Goal: Information Seeking & Learning: Learn about a topic

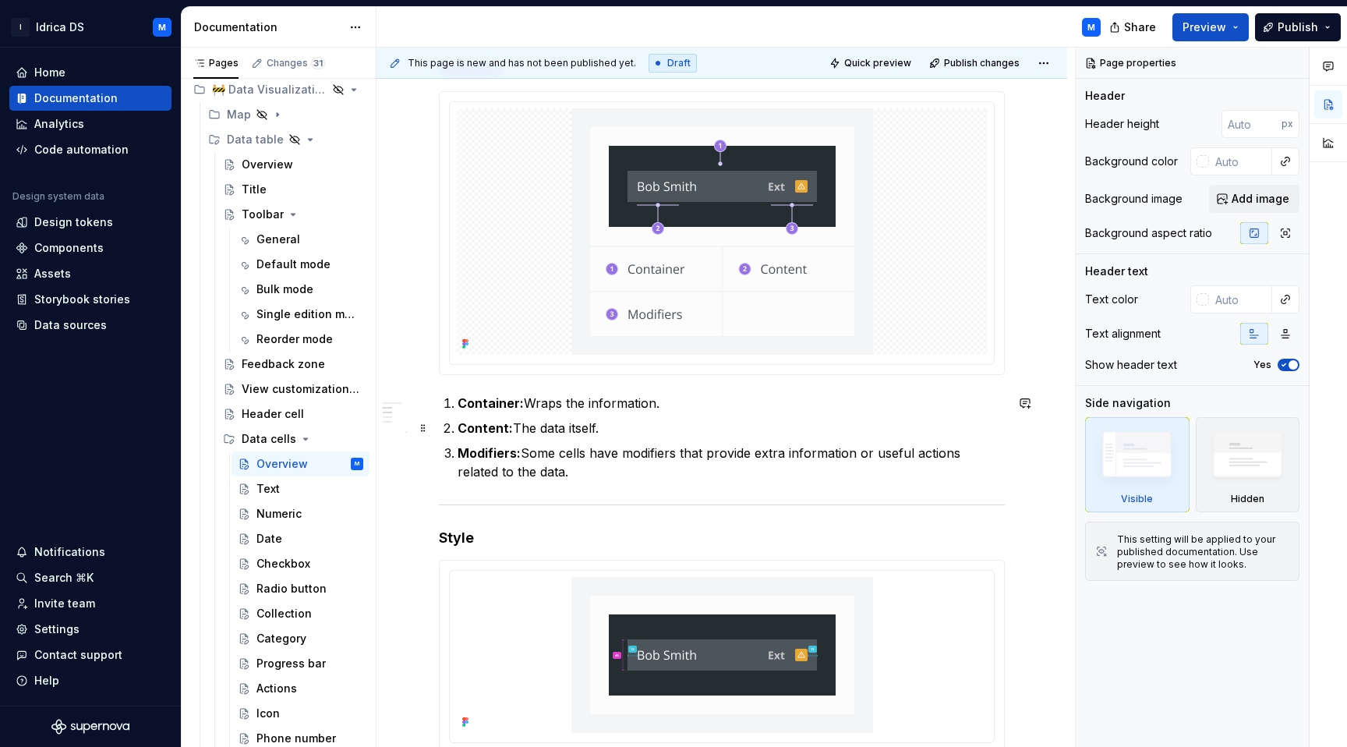
scroll to position [405, 0]
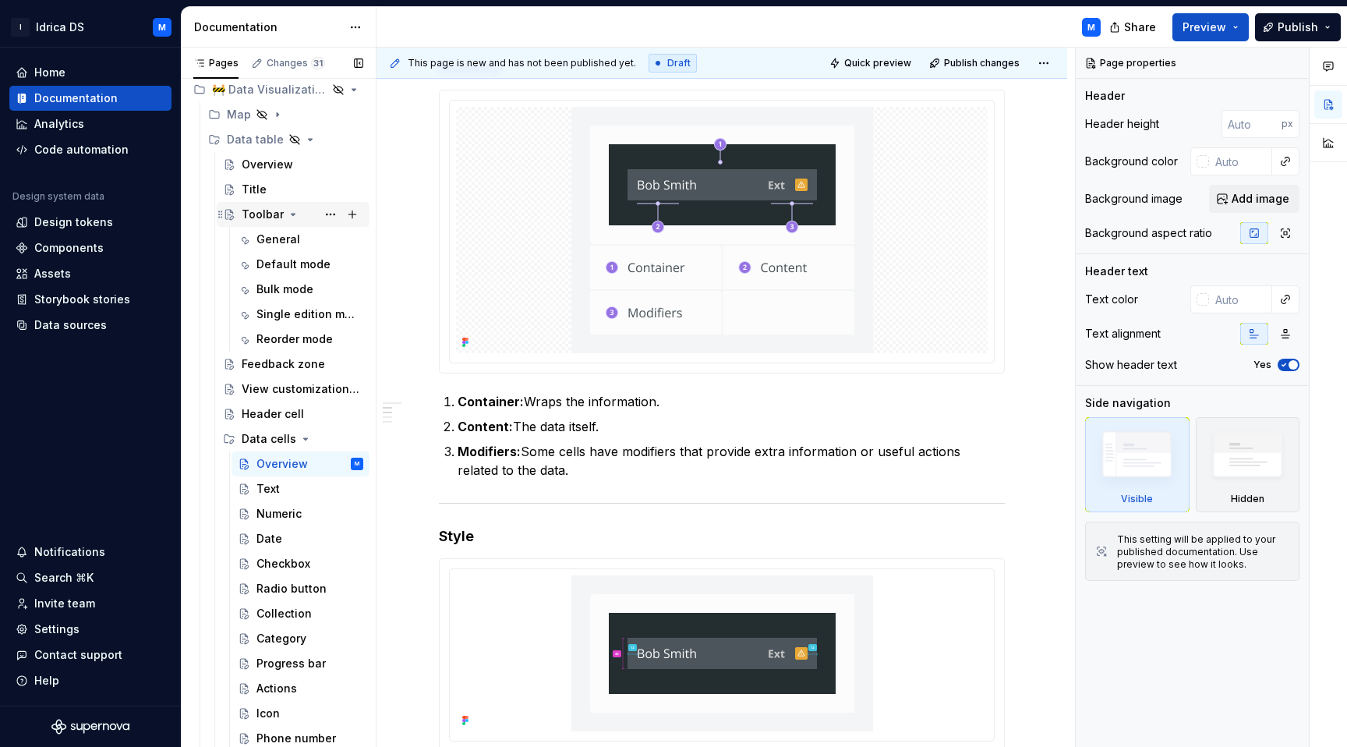
click at [304, 214] on div "Toolbar" at bounding box center [303, 214] width 122 height 22
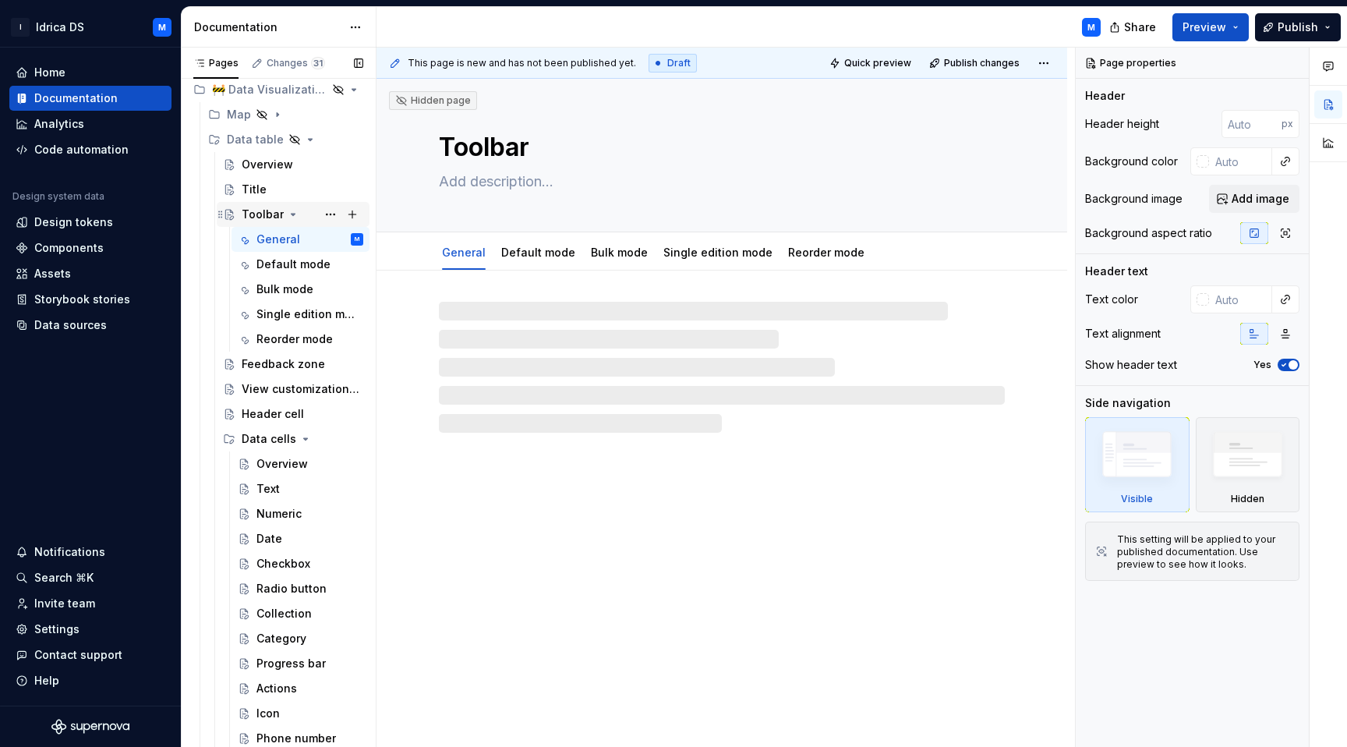
click at [287, 214] on icon "Page tree" at bounding box center [293, 214] width 12 height 12
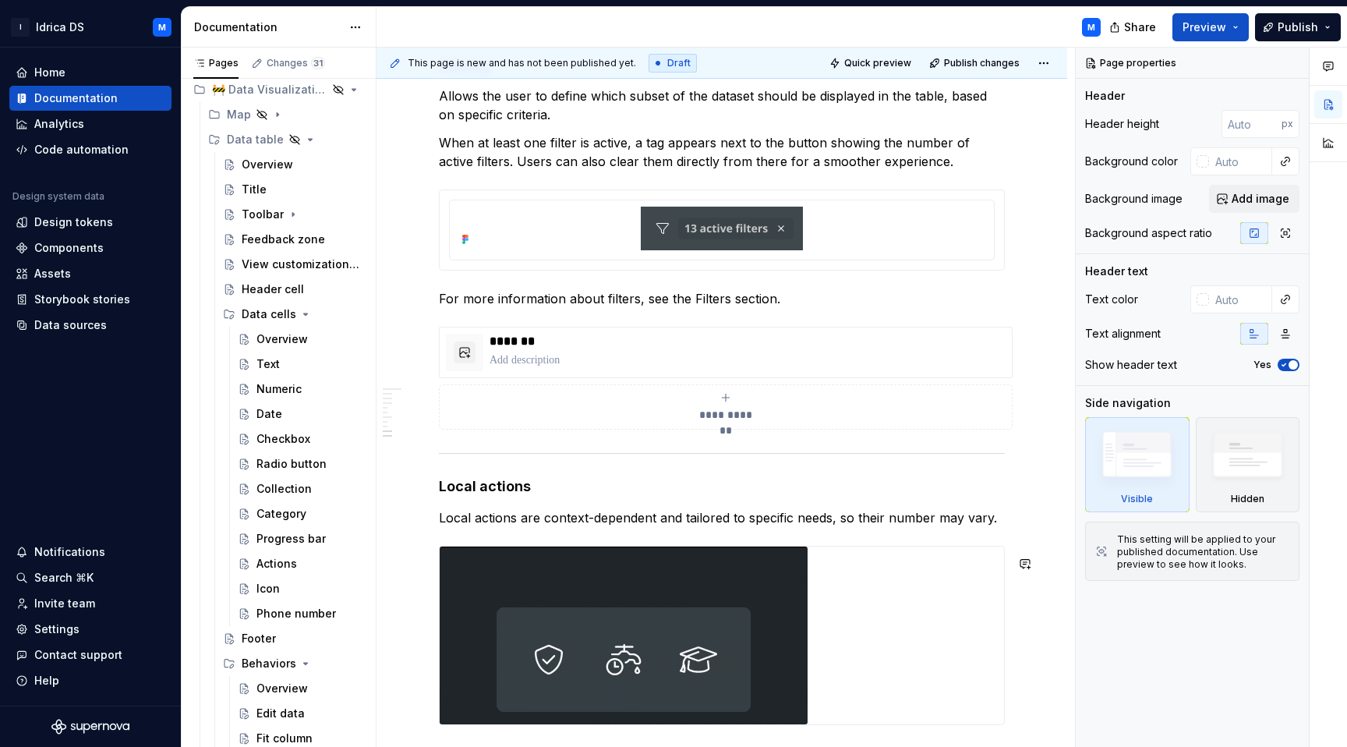
scroll to position [3465, 0]
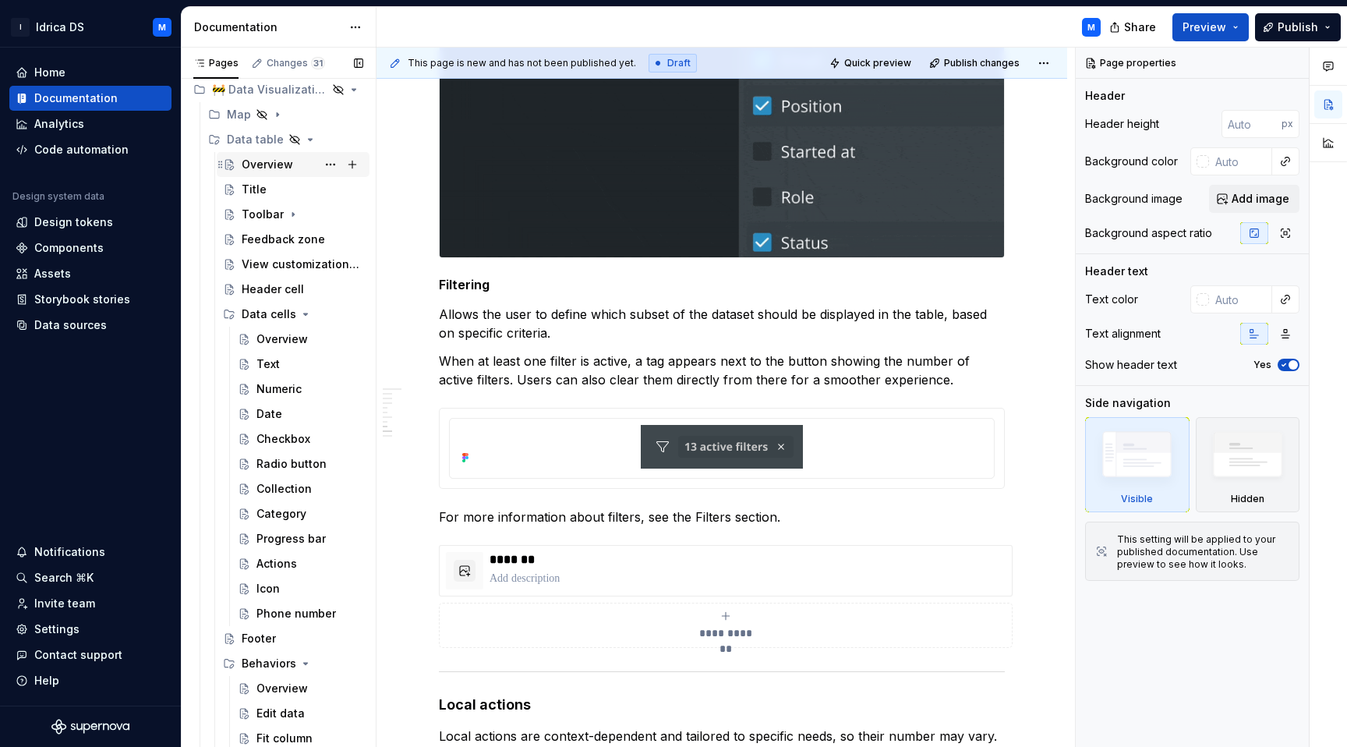
click at [256, 164] on div "Overview" at bounding box center [267, 165] width 51 height 16
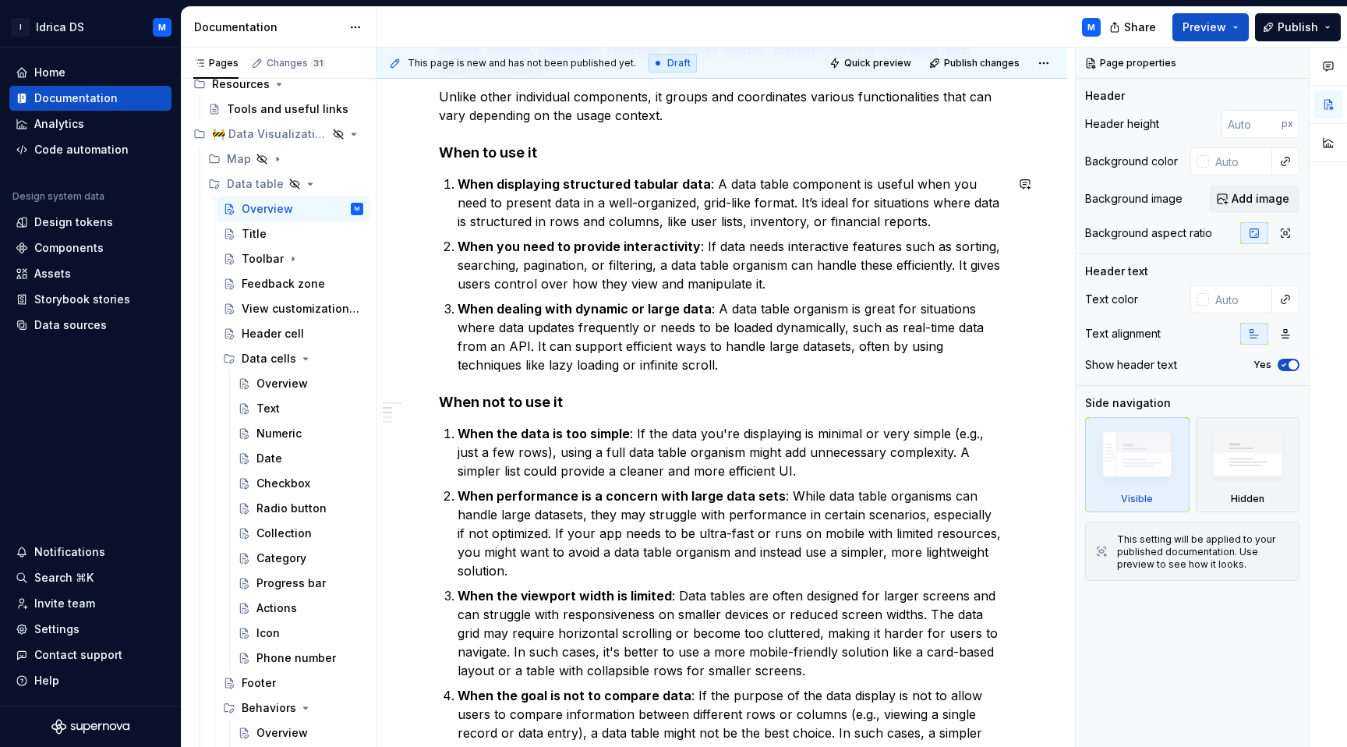
scroll to position [354, 0]
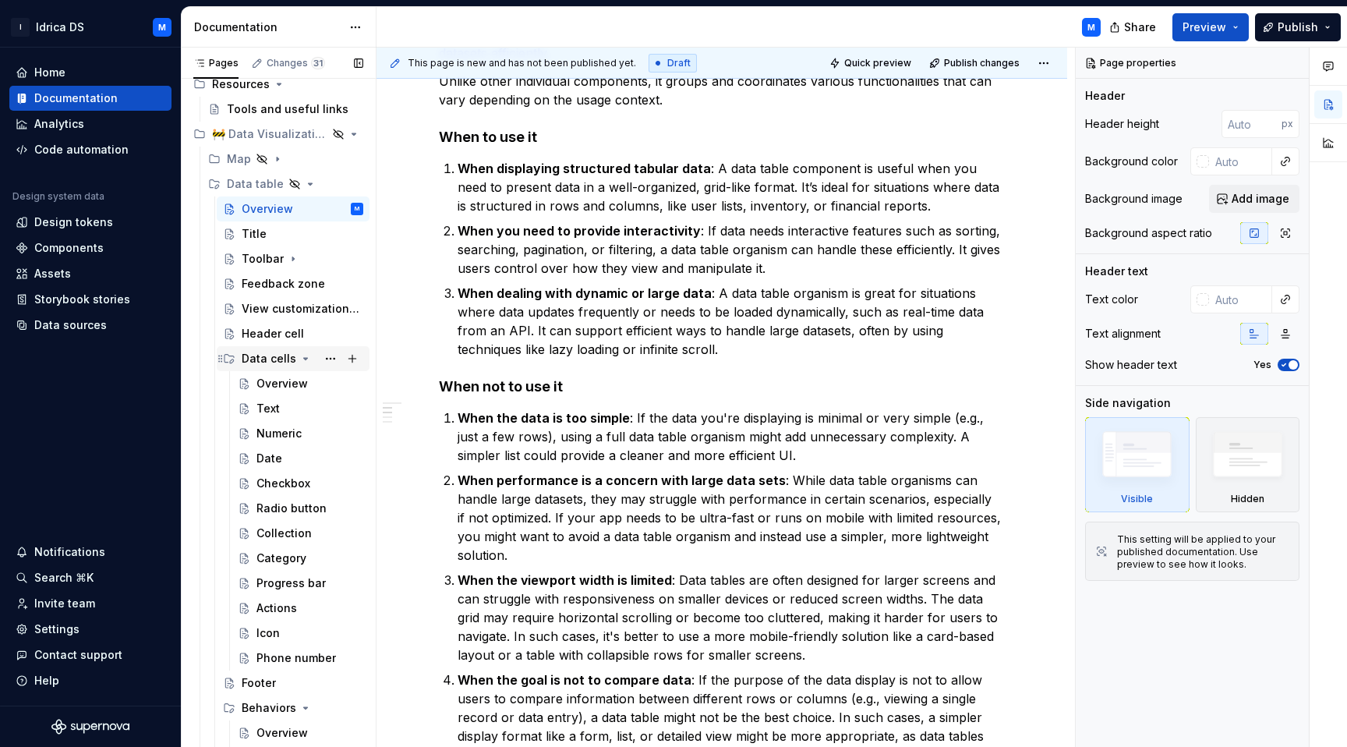
click at [299, 360] on icon "Page tree" at bounding box center [305, 358] width 12 height 12
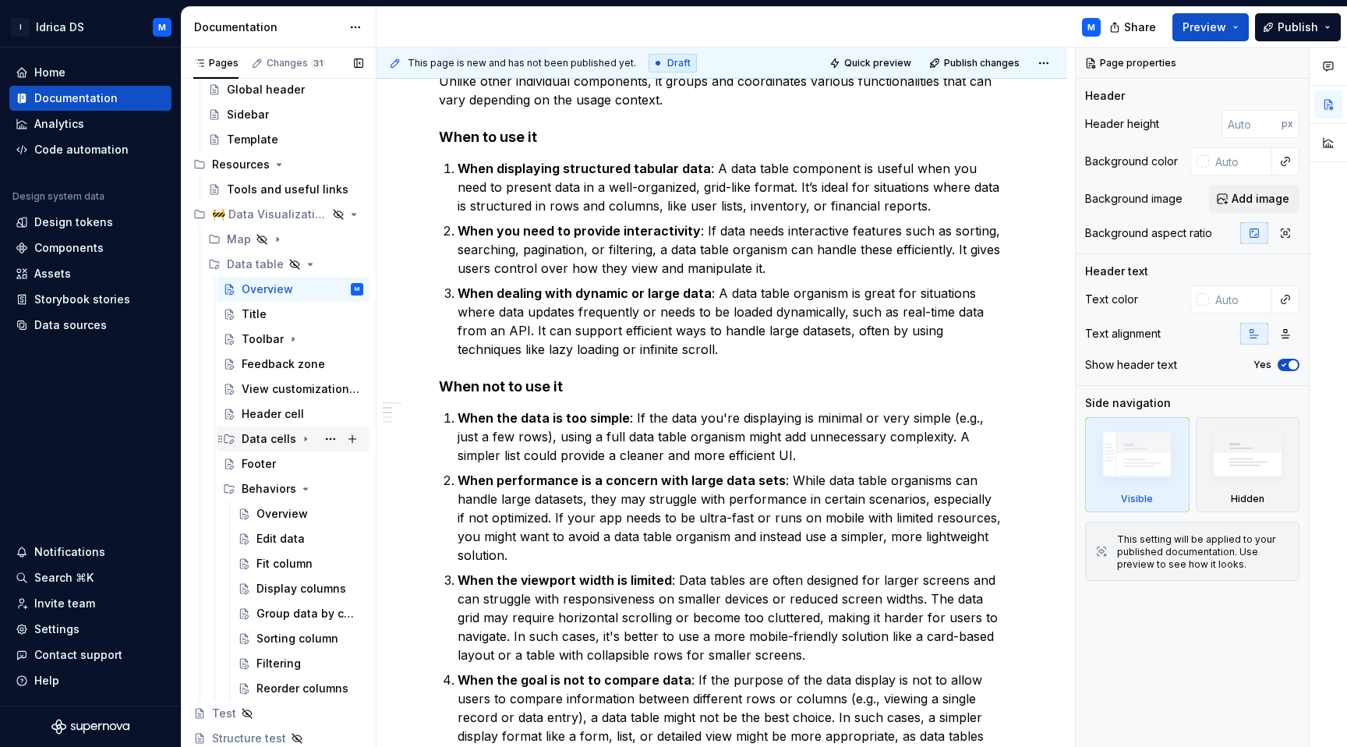
scroll to position [1956, 0]
click at [281, 493] on div "Behaviors" at bounding box center [269, 489] width 55 height 16
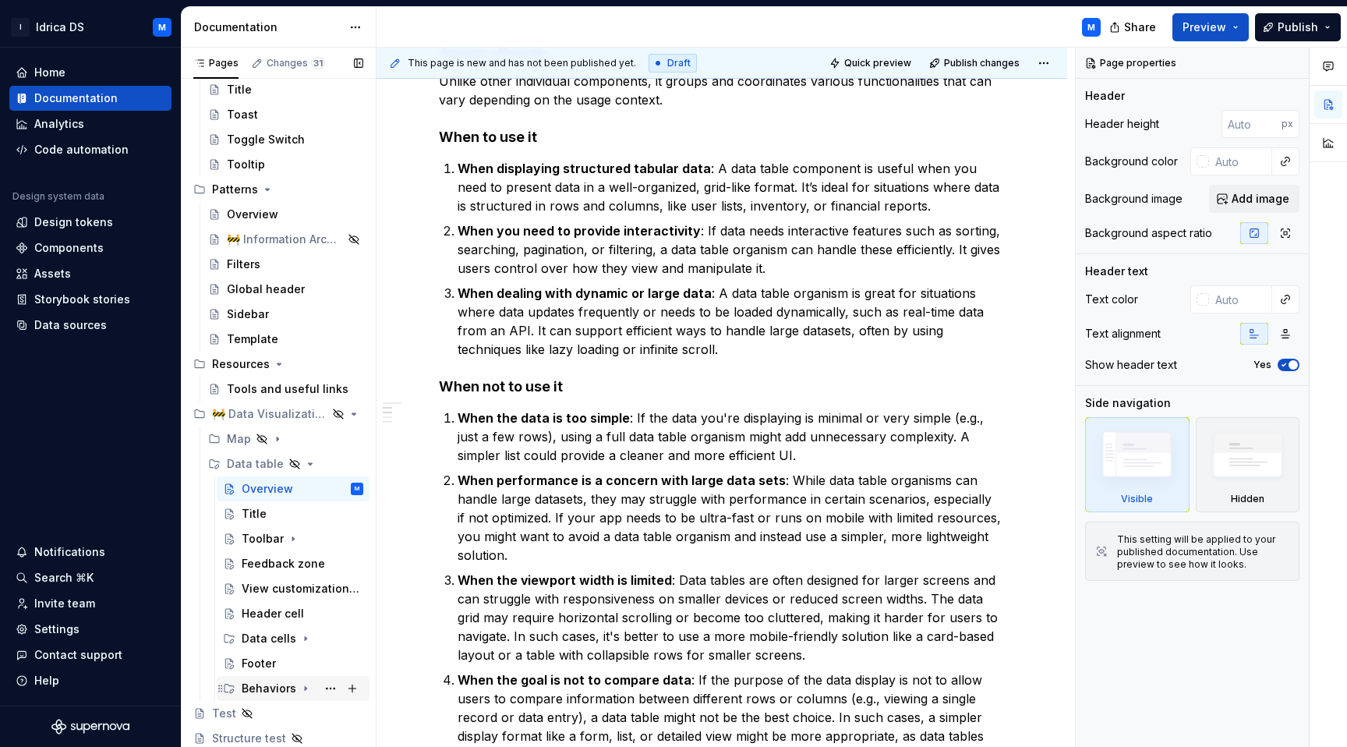
scroll to position [1757, 0]
click at [270, 690] on div "Behaviors" at bounding box center [269, 688] width 55 height 16
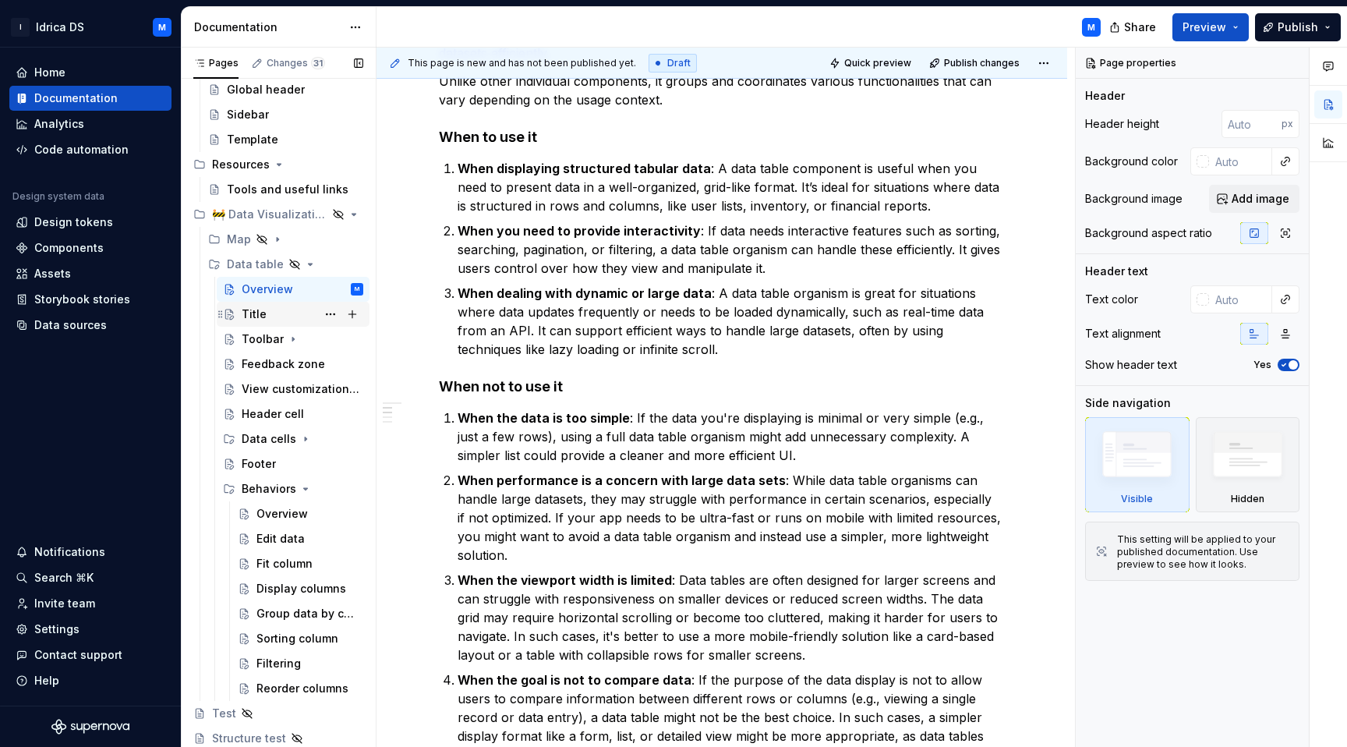
click at [268, 323] on div "Title" at bounding box center [303, 314] width 122 height 22
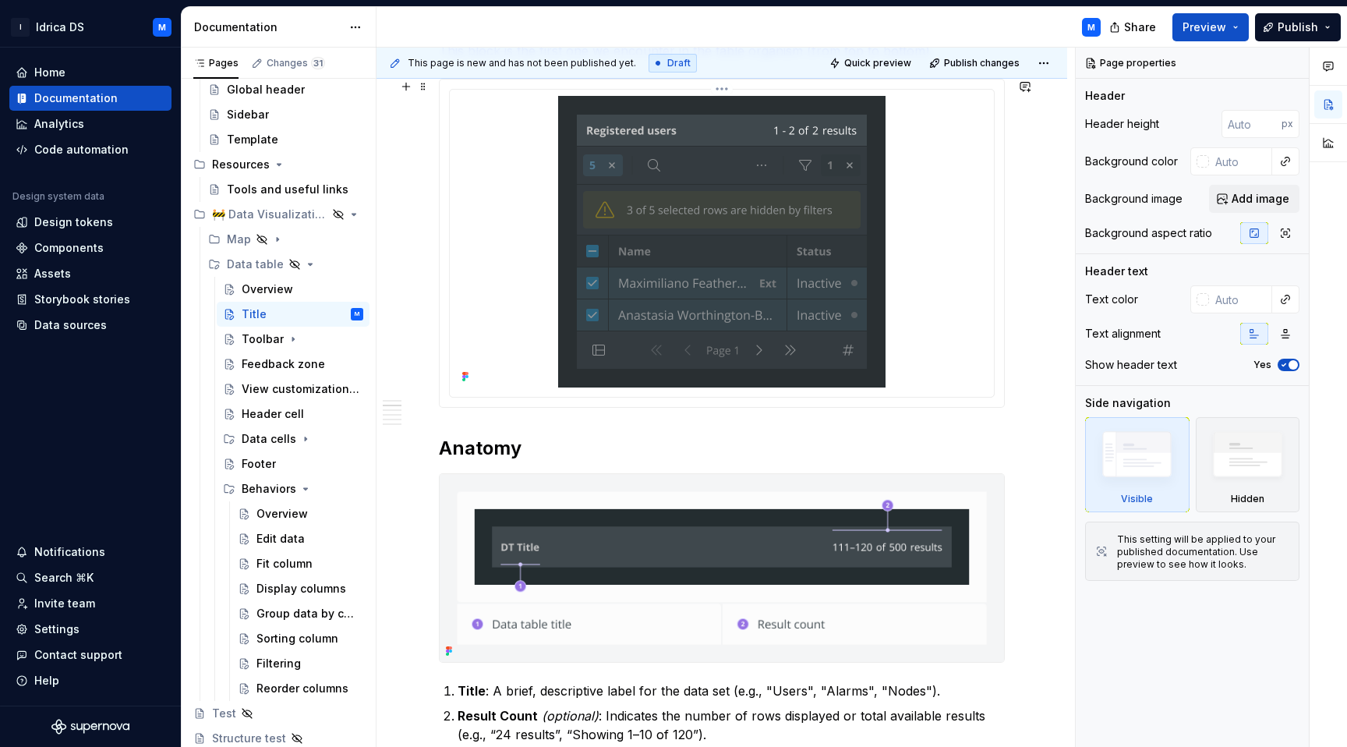
scroll to position [371, 0]
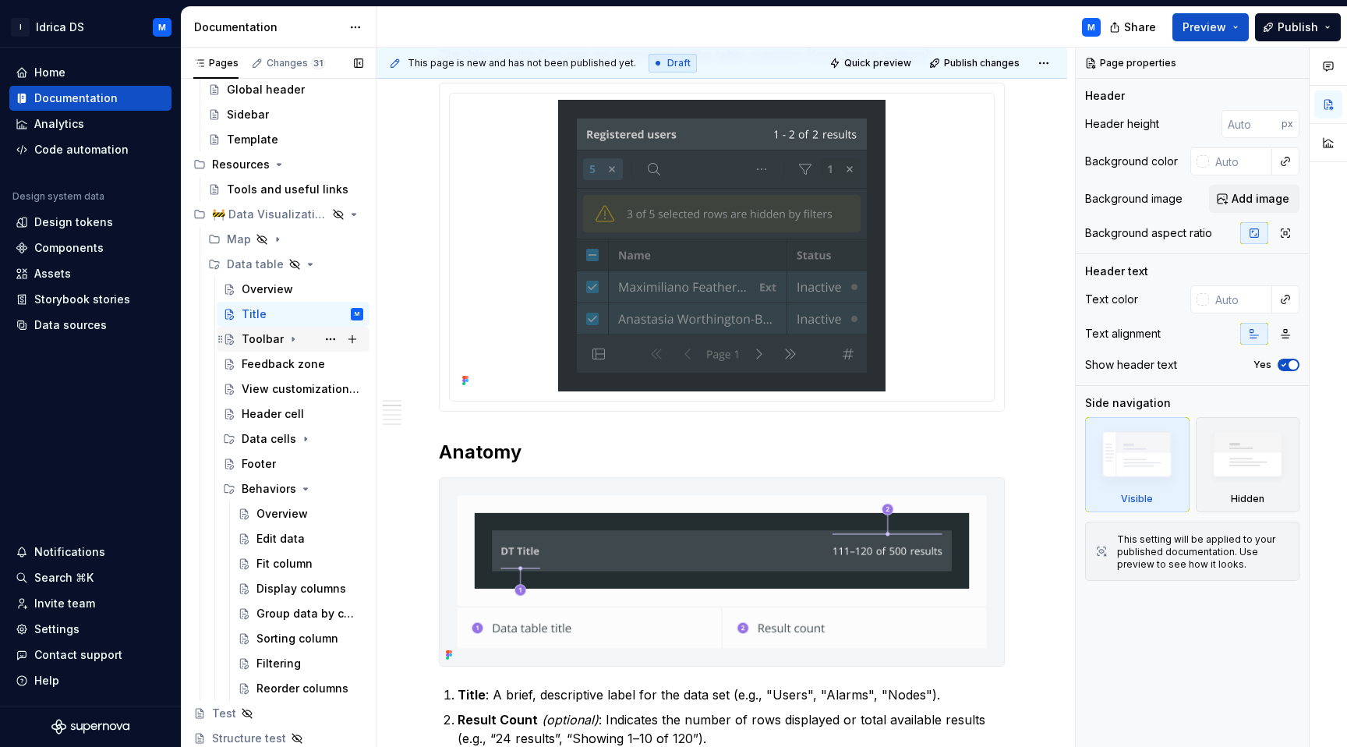
click at [249, 339] on div "Toolbar" at bounding box center [263, 339] width 42 height 16
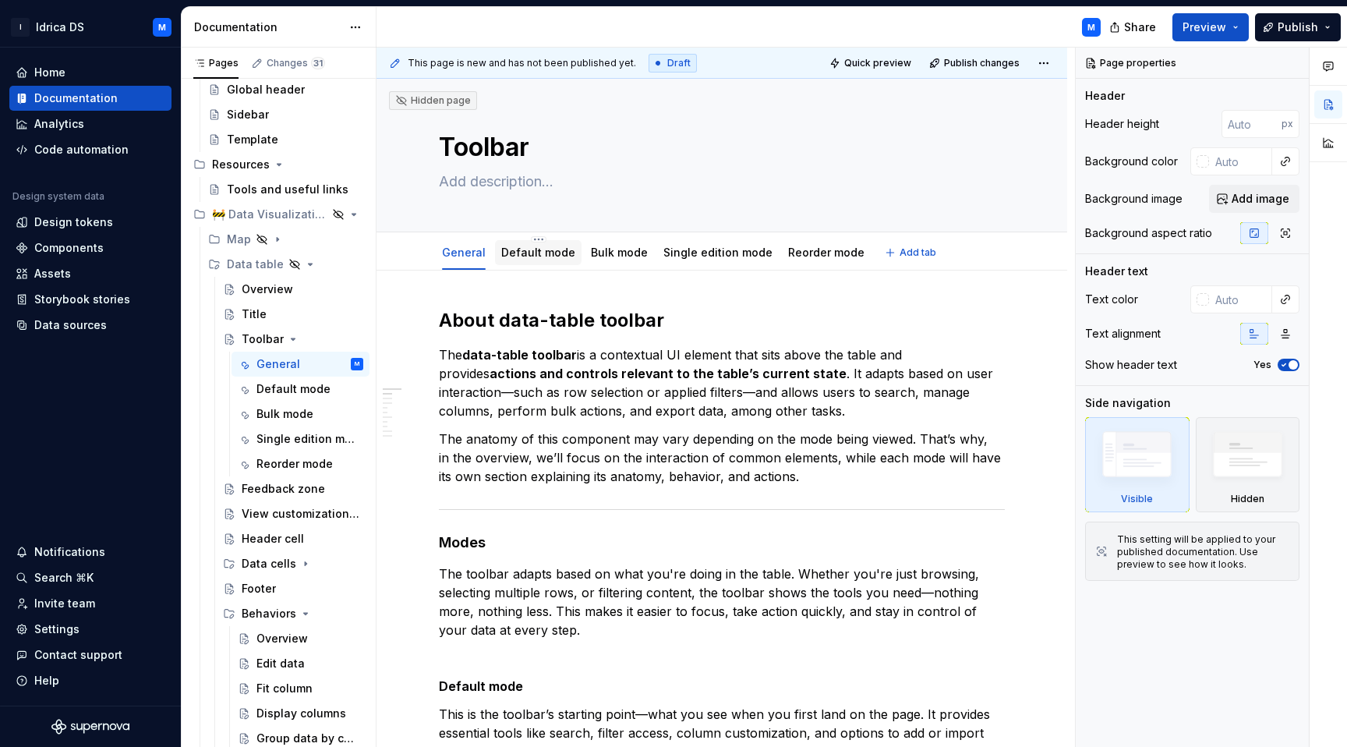
click at [515, 255] on link "Default mode" at bounding box center [538, 252] width 74 height 13
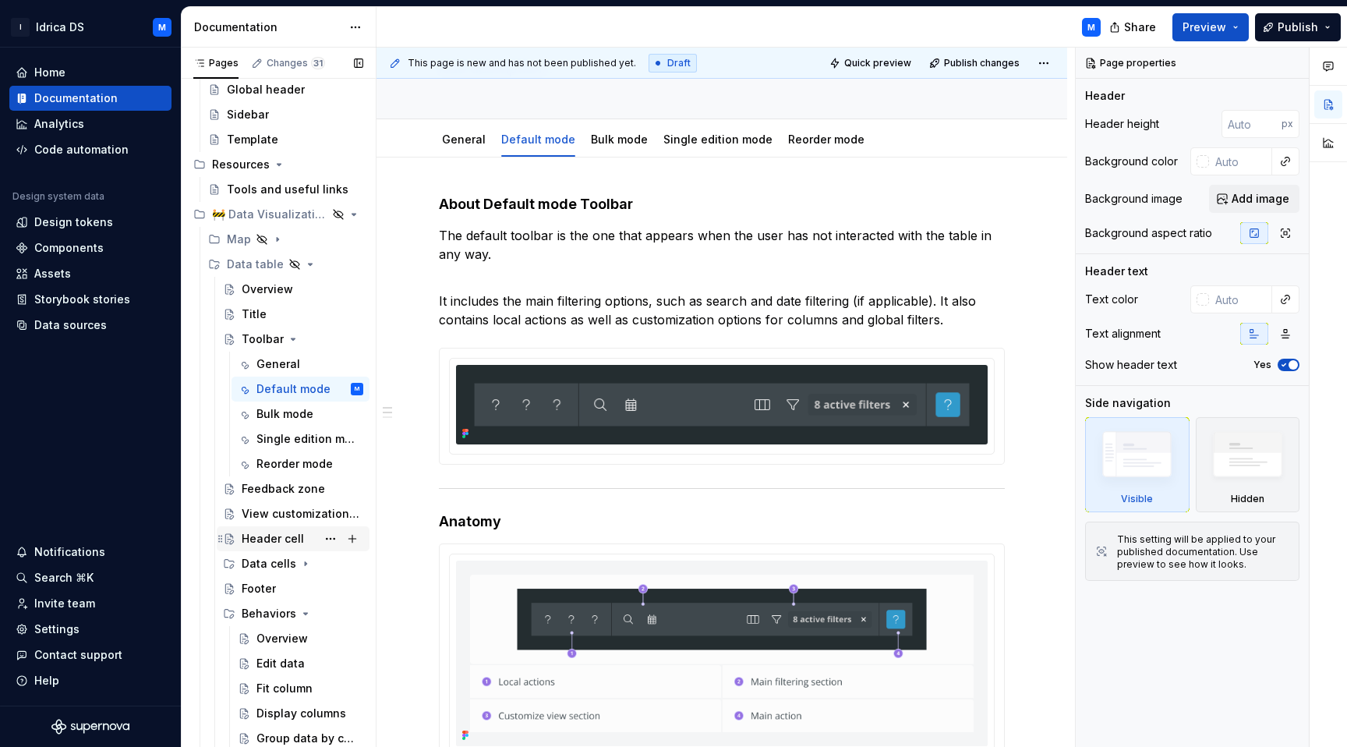
scroll to position [2081, 0]
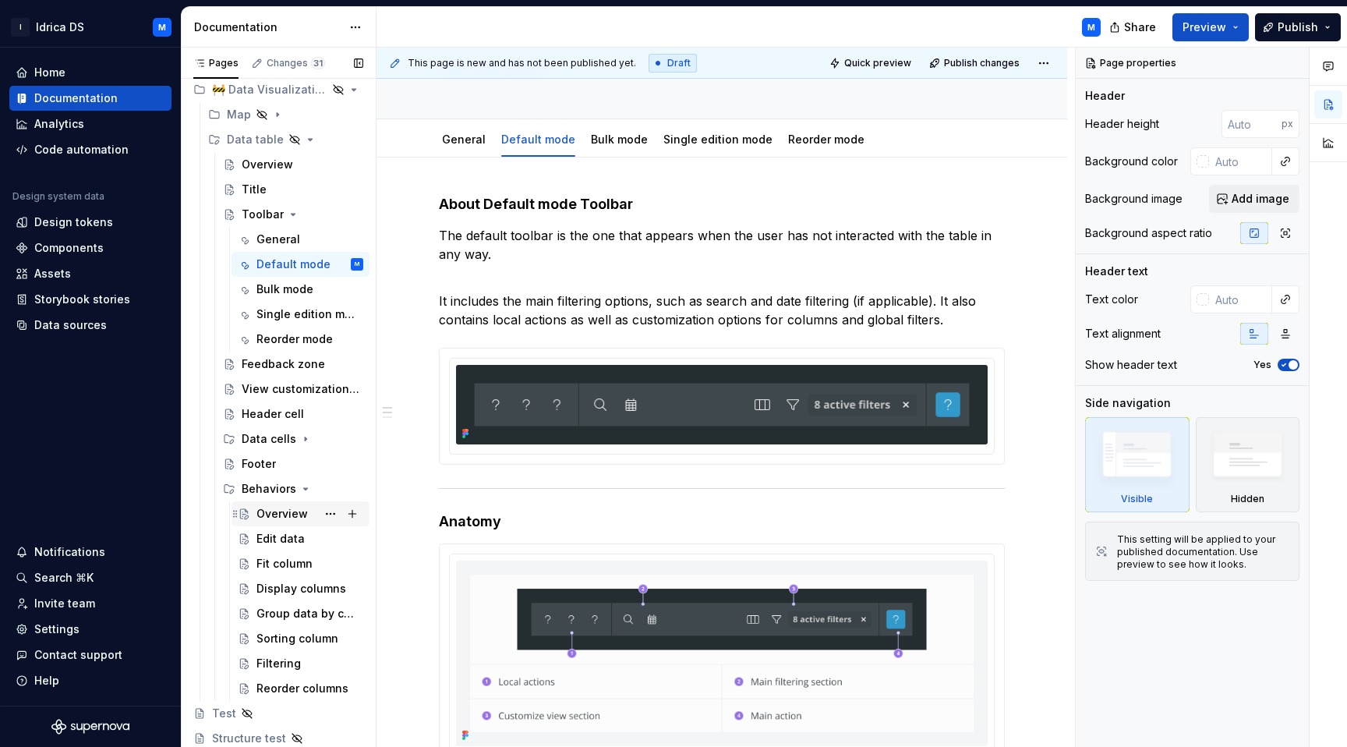
click at [285, 522] on div "Overview" at bounding box center [309, 514] width 107 height 22
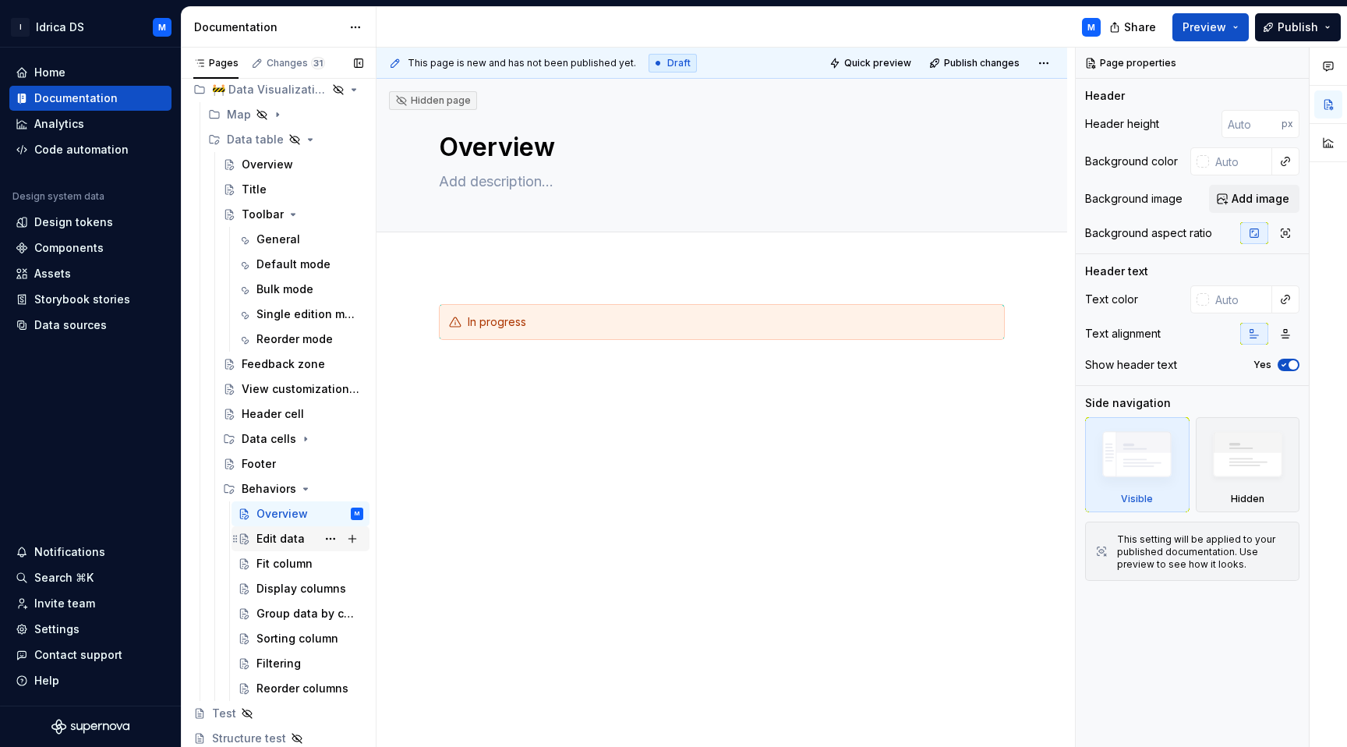
click at [277, 544] on div "Edit data" at bounding box center [280, 539] width 48 height 16
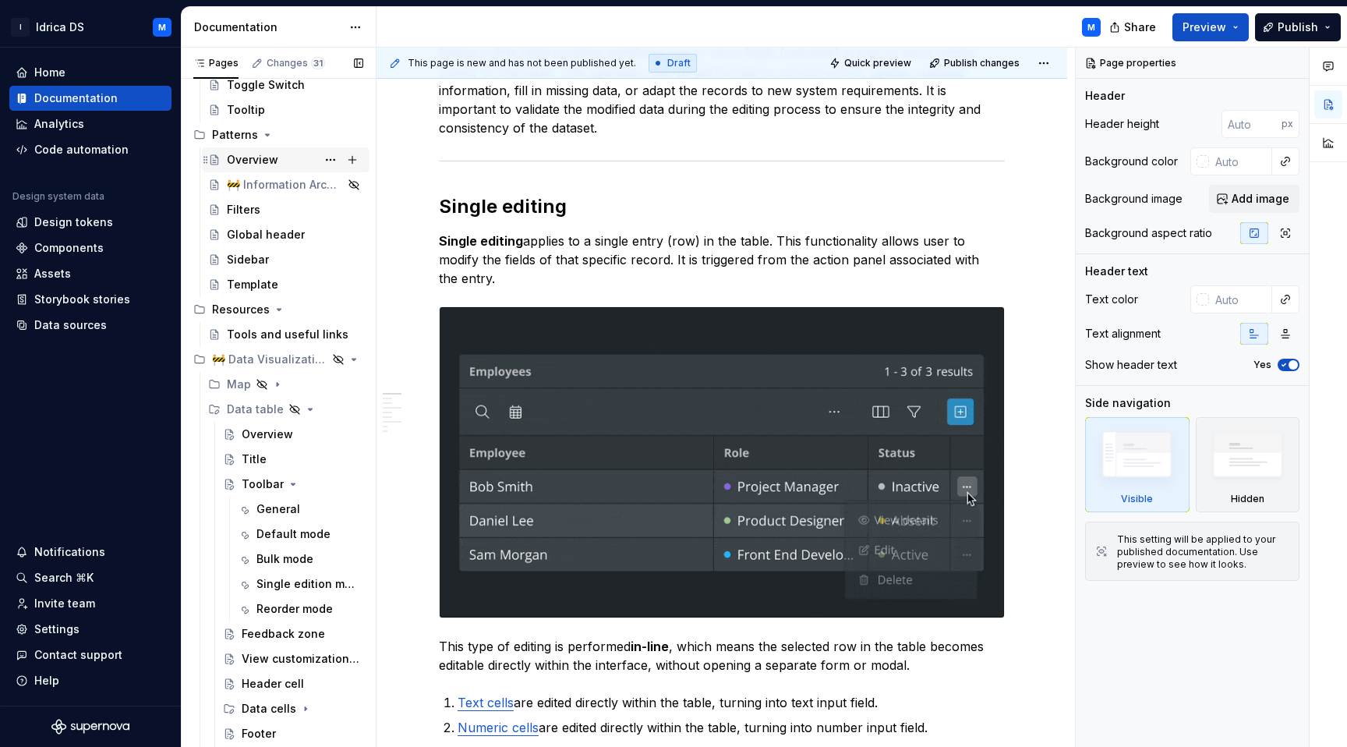
scroll to position [1827, 0]
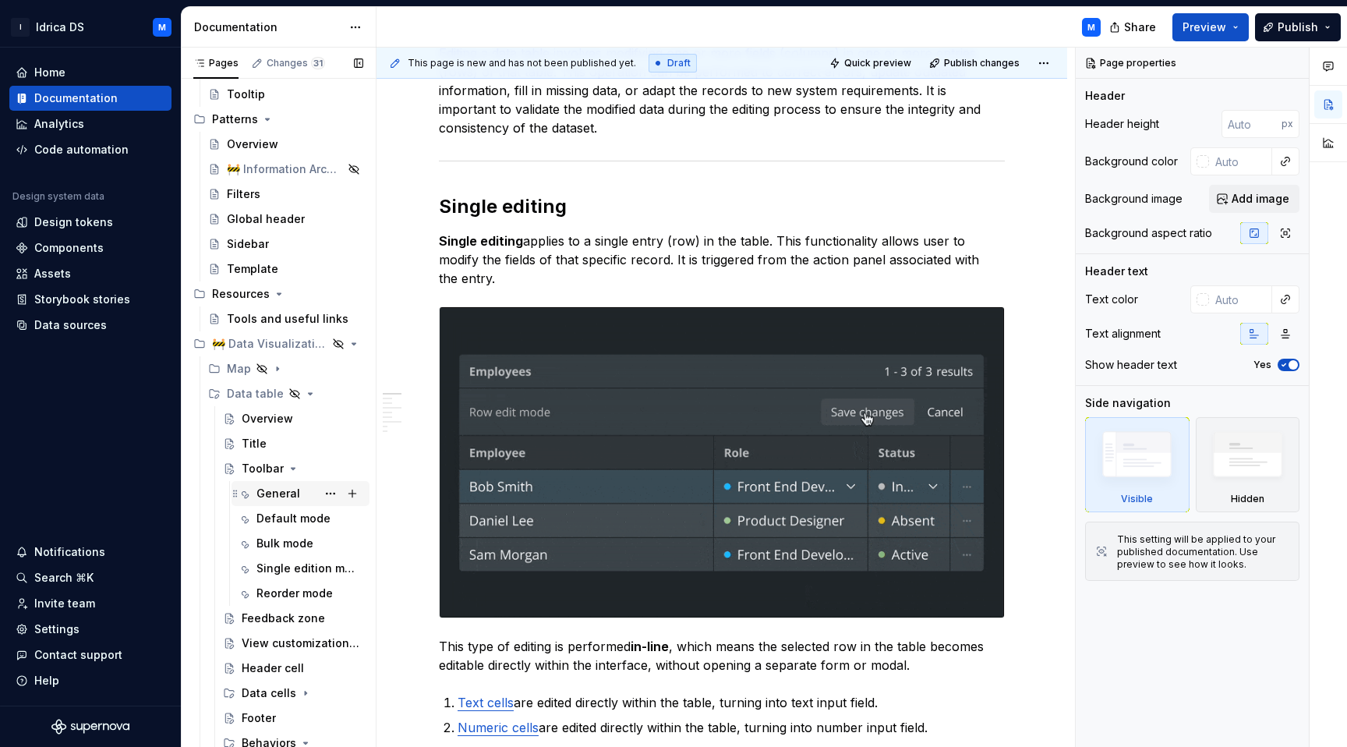
click at [269, 493] on div "General" at bounding box center [278, 494] width 44 height 16
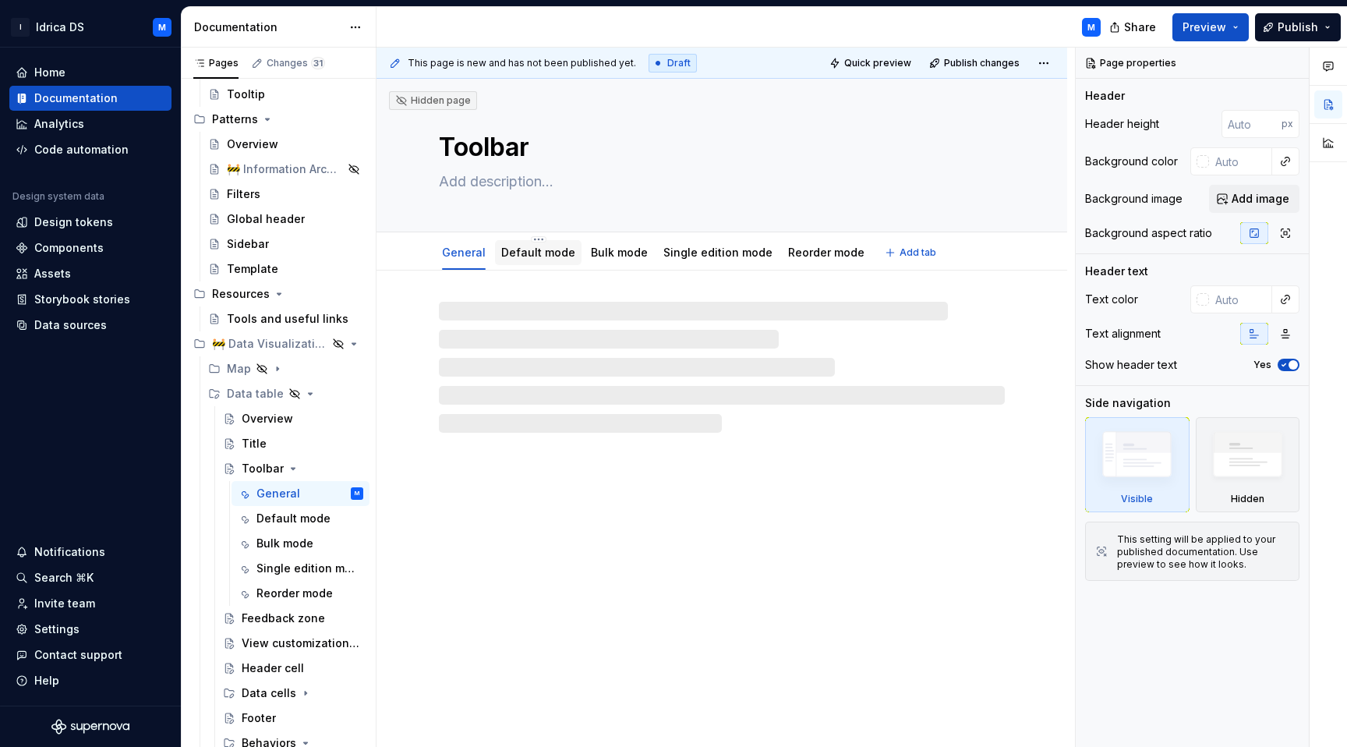
click at [520, 247] on link "Default mode" at bounding box center [538, 252] width 74 height 13
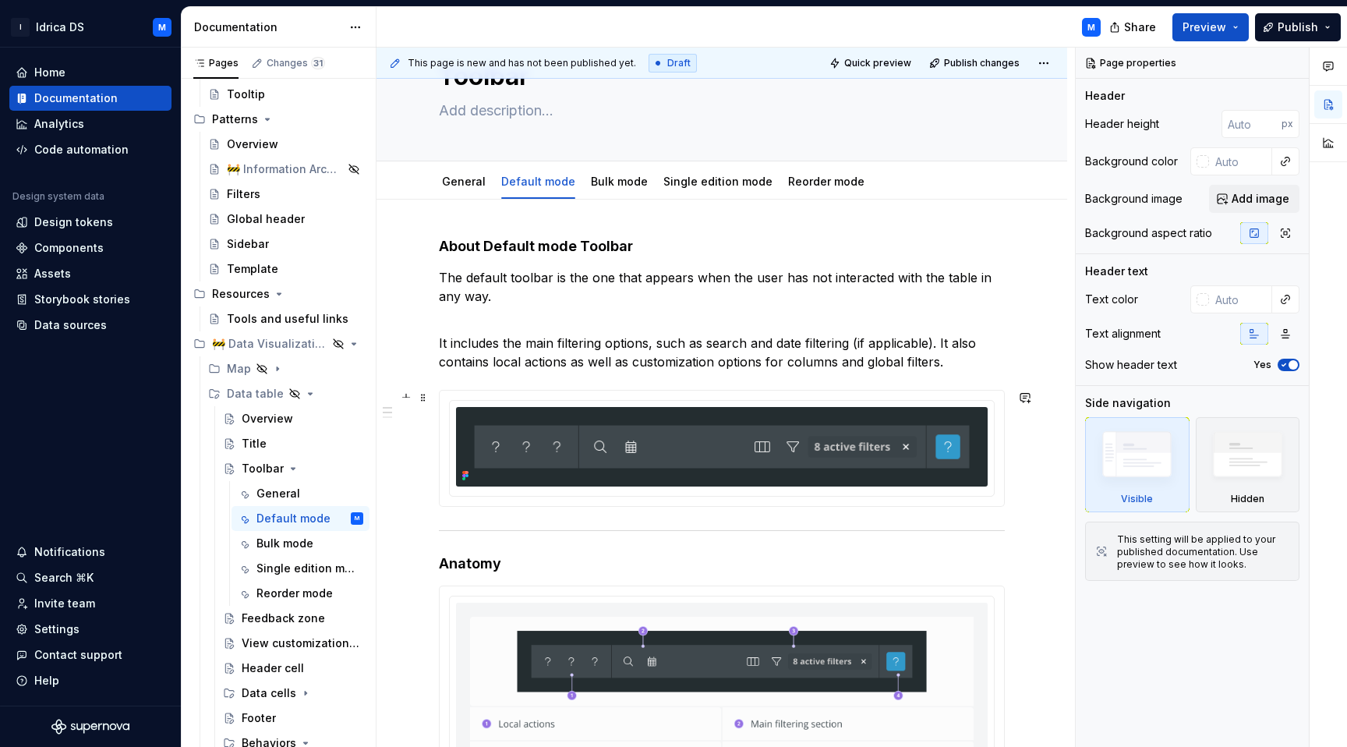
scroll to position [52, 0]
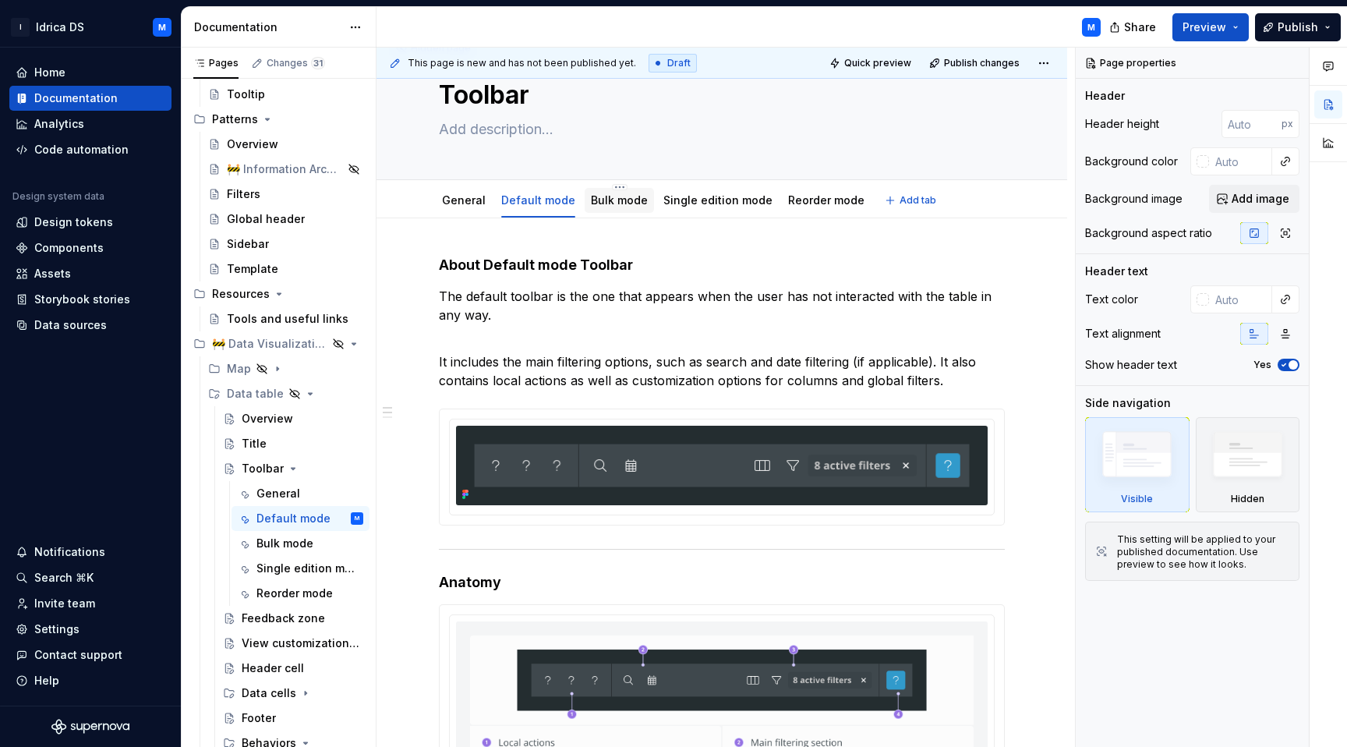
click at [620, 210] on div "Bulk mode" at bounding box center [619, 200] width 69 height 25
click at [608, 204] on link "Bulk mode" at bounding box center [619, 199] width 57 height 13
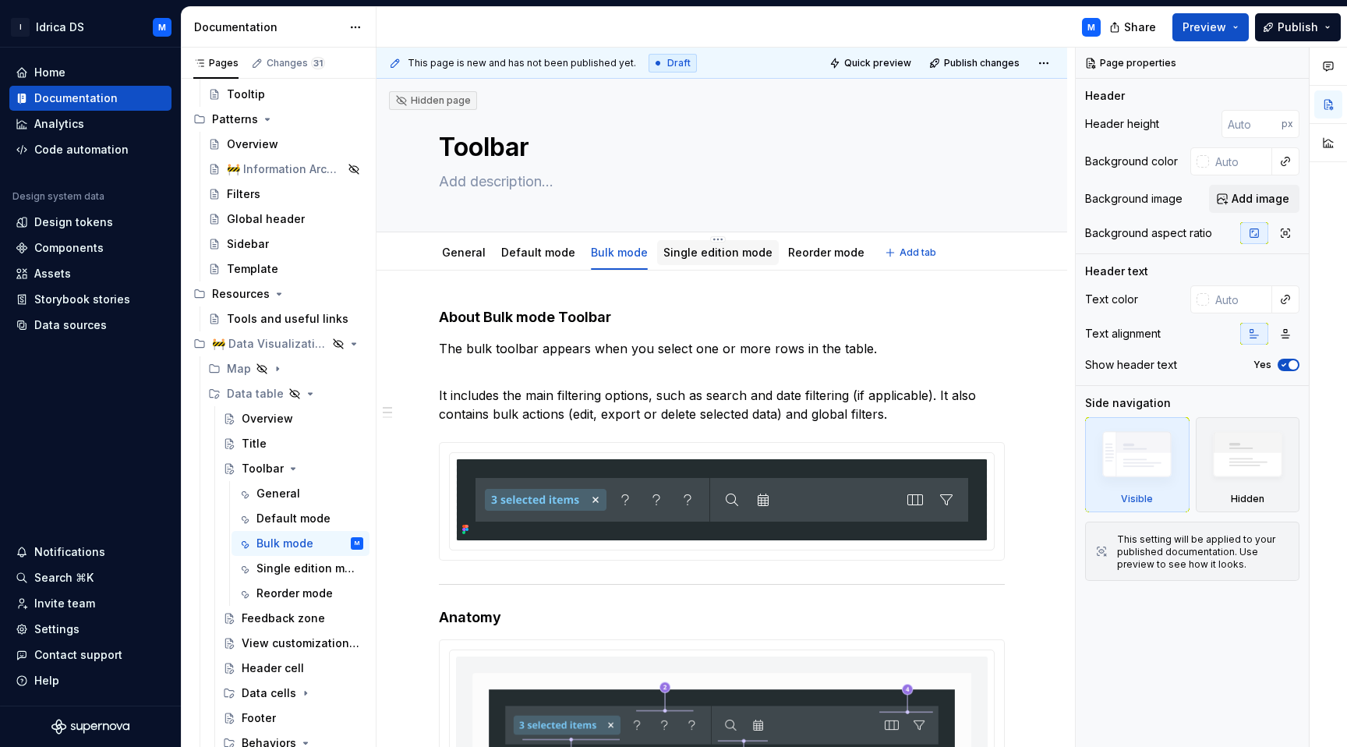
click at [712, 261] on div "Single edition mode" at bounding box center [717, 252] width 109 height 19
click at [691, 259] on div "Single edition mode" at bounding box center [717, 253] width 109 height 16
click at [679, 259] on div "Single edition mode" at bounding box center [717, 253] width 109 height 16
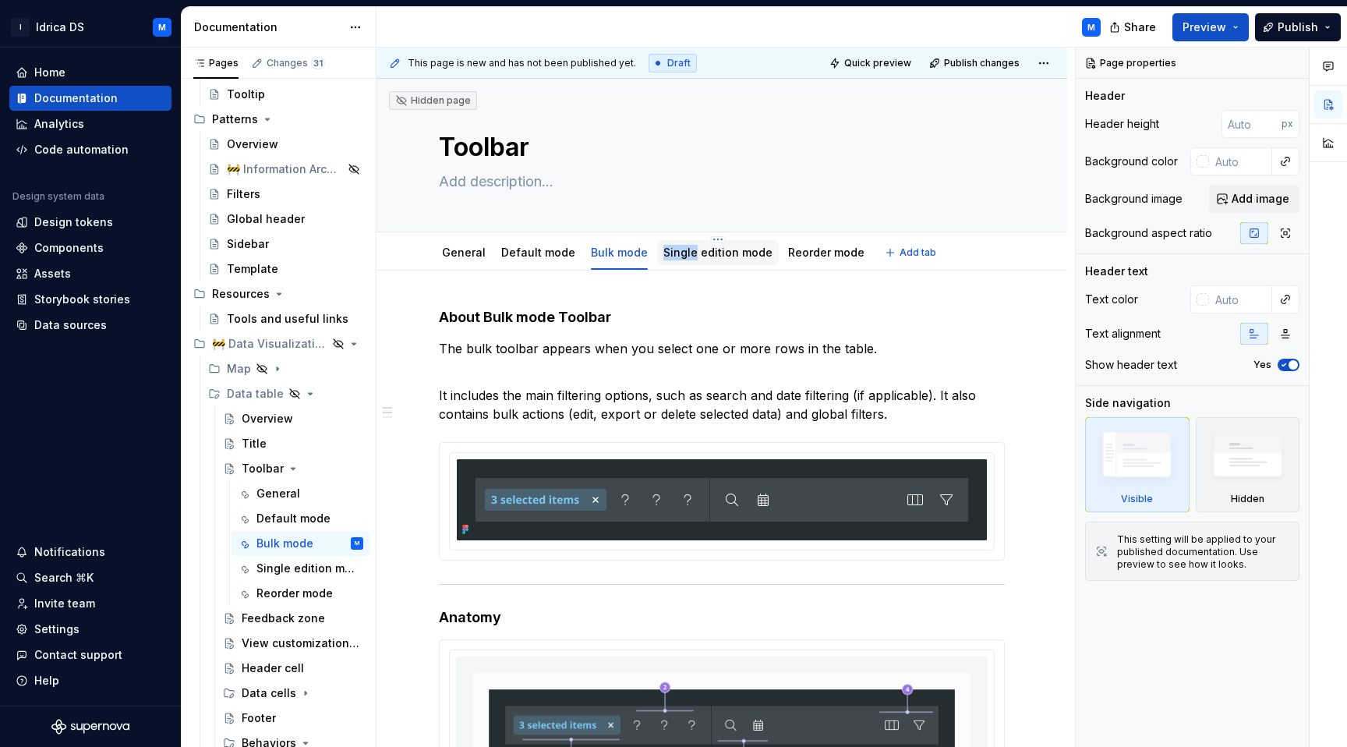
click at [679, 259] on div "Single edition mode" at bounding box center [717, 253] width 109 height 16
click at [716, 263] on div "Single edition mode" at bounding box center [718, 252] width 122 height 25
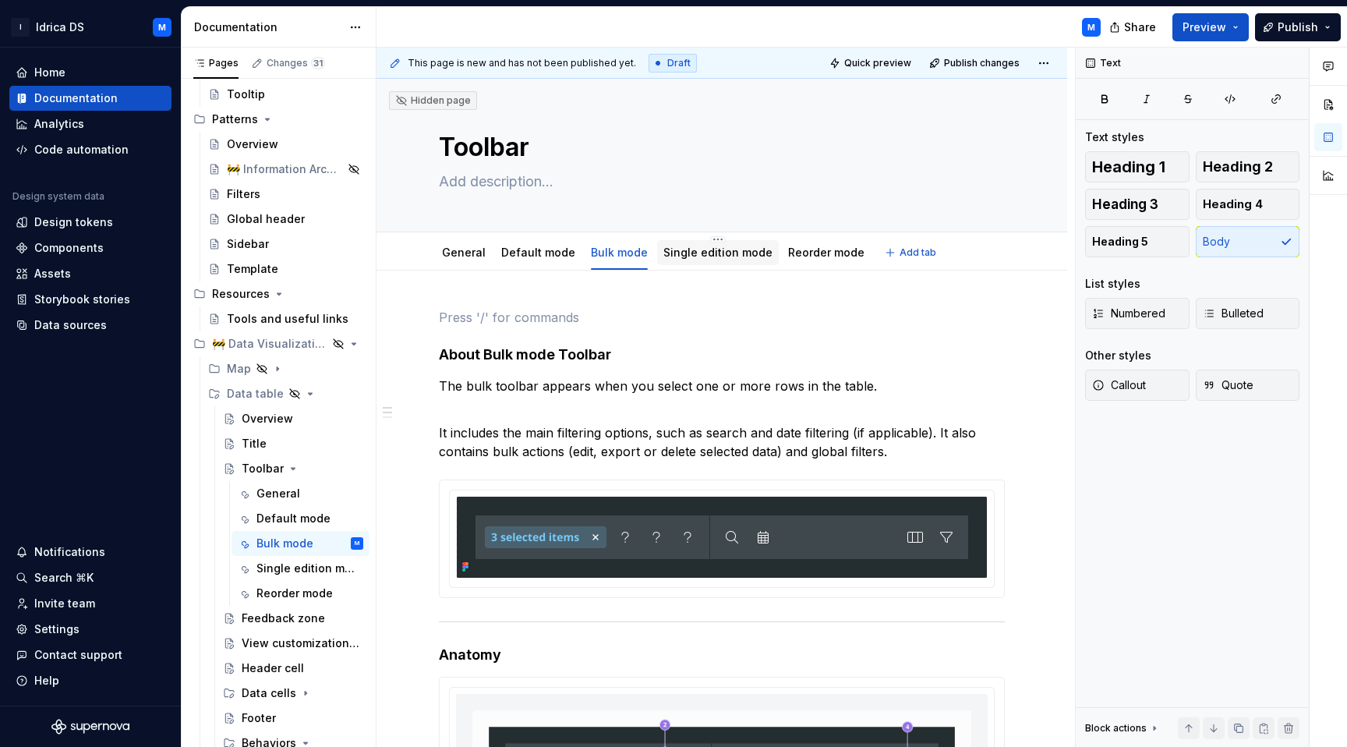
click at [712, 264] on div "Single edition mode" at bounding box center [718, 252] width 122 height 25
click at [793, 264] on div "Reorder mode" at bounding box center [826, 252] width 89 height 25
click at [723, 260] on div "Single edition mode" at bounding box center [717, 252] width 109 height 19
click at [567, 255] on link "Default mode" at bounding box center [538, 252] width 74 height 13
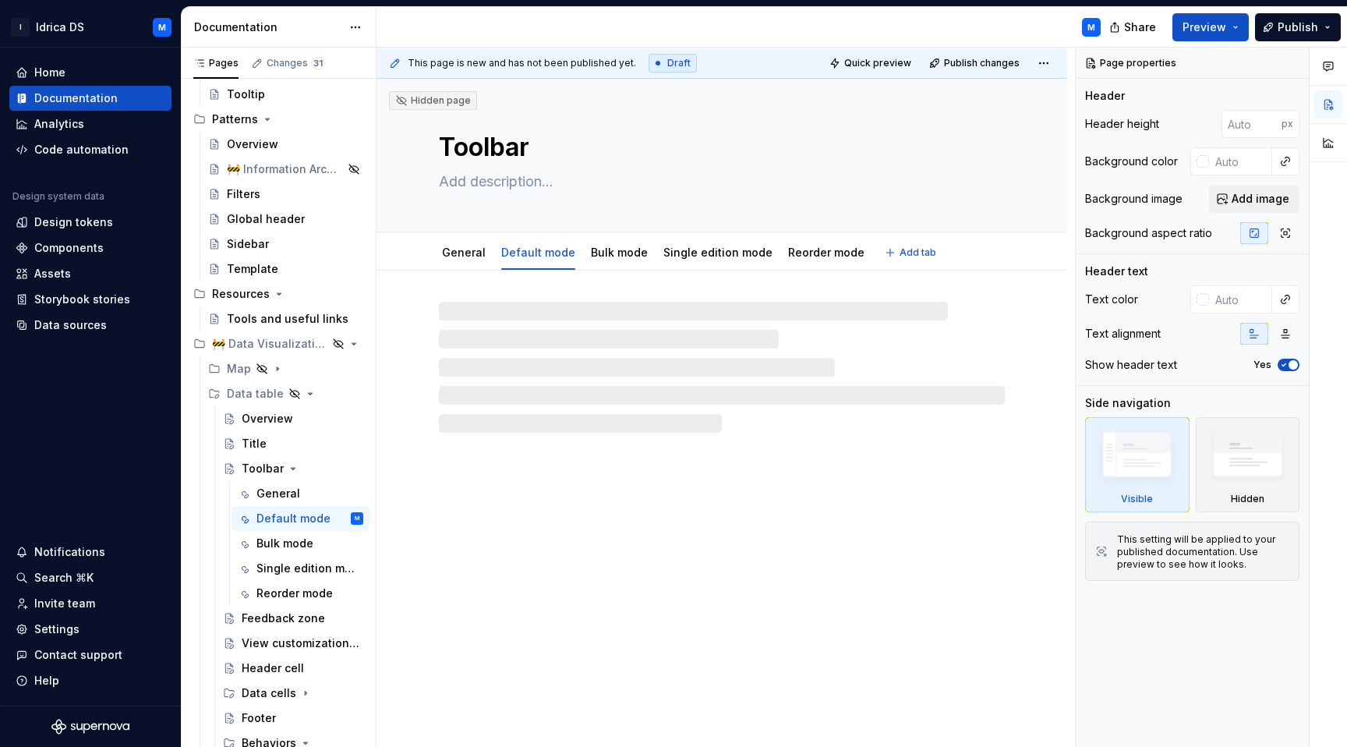
click at [567, 255] on link "Default mode" at bounding box center [538, 252] width 74 height 13
click at [673, 254] on link "Single edition mode" at bounding box center [717, 252] width 109 height 13
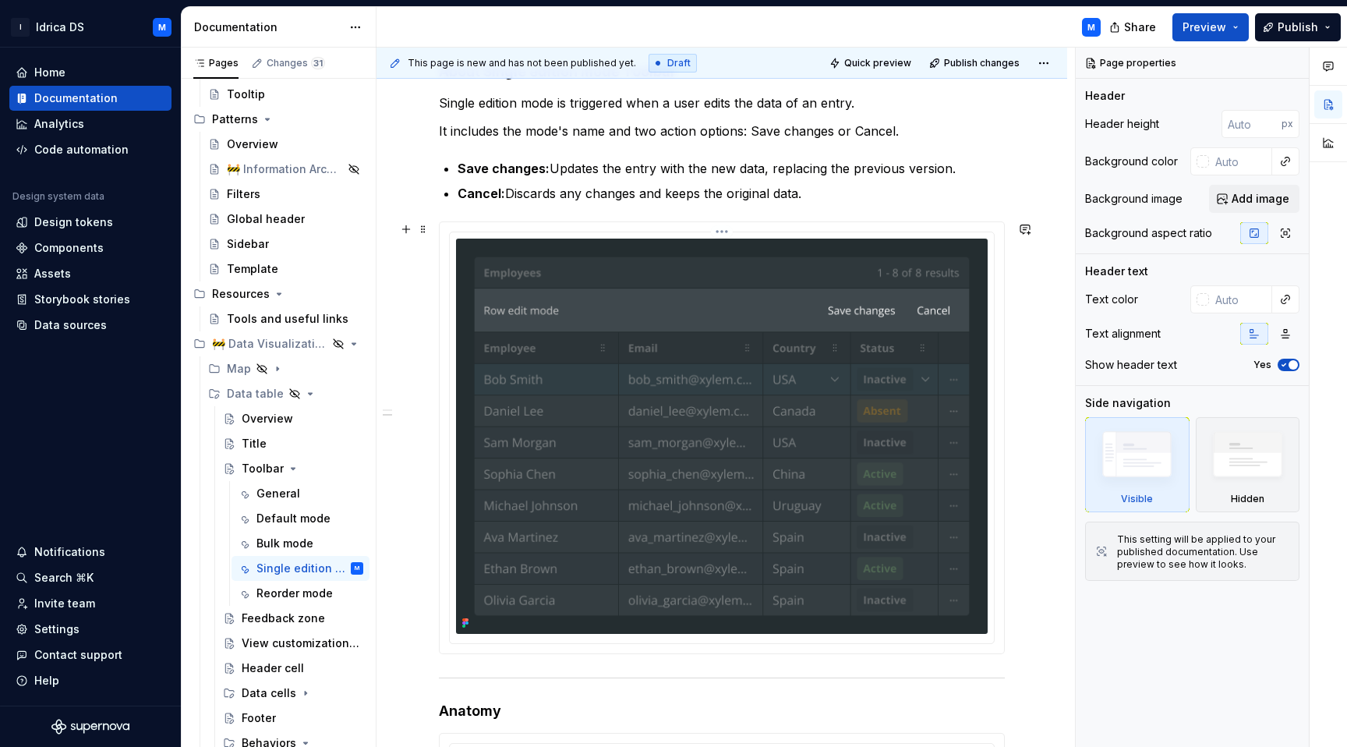
scroll to position [37, 0]
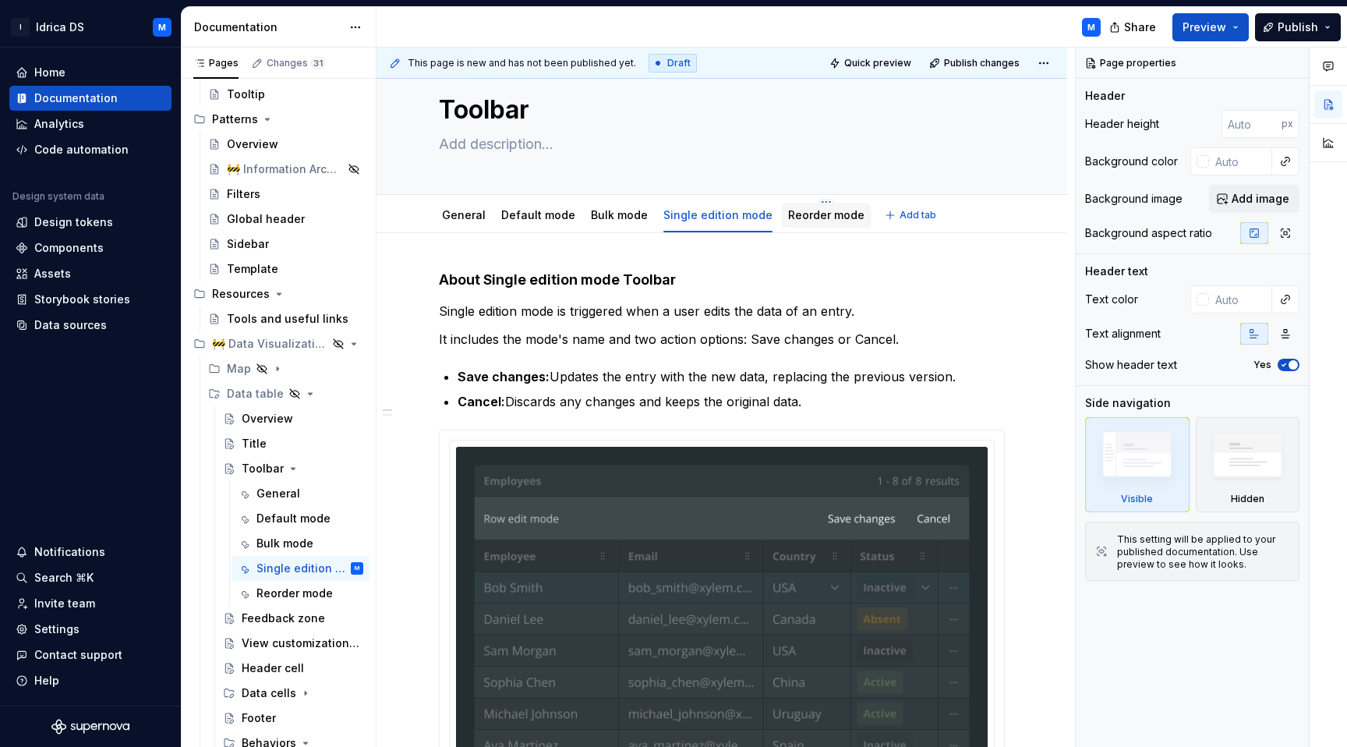
click at [793, 223] on div "Reorder mode" at bounding box center [826, 215] width 76 height 19
click at [814, 226] on div "Reorder mode" at bounding box center [826, 215] width 89 height 25
click at [788, 218] on link "Reorder mode" at bounding box center [826, 214] width 76 height 13
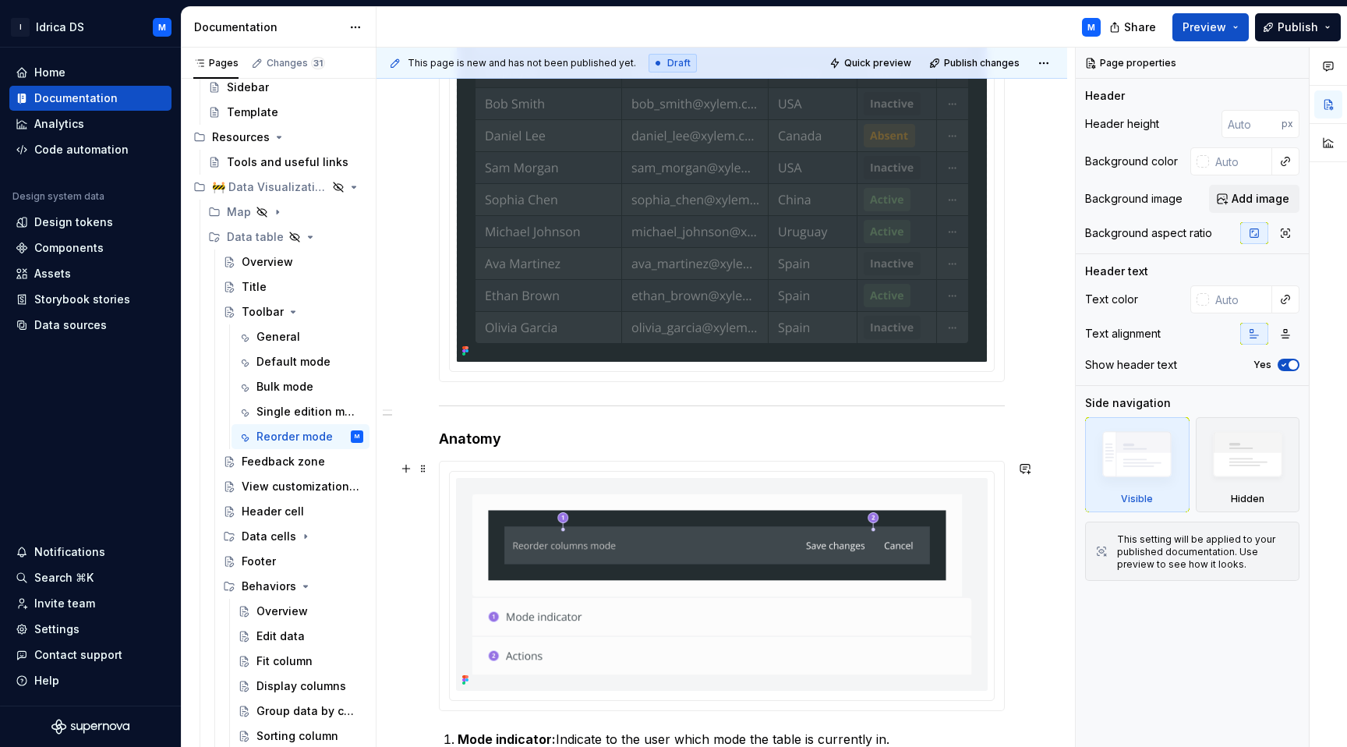
scroll to position [737, 0]
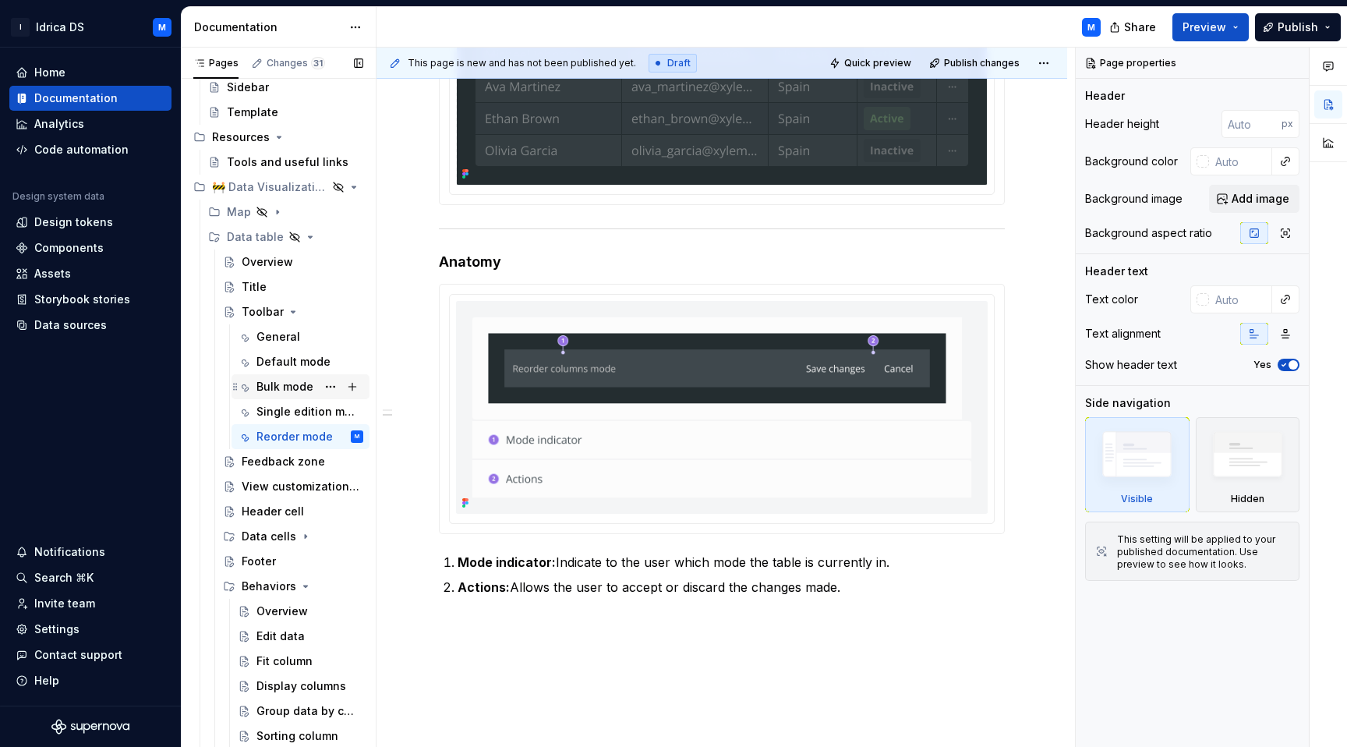
click at [287, 385] on div "Bulk mode" at bounding box center [284, 387] width 57 height 16
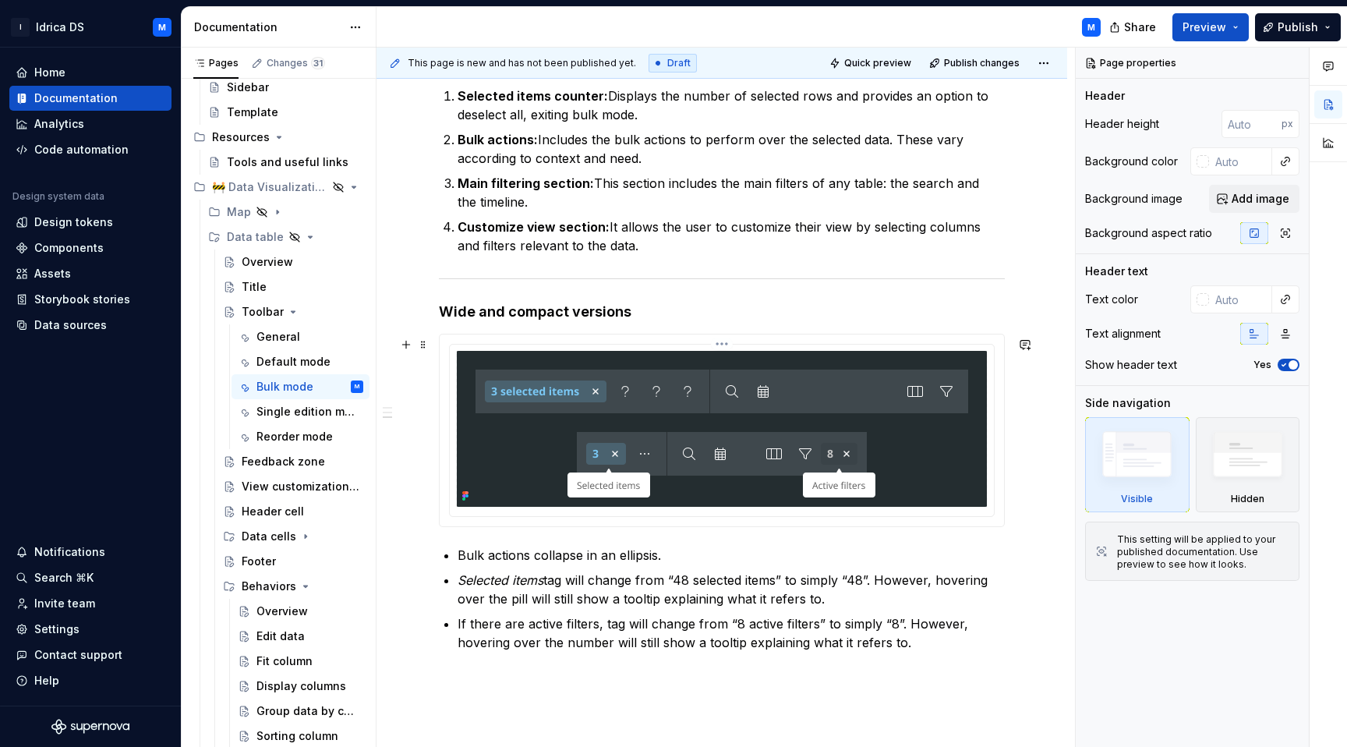
scroll to position [895, 0]
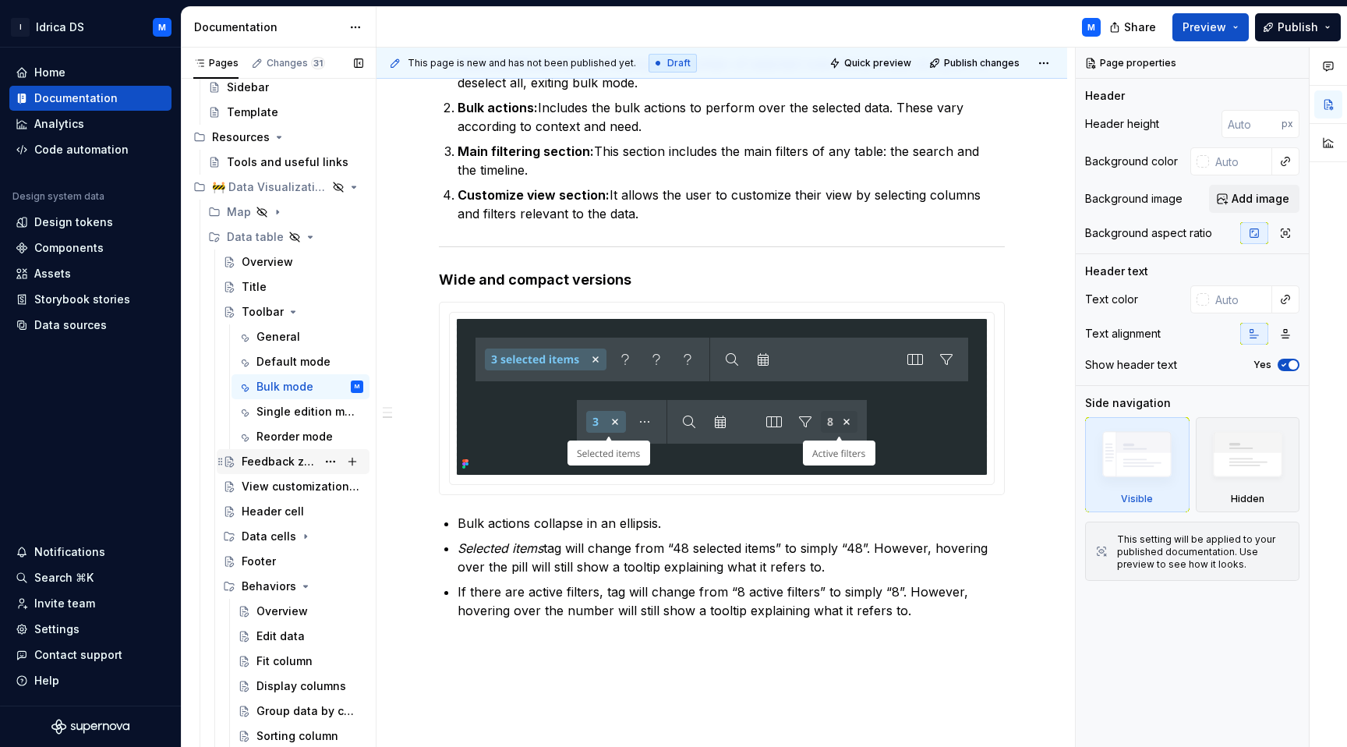
click at [278, 455] on div "Feedback zone" at bounding box center [279, 462] width 75 height 16
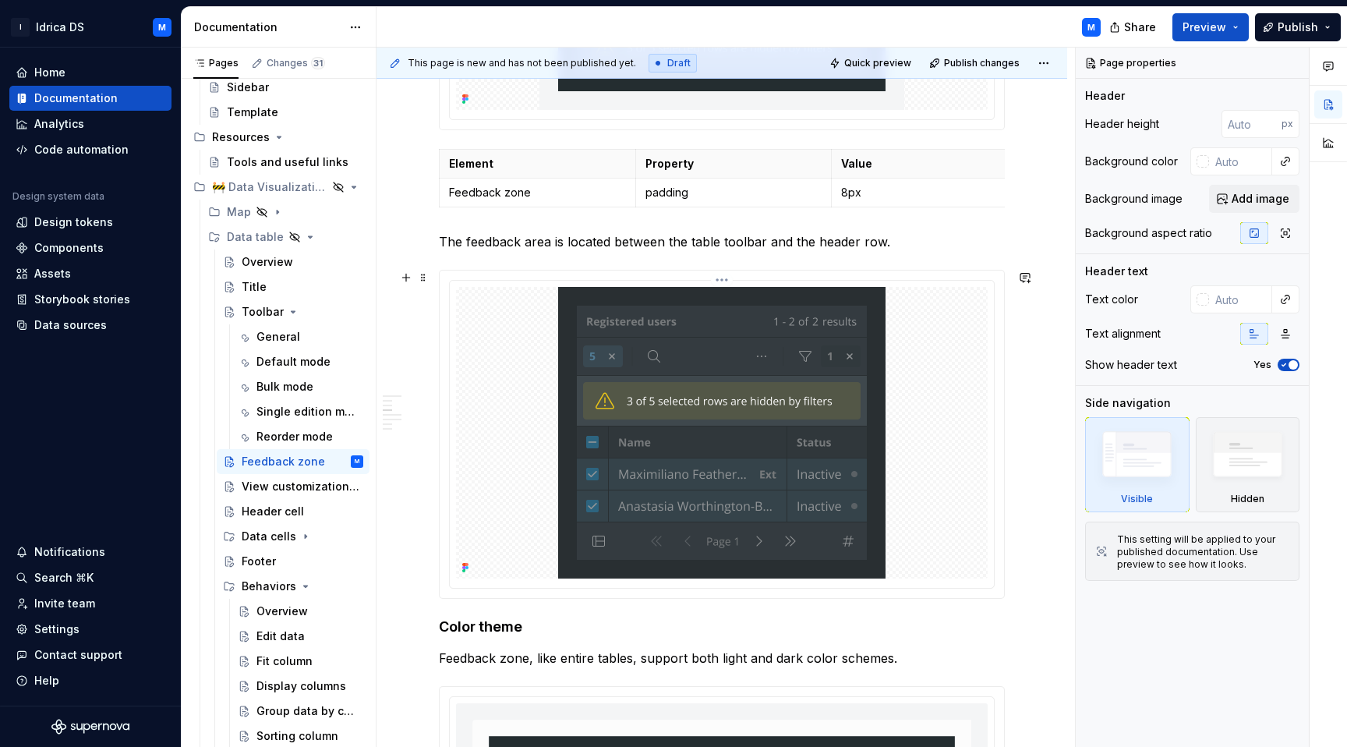
scroll to position [878, 0]
click at [290, 487] on div "View customization Panel" at bounding box center [279, 487] width 75 height 16
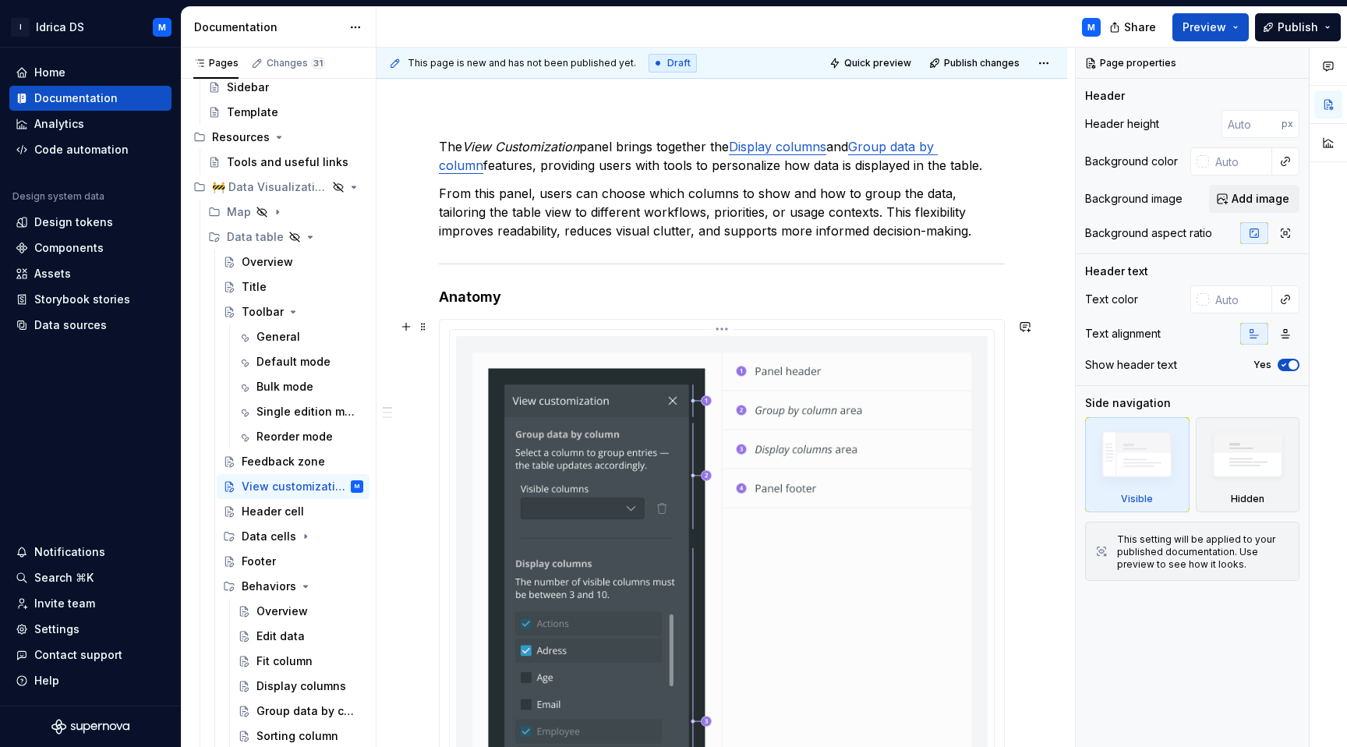
scroll to position [168, 0]
click at [289, 356] on div "Default mode" at bounding box center [286, 362] width 60 height 16
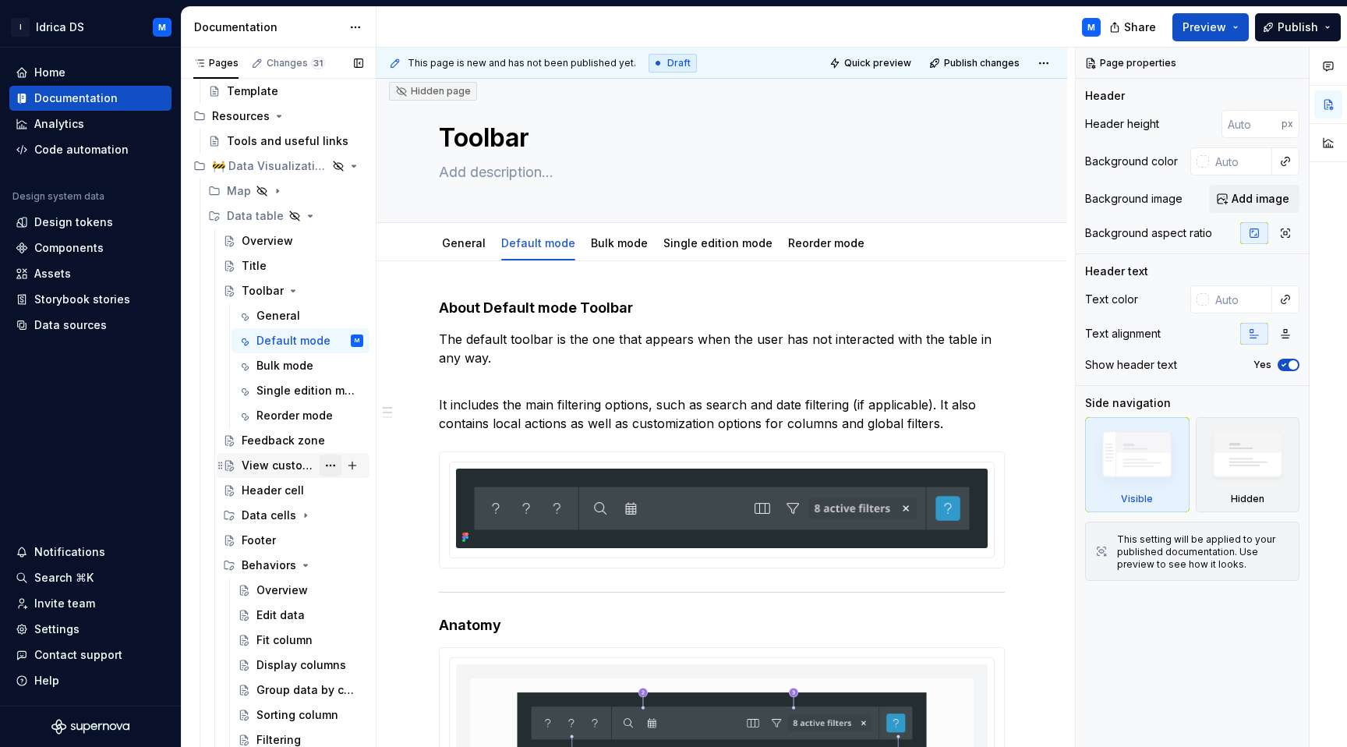
scroll to position [2007, 0]
click at [265, 472] on div "View customization Panel" at bounding box center [303, 463] width 122 height 22
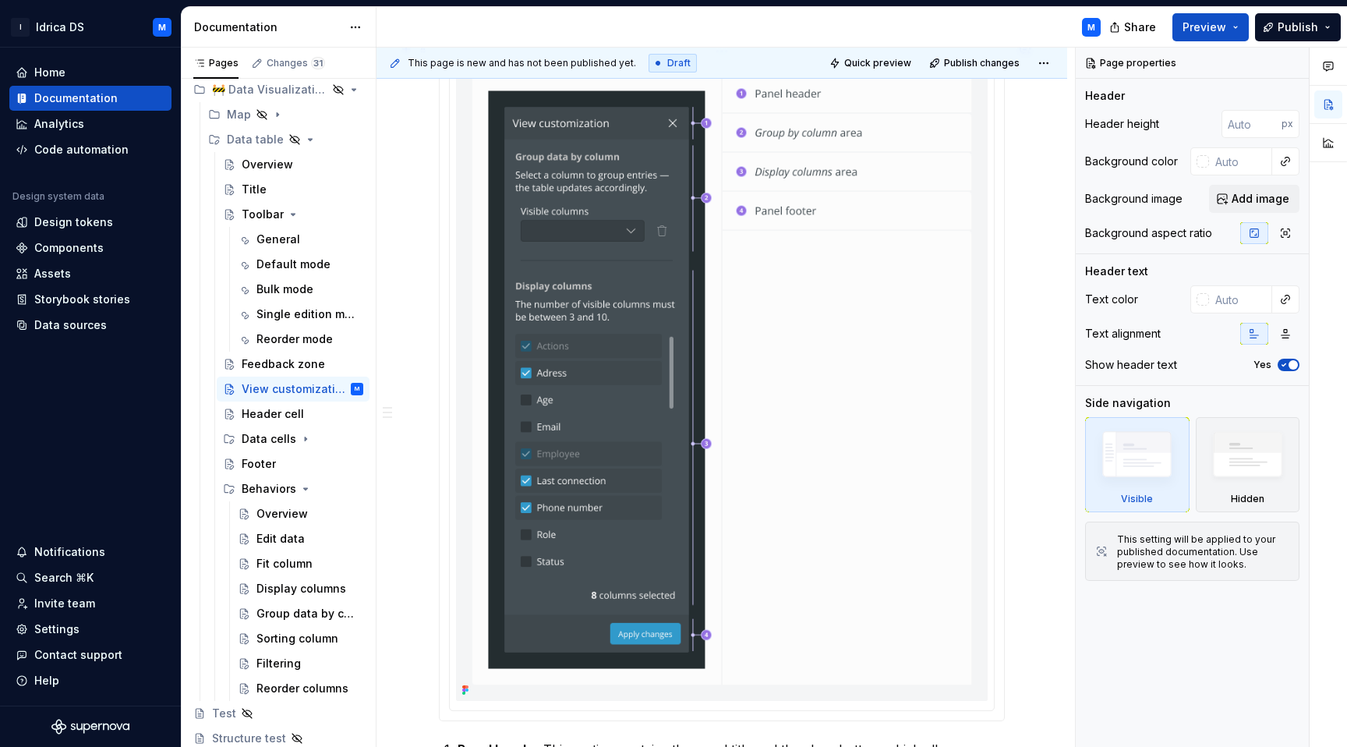
scroll to position [461, 0]
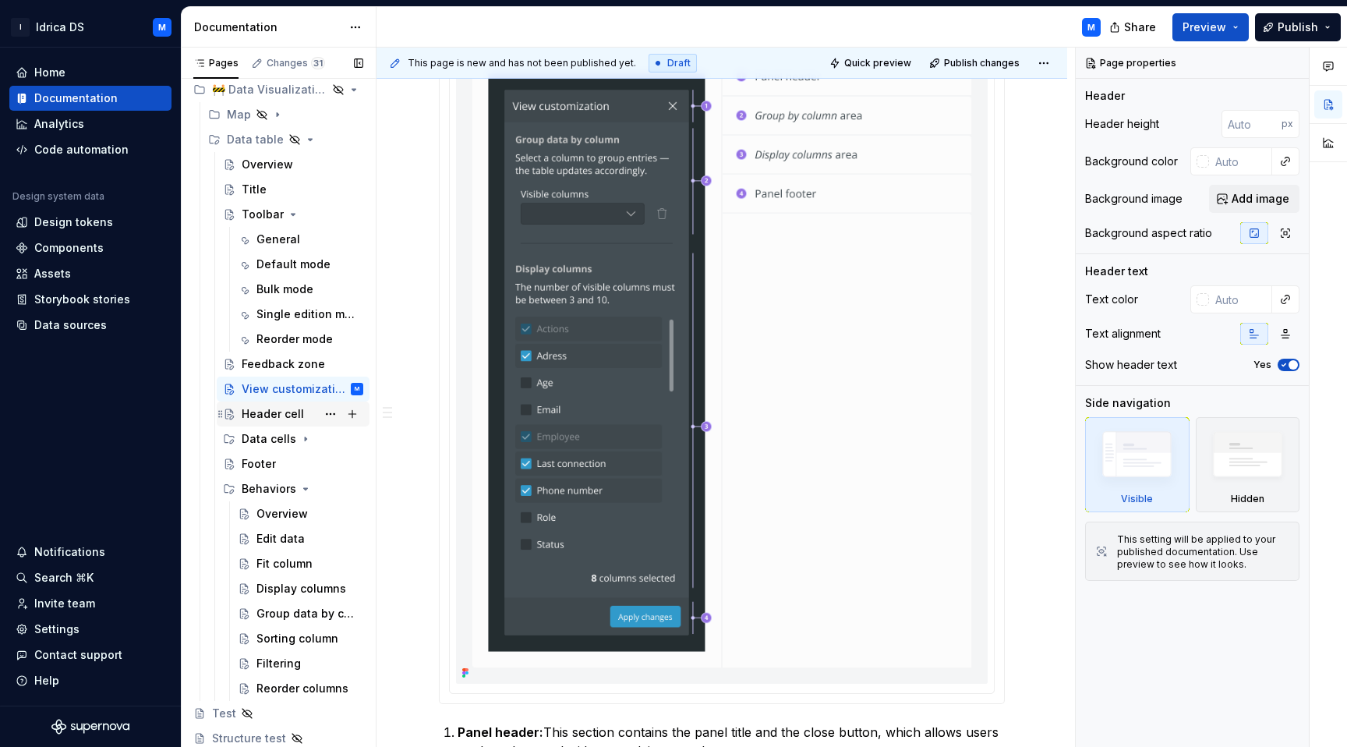
click at [283, 419] on div "Header cell" at bounding box center [273, 414] width 62 height 16
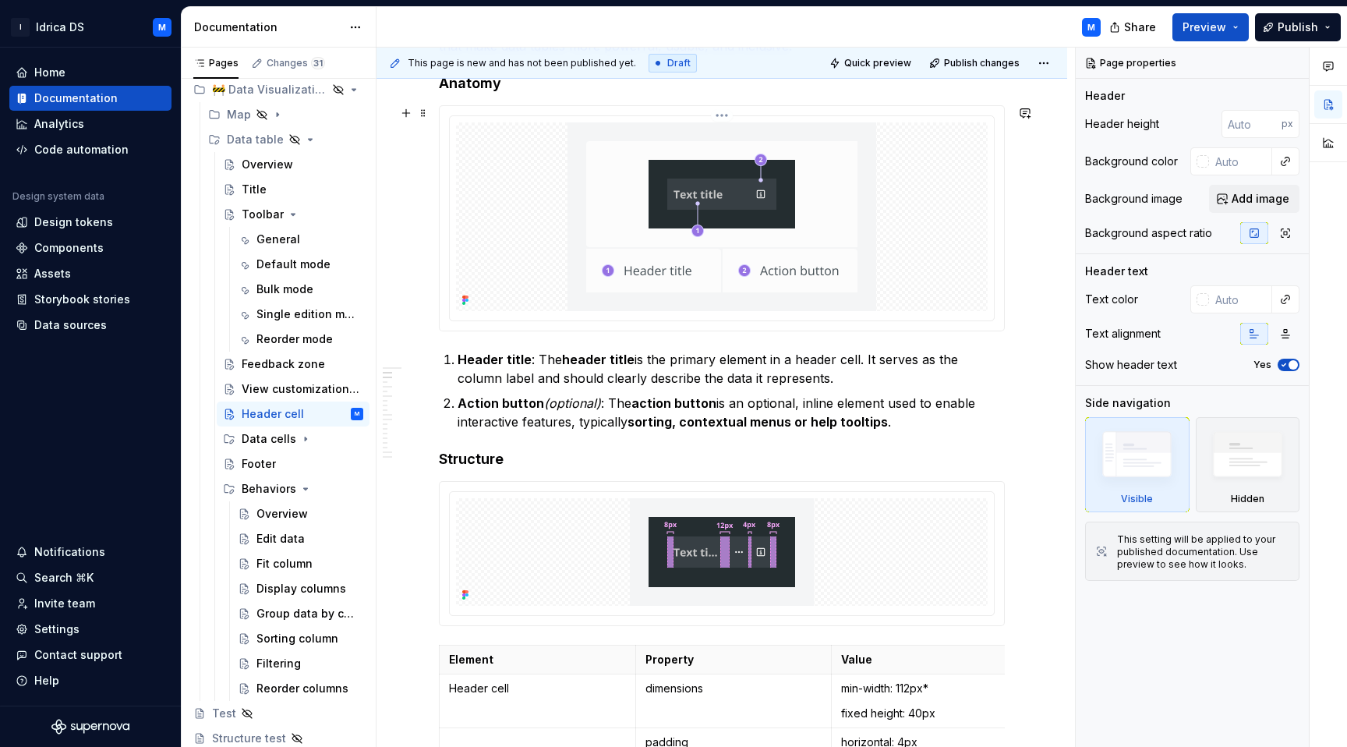
scroll to position [537, 0]
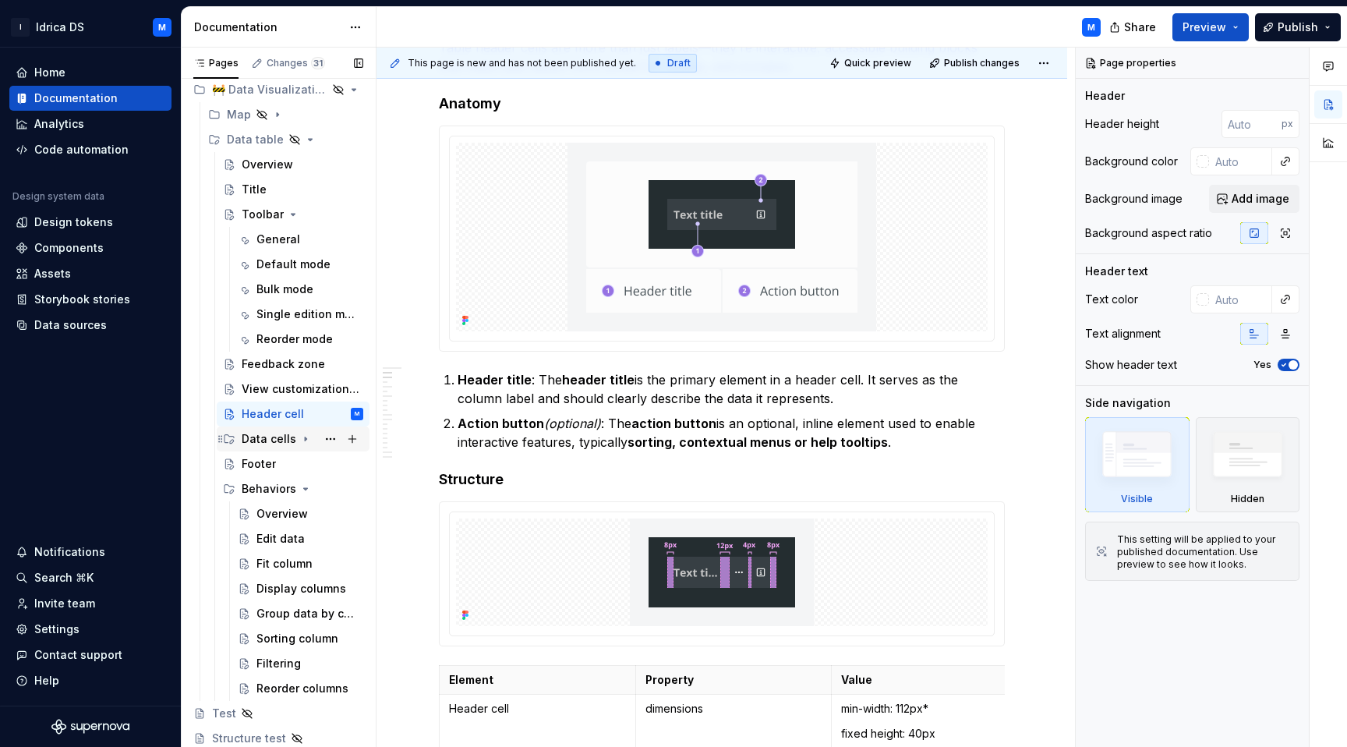
click at [302, 442] on icon "Page tree" at bounding box center [305, 439] width 12 height 12
click at [291, 479] on div "Text" at bounding box center [309, 489] width 107 height 22
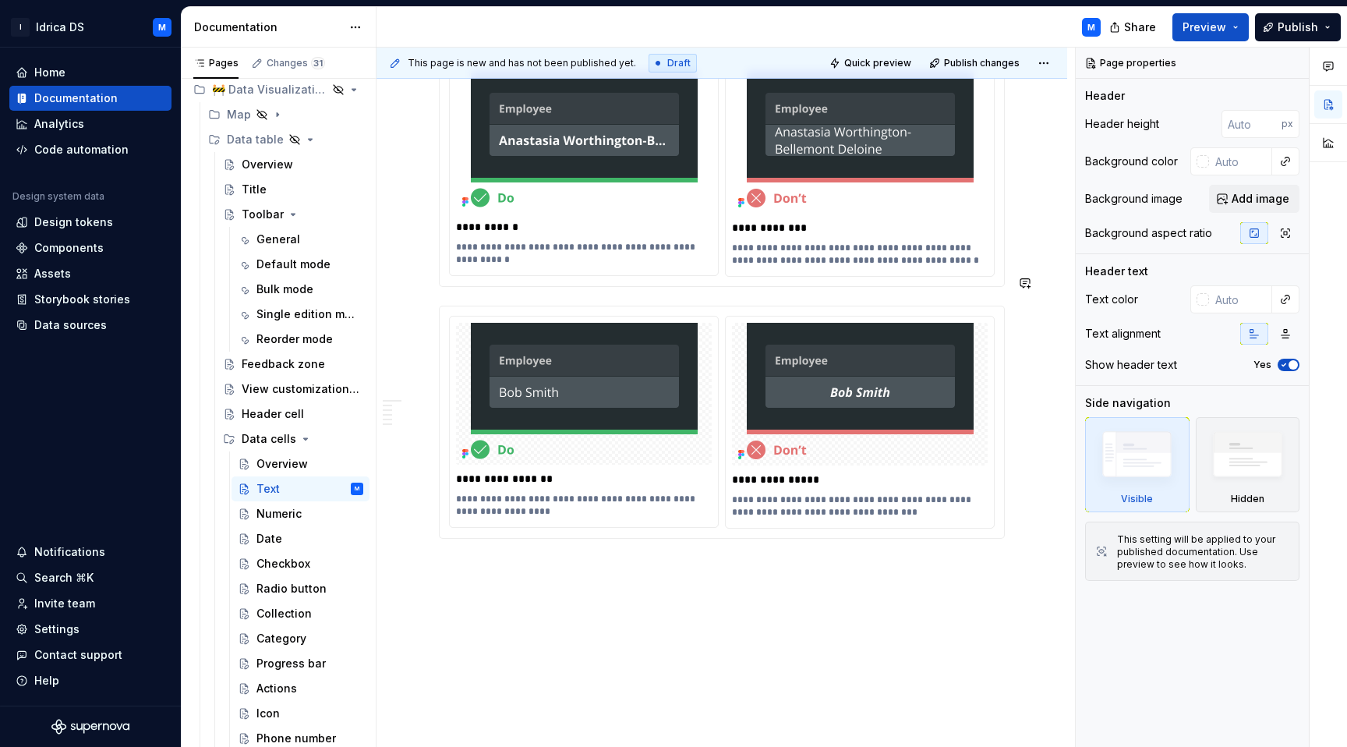
scroll to position [2711, 0]
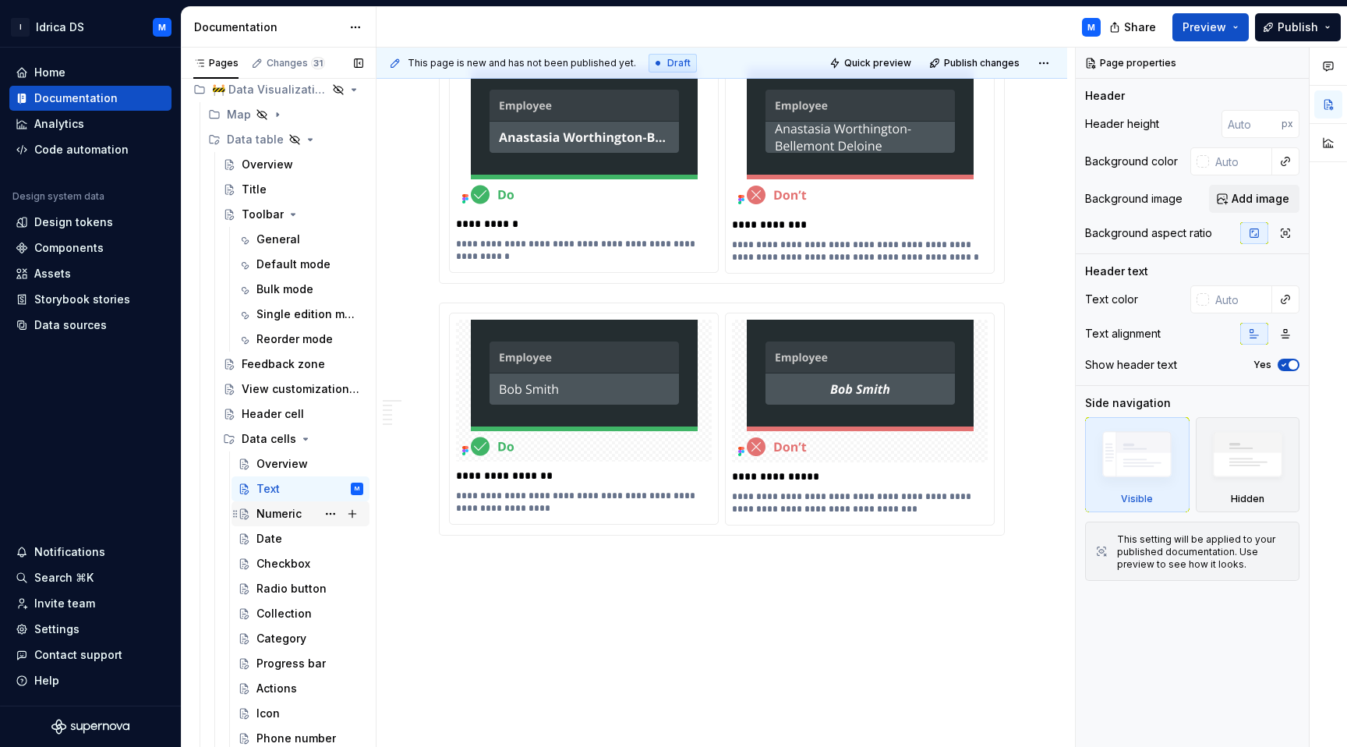
click at [275, 514] on div "Numeric" at bounding box center [278, 514] width 45 height 16
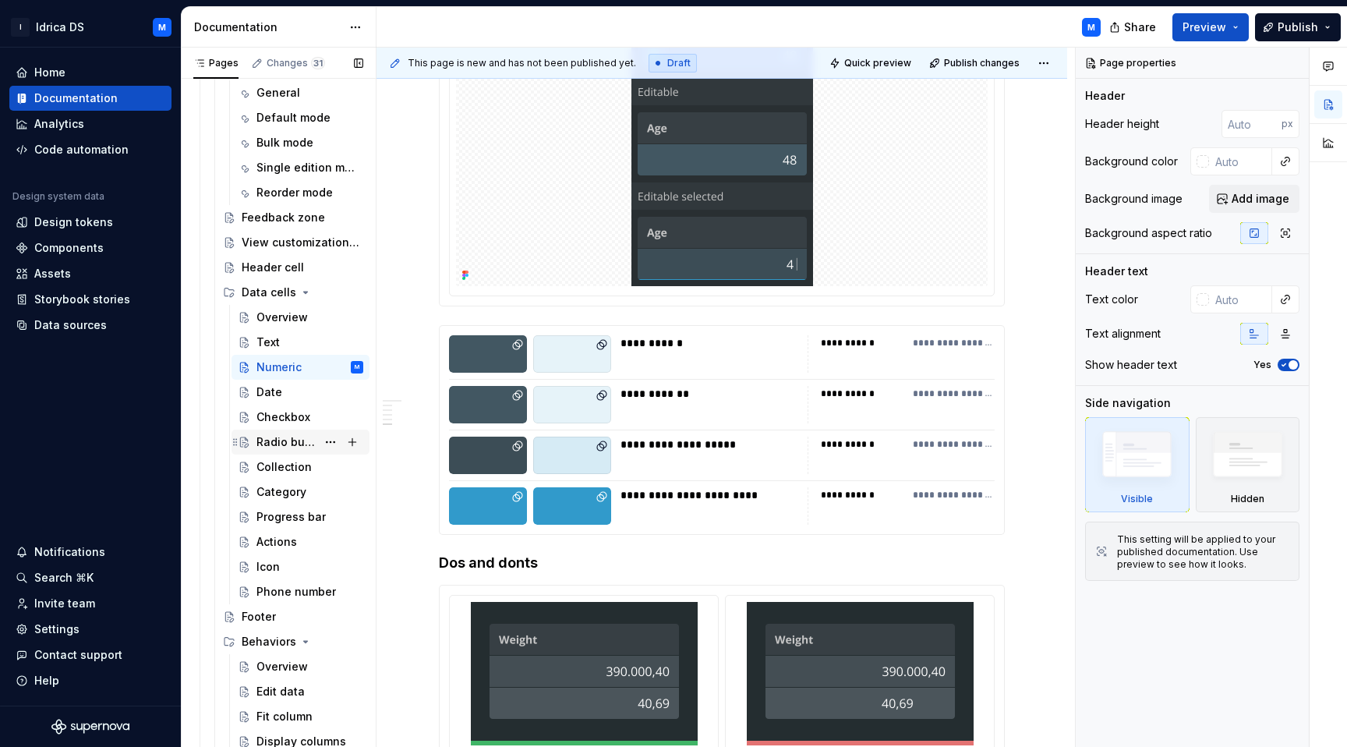
scroll to position [2229, 0]
click at [277, 390] on div "Date" at bounding box center [269, 391] width 26 height 16
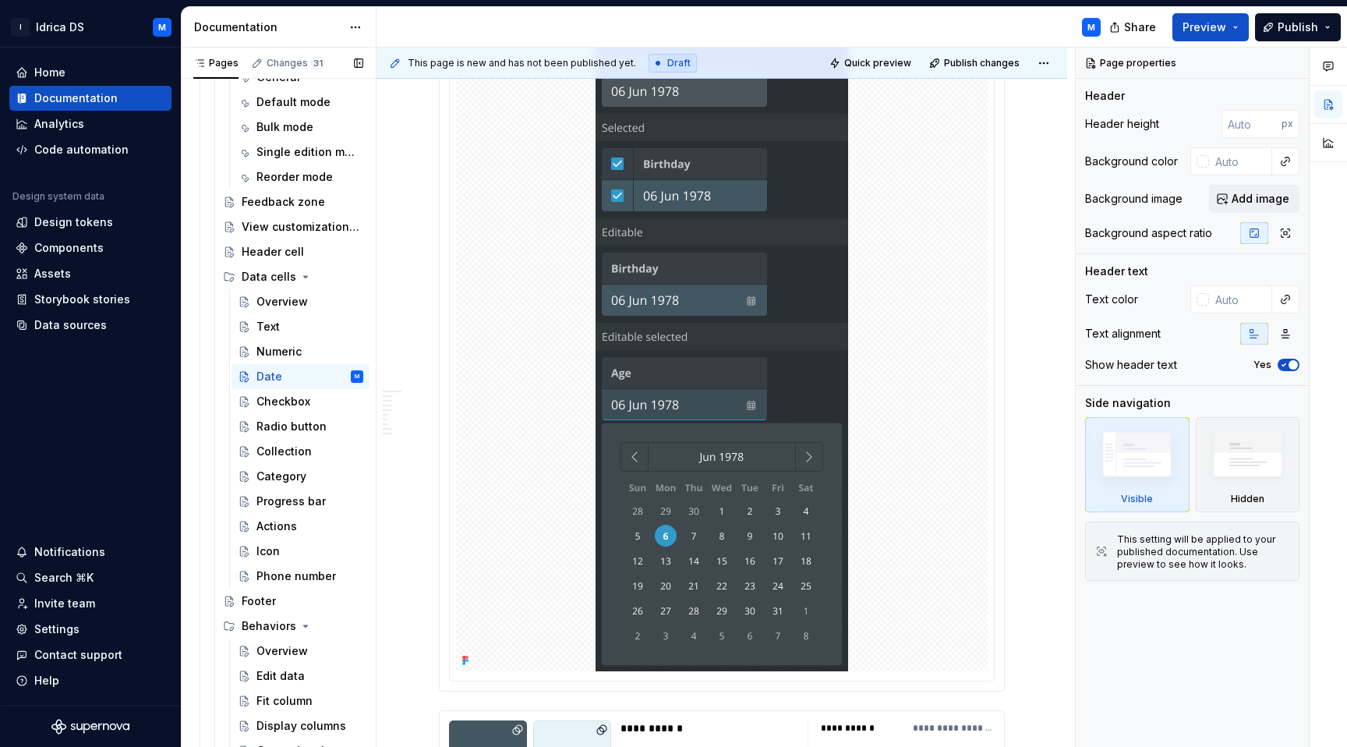
scroll to position [2245, 0]
click at [292, 409] on div "Checkbox" at bounding box center [309, 400] width 107 height 22
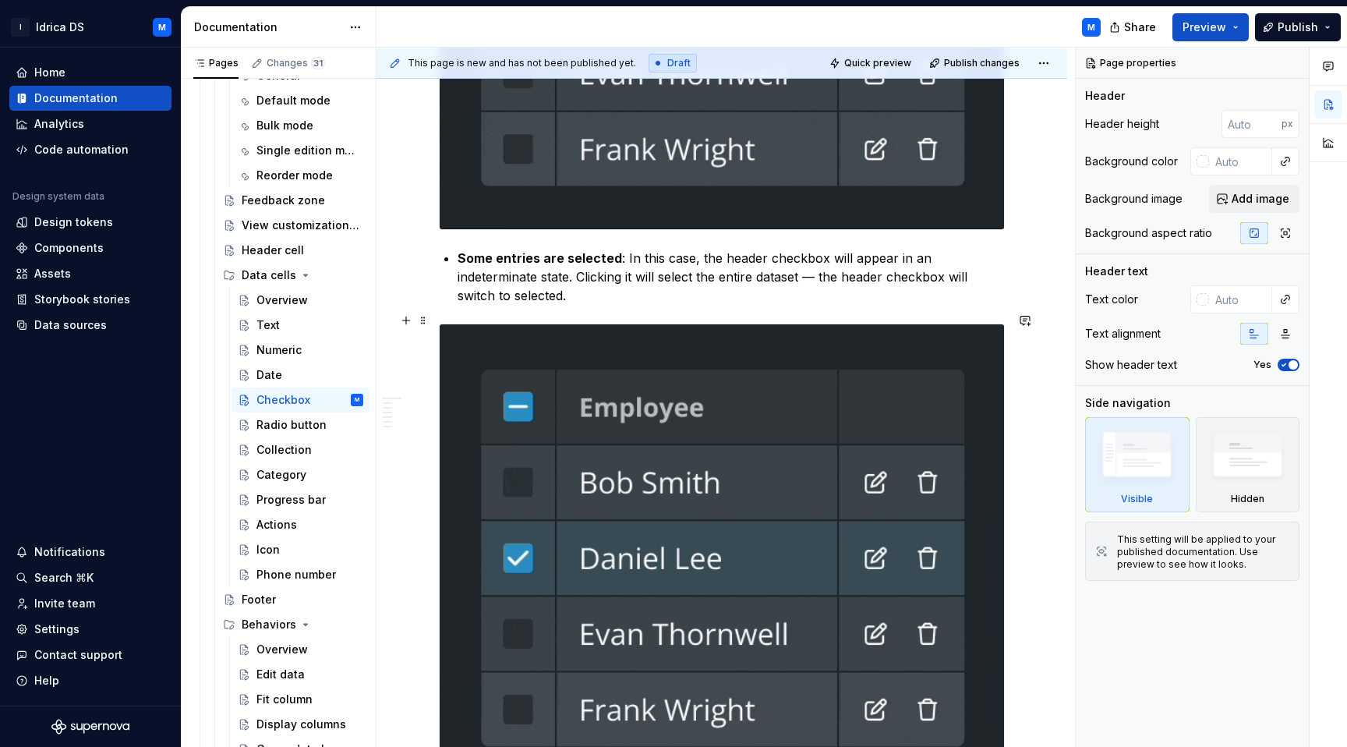
scroll to position [1994, 0]
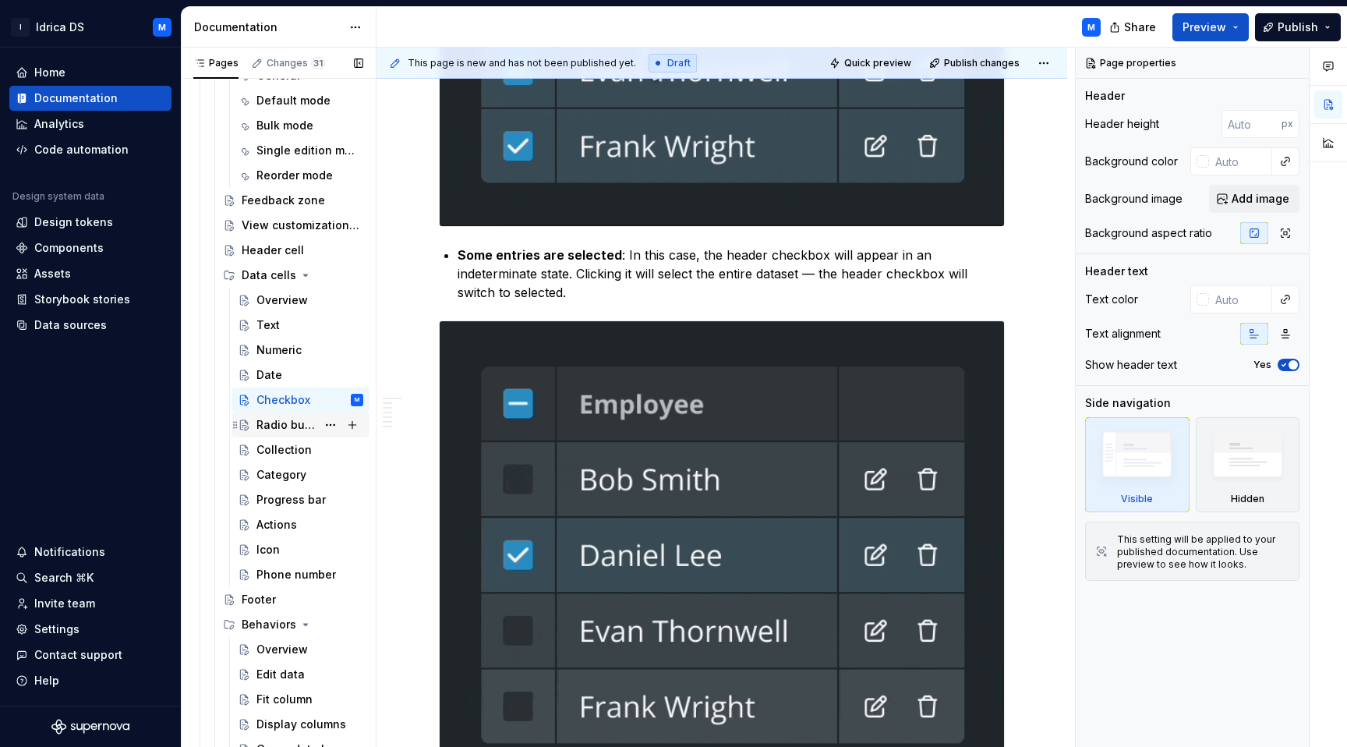
click at [260, 431] on div "Radio button" at bounding box center [286, 425] width 60 height 16
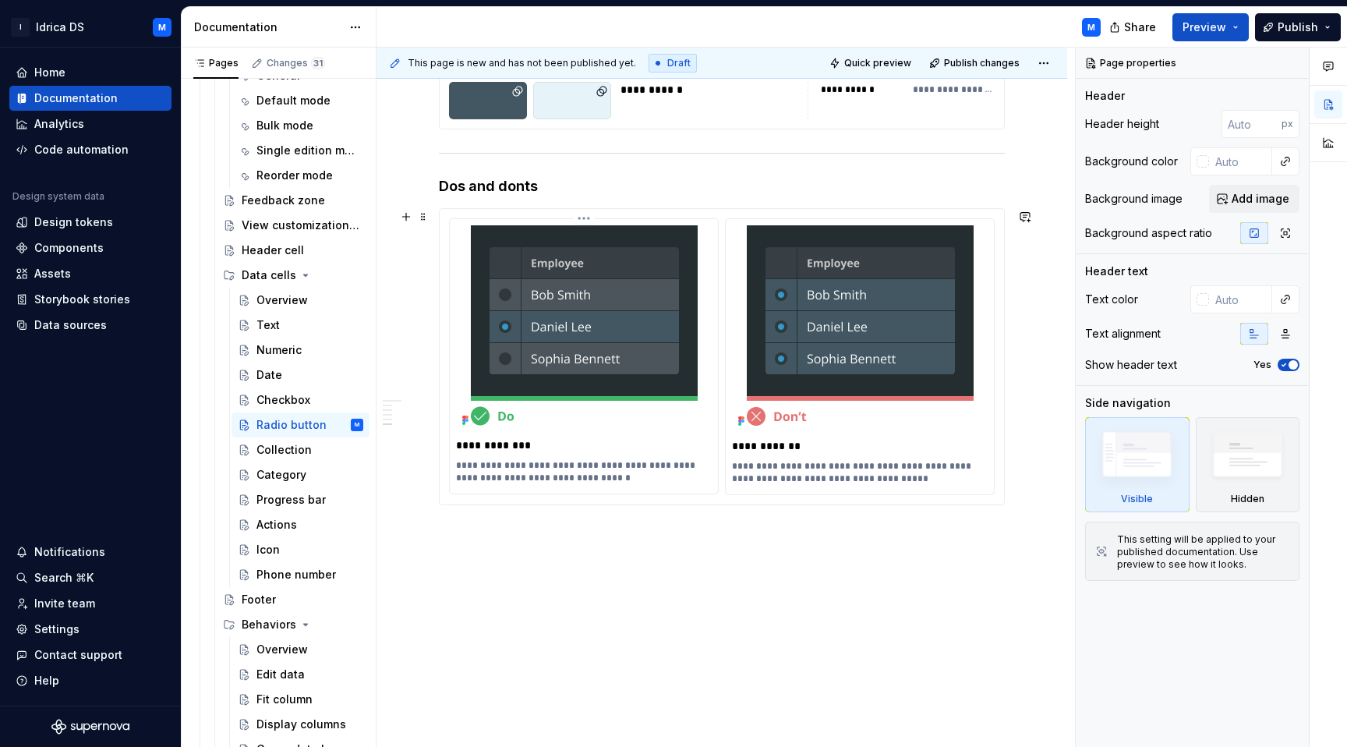
scroll to position [1743, 0]
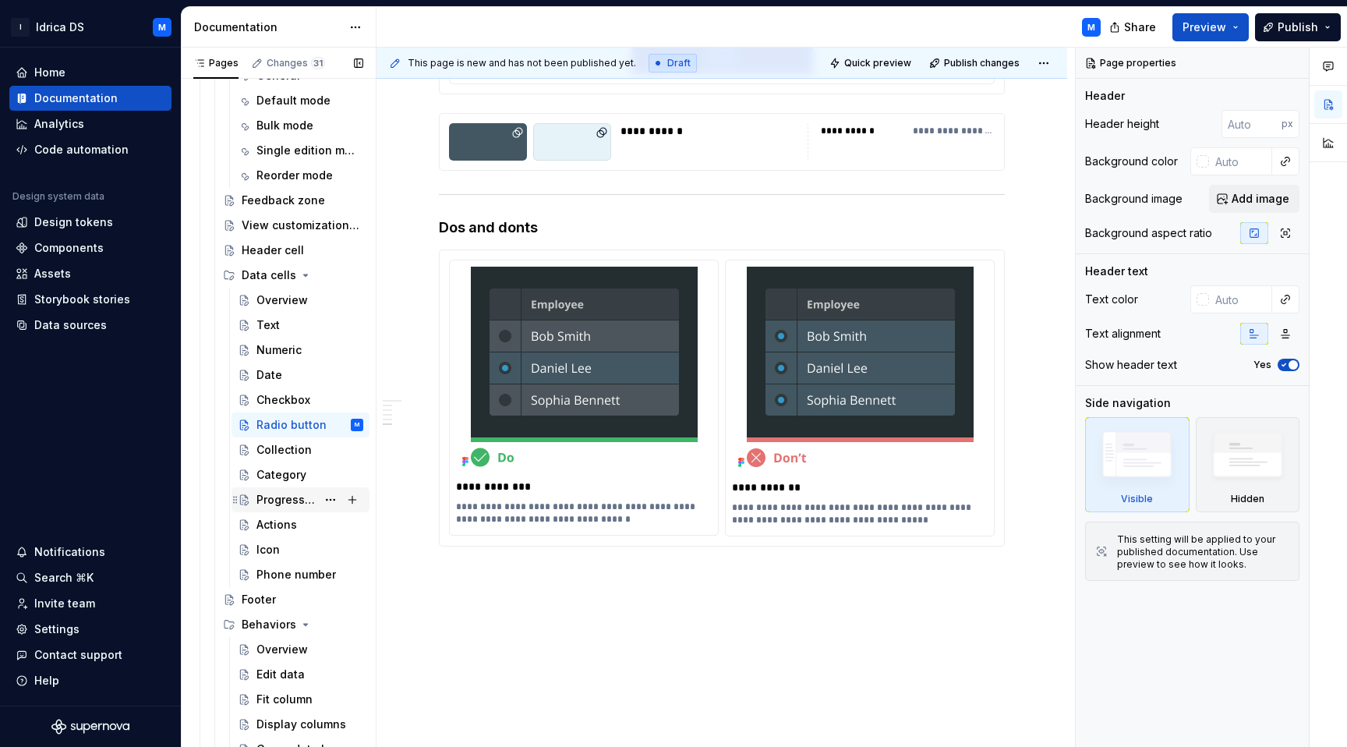
click at [298, 506] on div "Progress bar" at bounding box center [286, 500] width 60 height 16
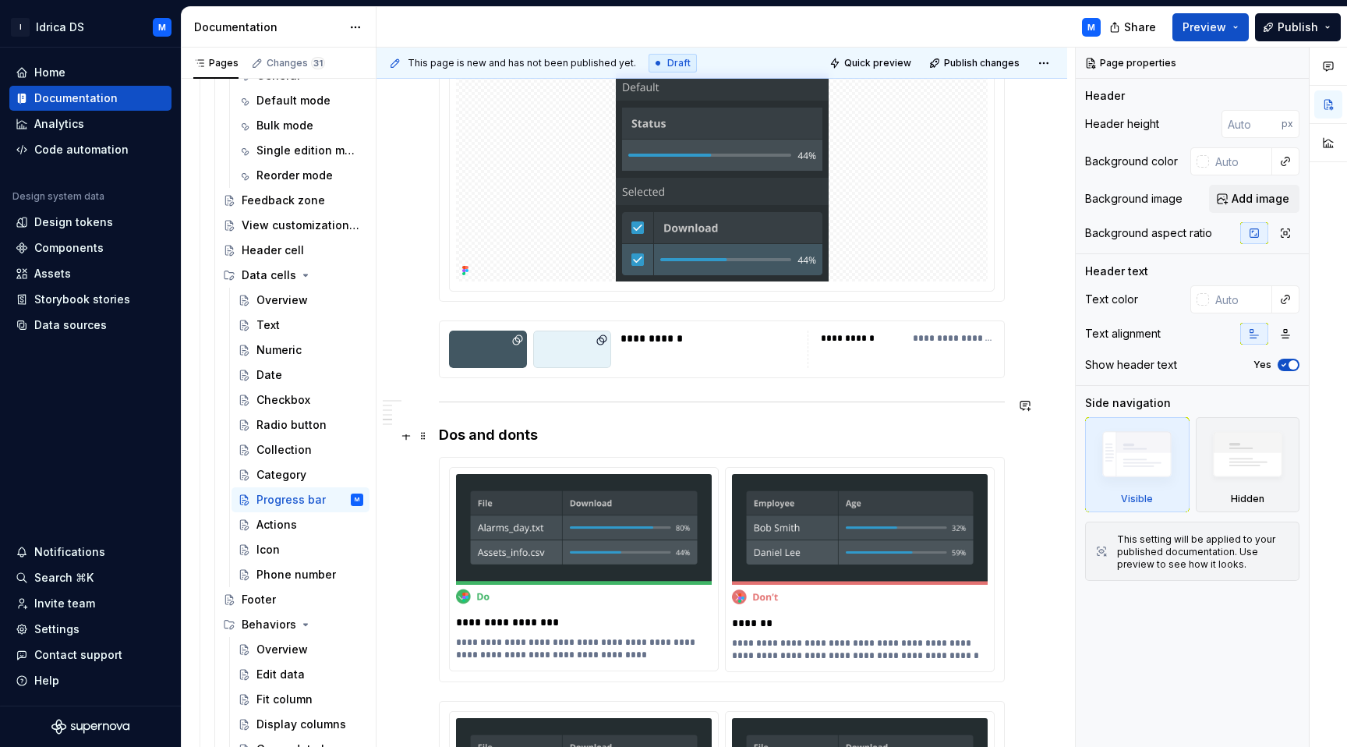
scroll to position [1176, 0]
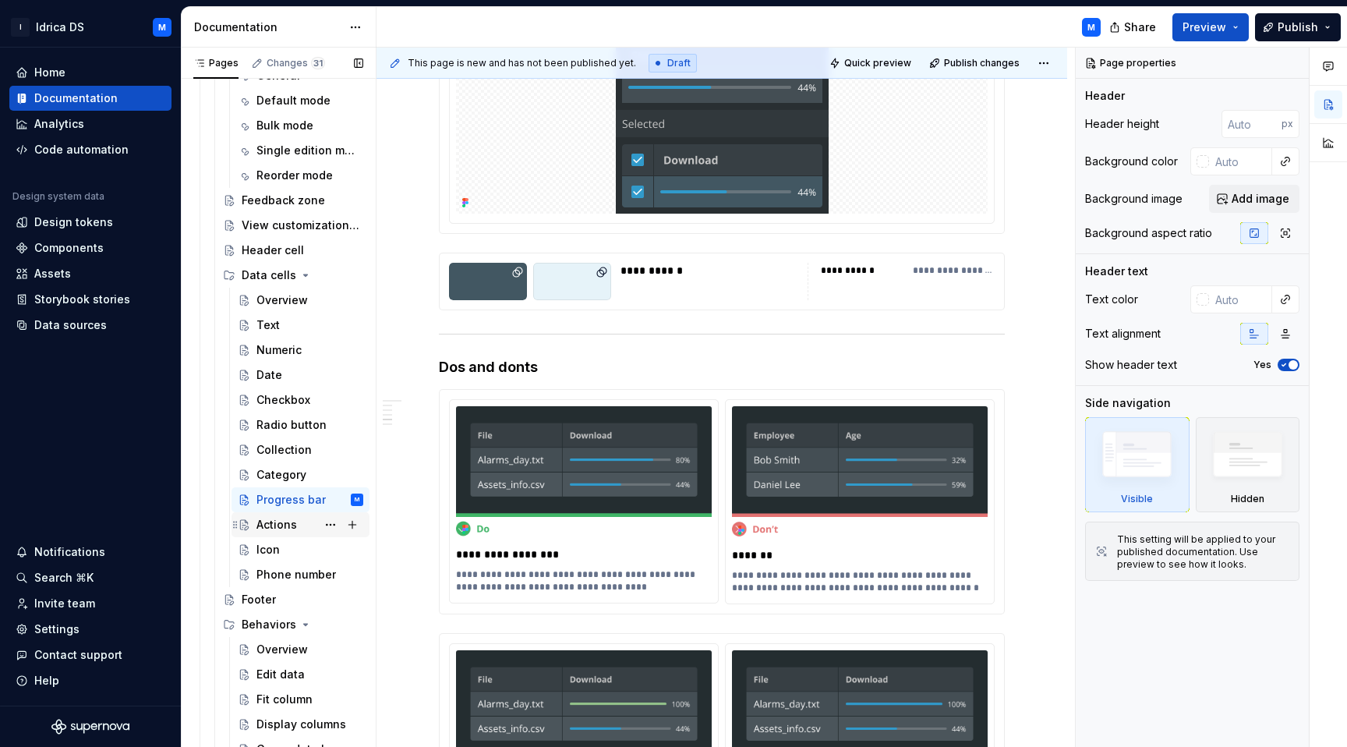
click at [270, 529] on div "Actions" at bounding box center [276, 525] width 41 height 16
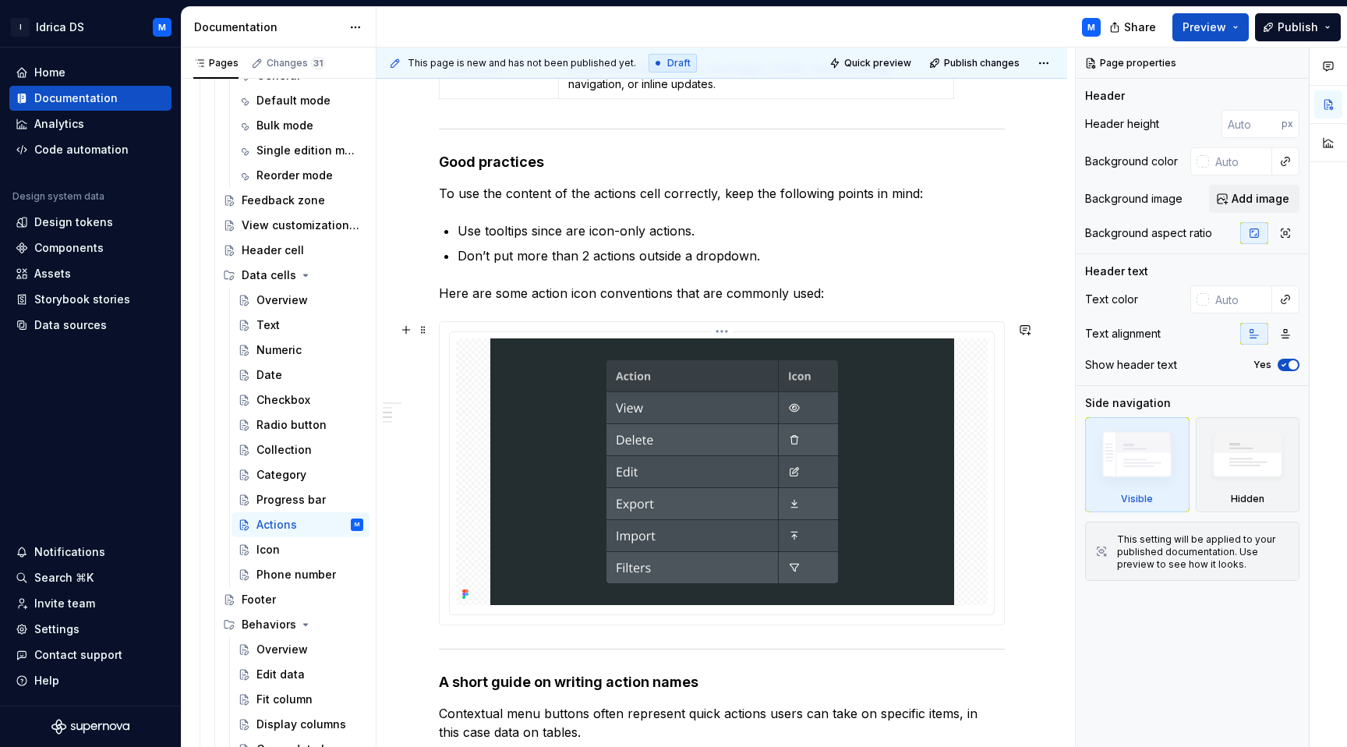
scroll to position [694, 0]
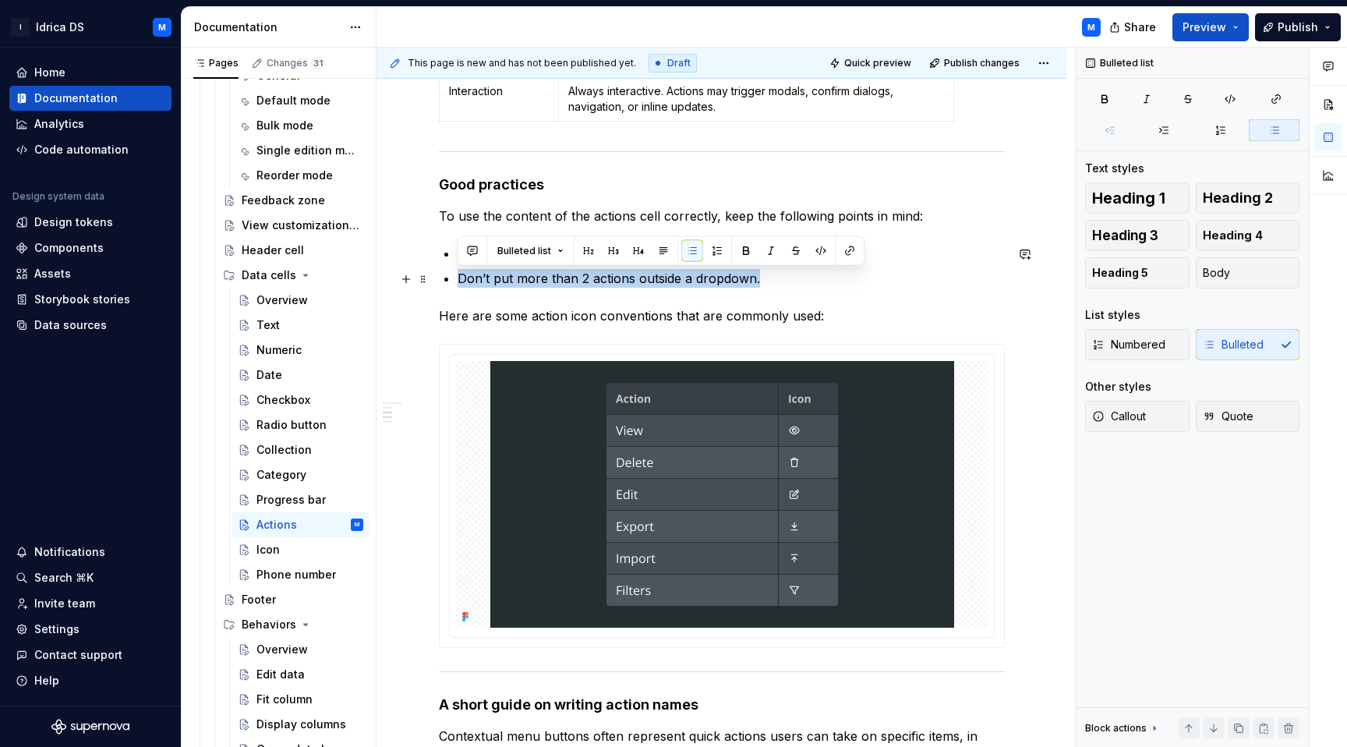
drag, startPoint x: 459, startPoint y: 279, endPoint x: 758, endPoint y: 287, distance: 298.6
click at [758, 287] on p "Don’t put more than 2 actions outside a dropdown." at bounding box center [730, 278] width 547 height 19
click at [721, 287] on p "Don’t put more than 2 actions outside a dropdown." at bounding box center [730, 278] width 547 height 19
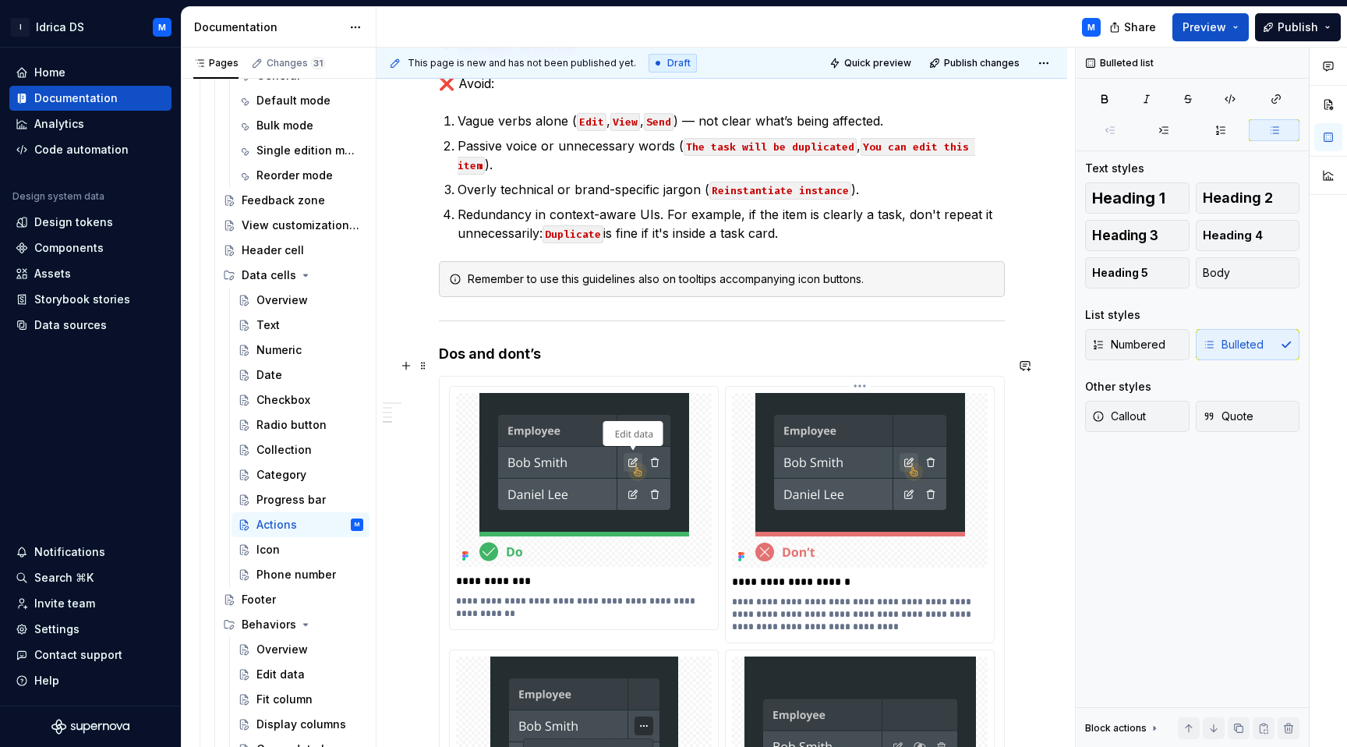
scroll to position [1563, 0]
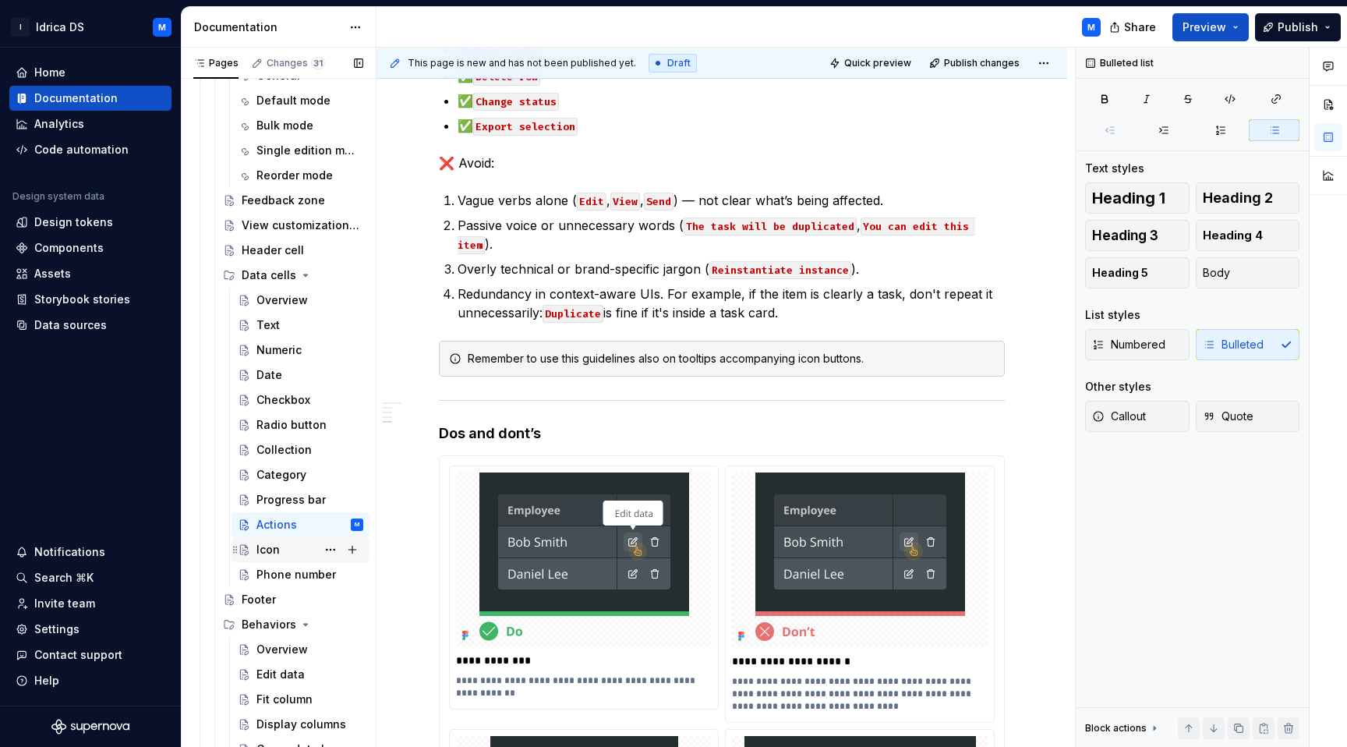
click at [276, 556] on div "Icon" at bounding box center [267, 550] width 23 height 16
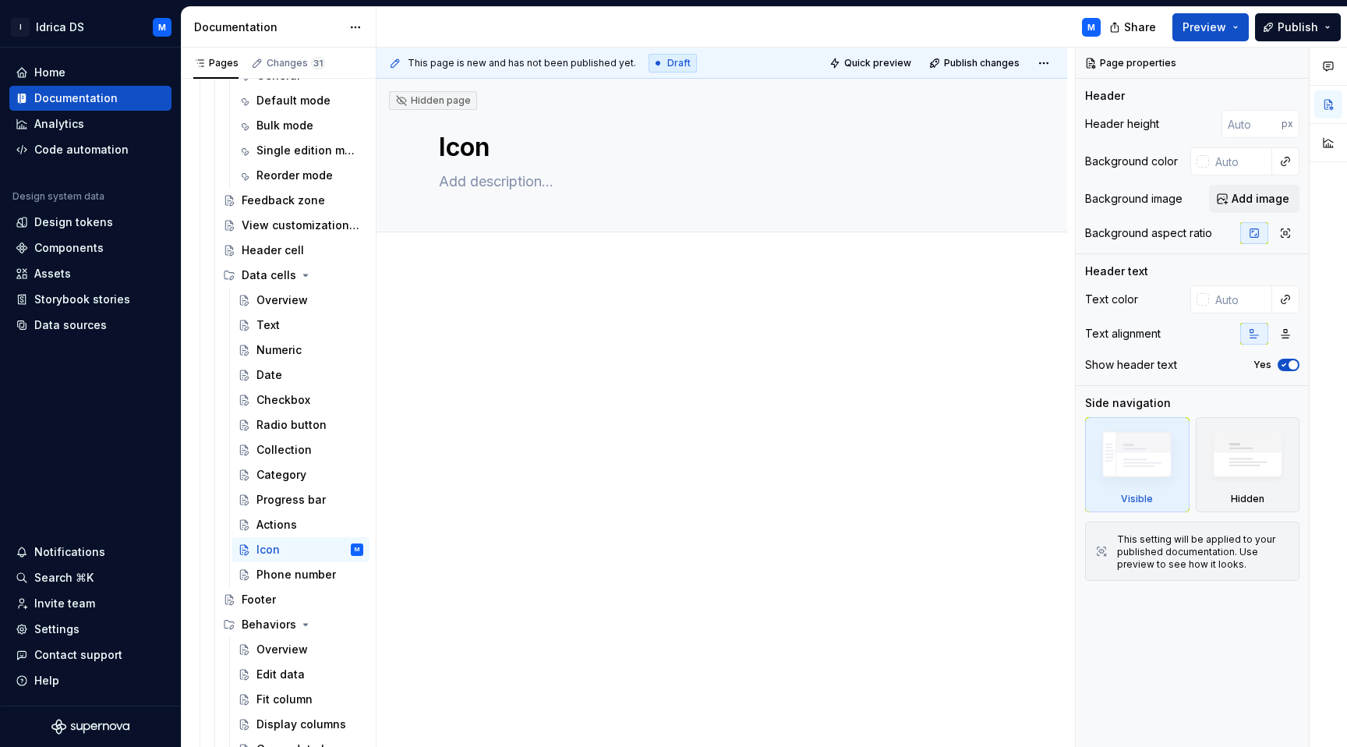
click at [529, 352] on div at bounding box center [722, 333] width 566 height 59
click at [523, 261] on div at bounding box center [721, 249] width 691 height 34
click at [504, 375] on div at bounding box center [722, 343] width 566 height 78
click at [270, 574] on div "Phone number" at bounding box center [286, 575] width 60 height 16
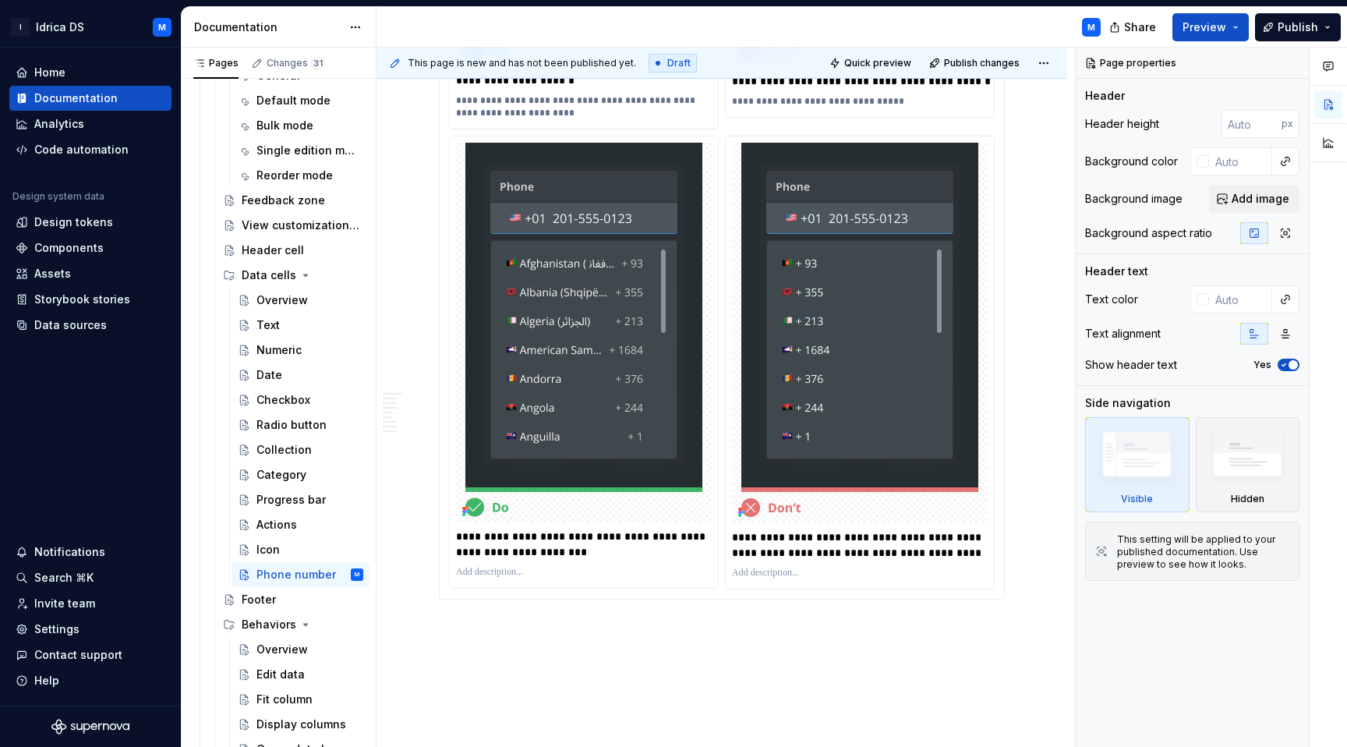
scroll to position [3076, 0]
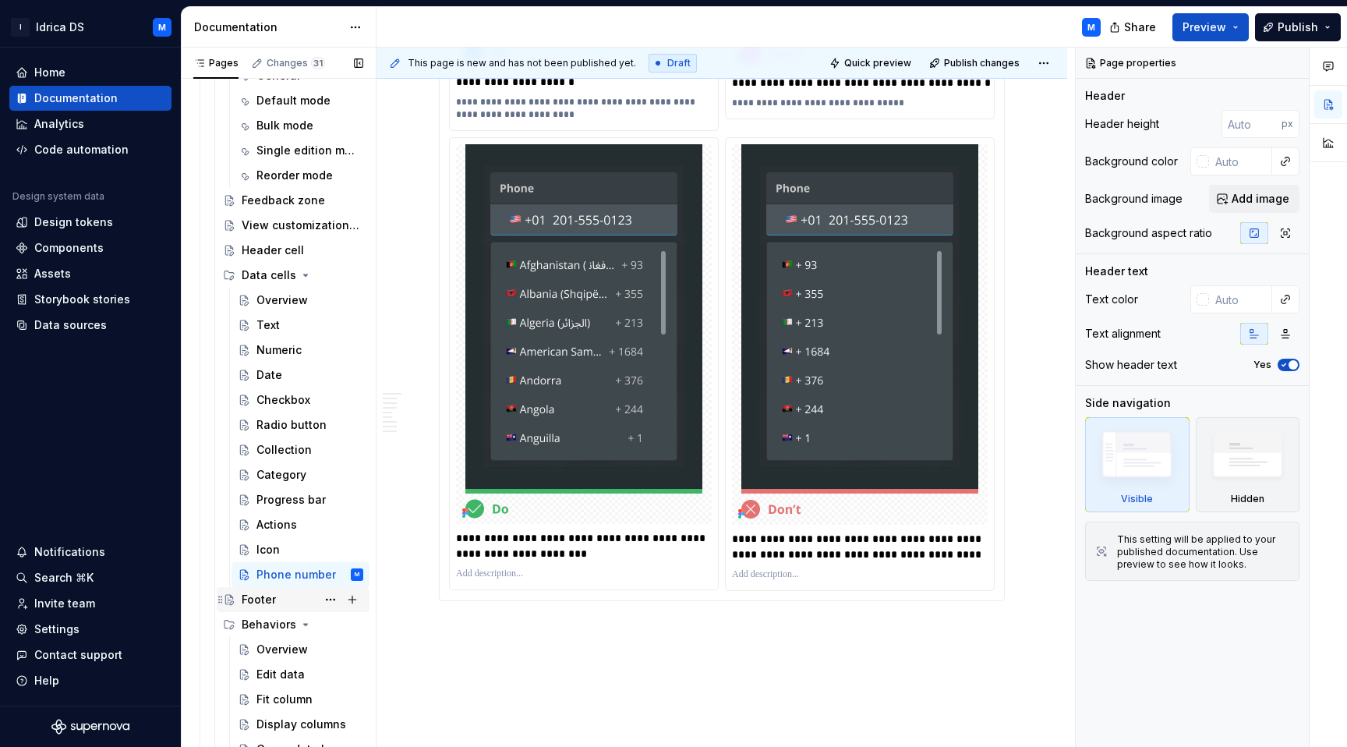
click at [281, 601] on div "Footer" at bounding box center [303, 599] width 122 height 22
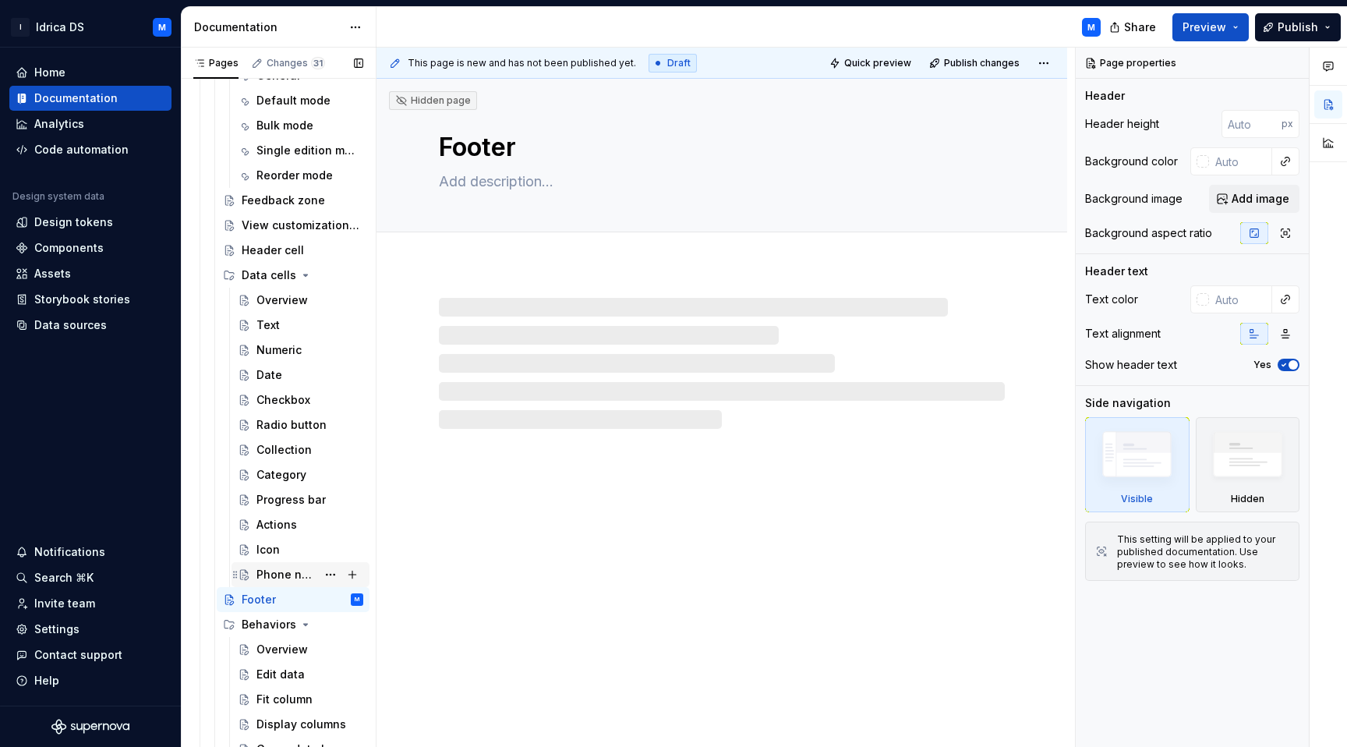
click at [295, 573] on div "Phone number" at bounding box center [286, 575] width 60 height 16
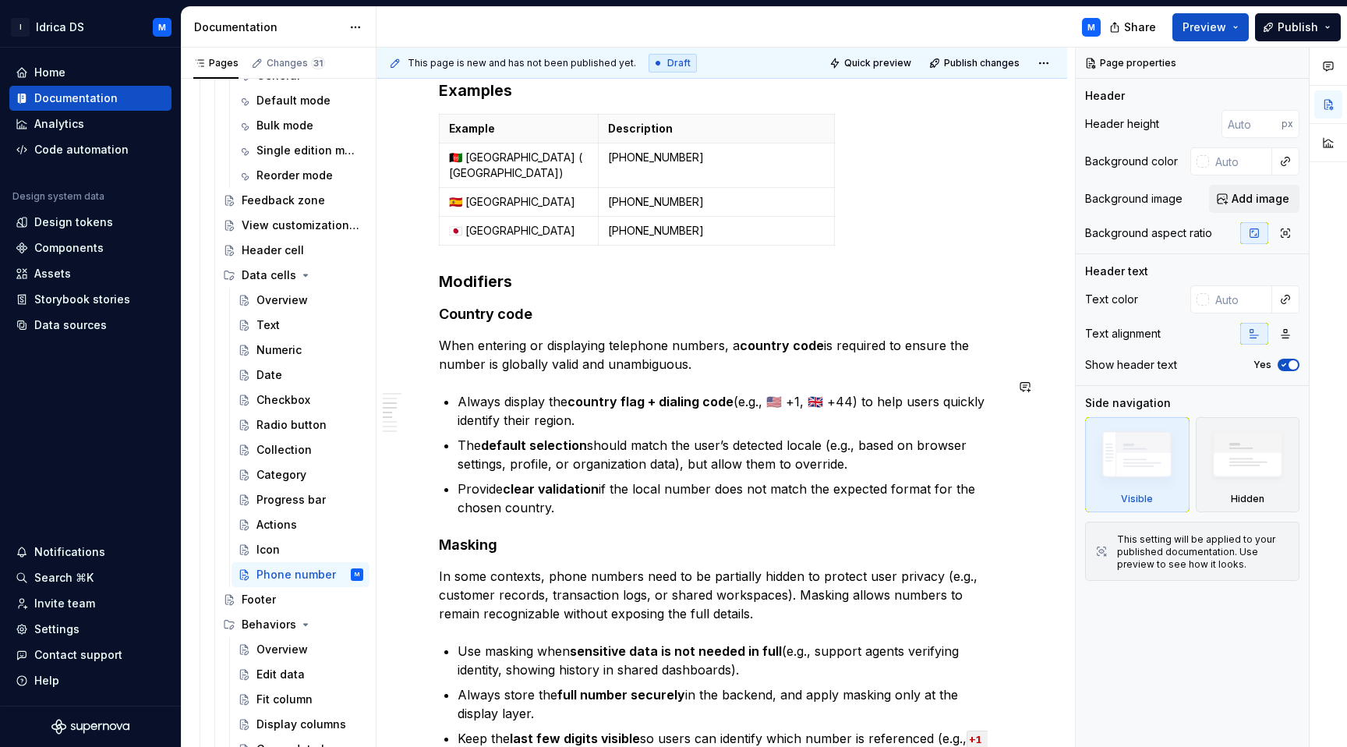
scroll to position [856, 0]
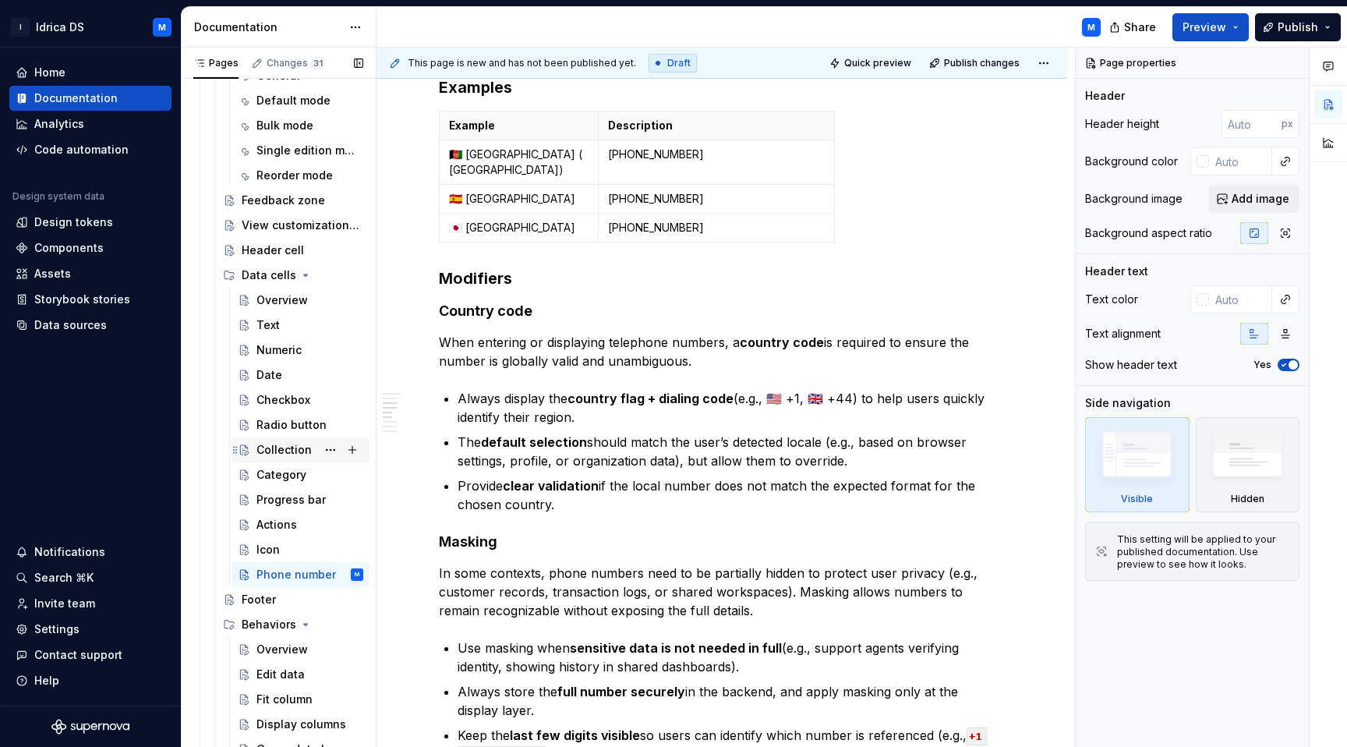
click at [281, 457] on div "Collection" at bounding box center [309, 450] width 107 height 22
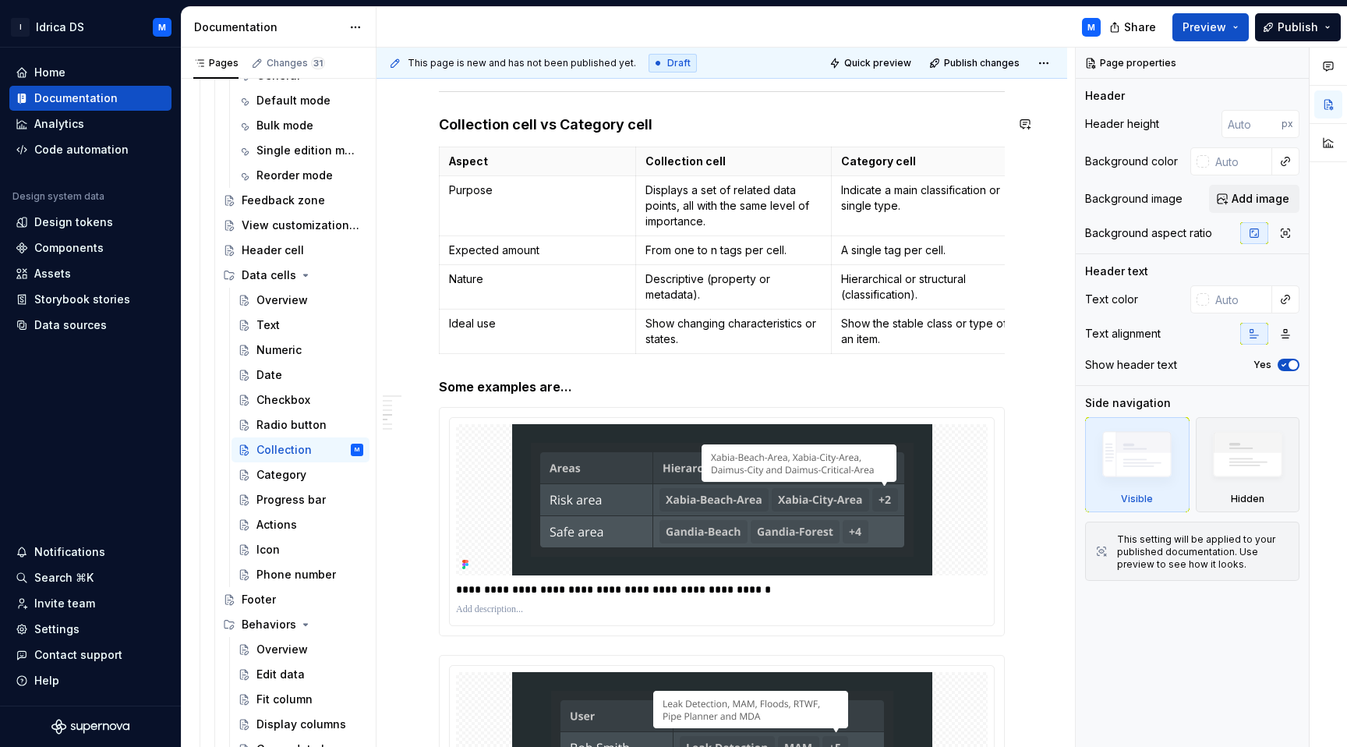
scroll to position [1712, 0]
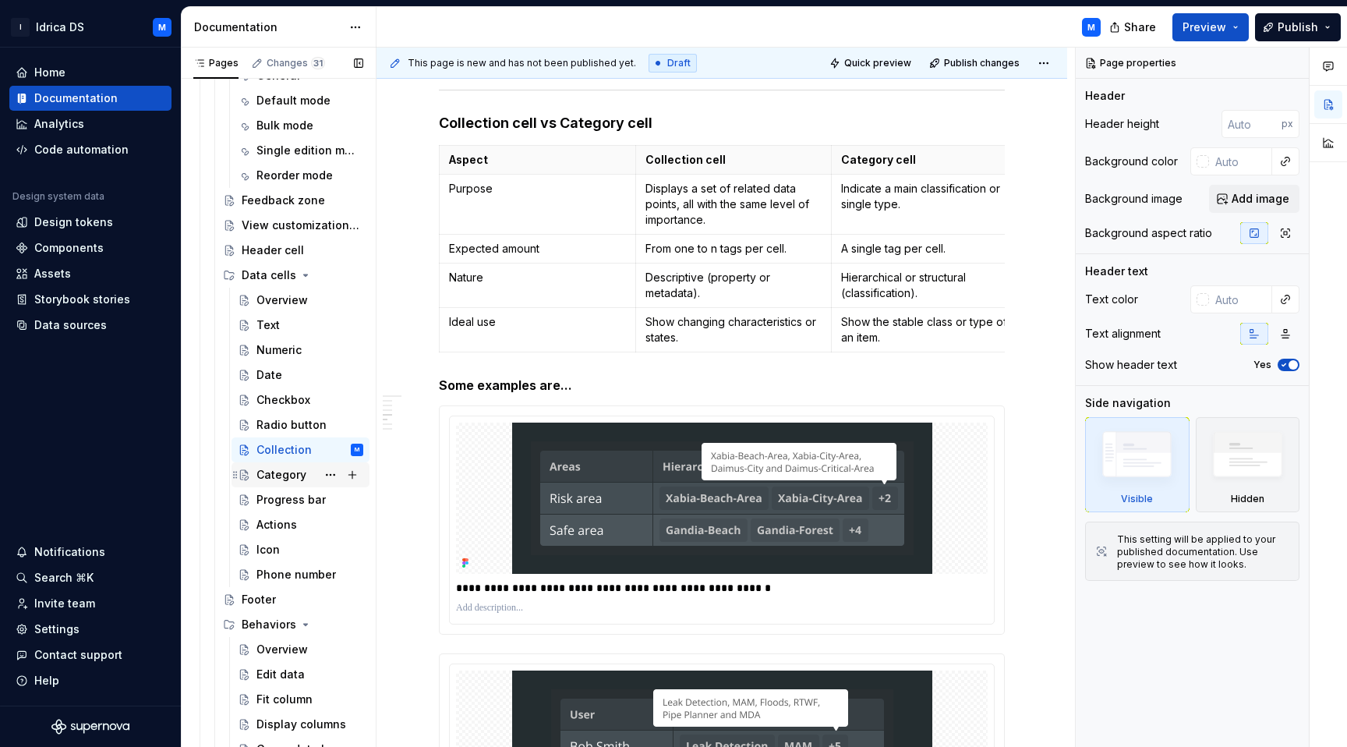
click at [275, 475] on div "Category" at bounding box center [281, 475] width 50 height 16
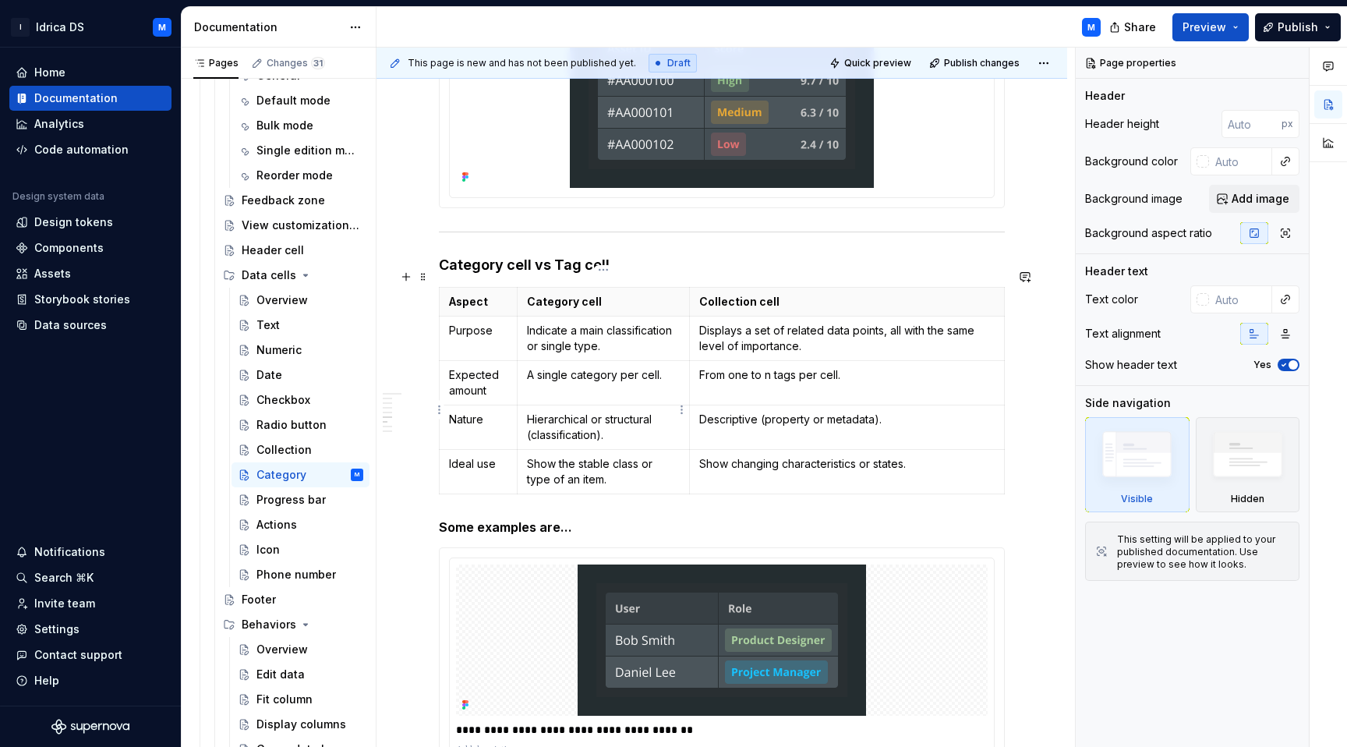
scroll to position [2035, 0]
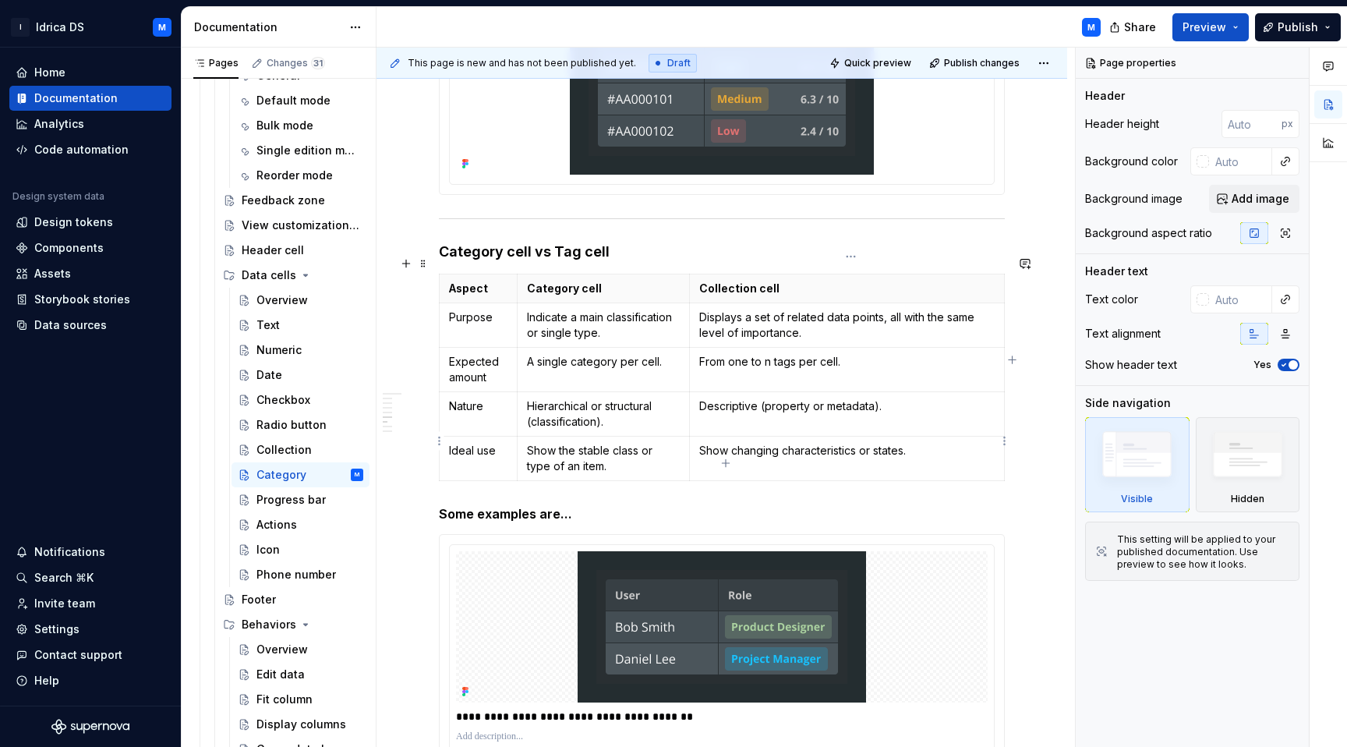
click at [886, 443] on p "Show changing characteristics or states." at bounding box center [846, 451] width 295 height 16
type textarea "*"
click at [886, 443] on p "Show changing characteristics or states." at bounding box center [846, 451] width 295 height 16
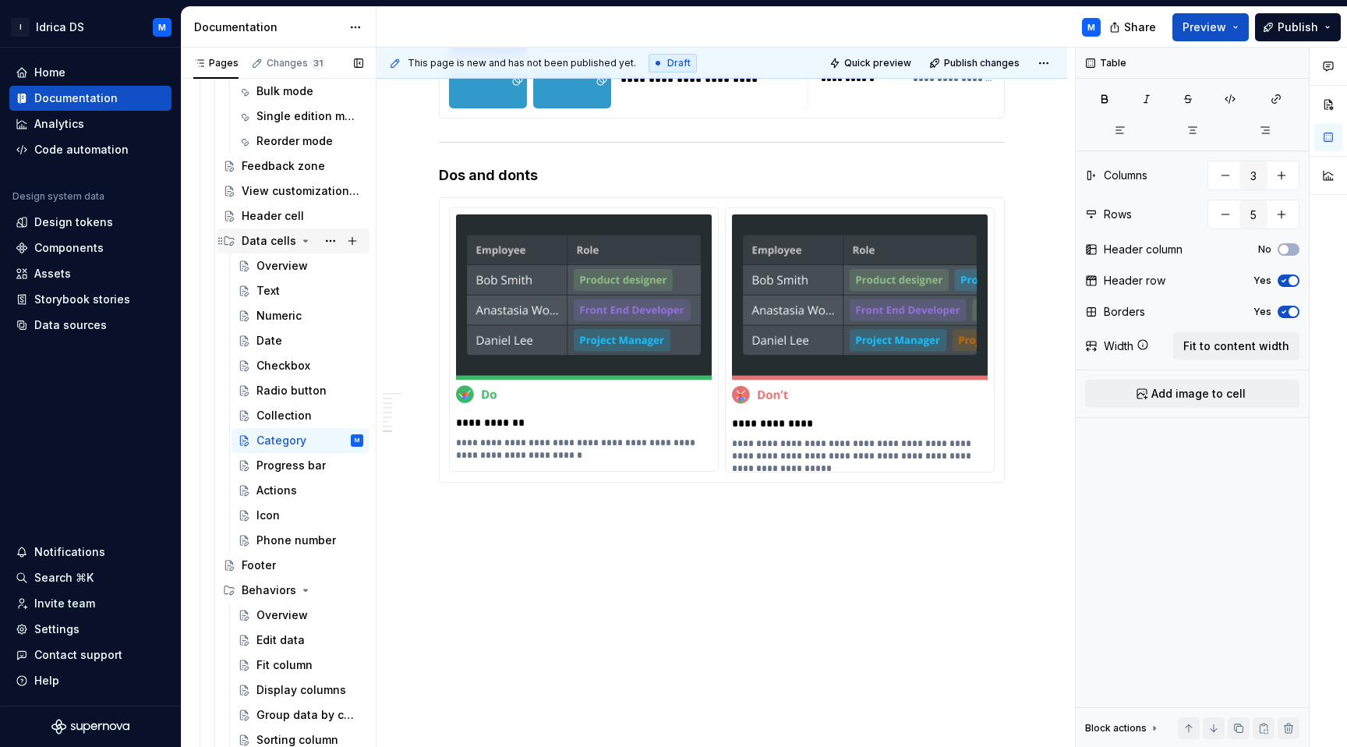
scroll to position [2263, 0]
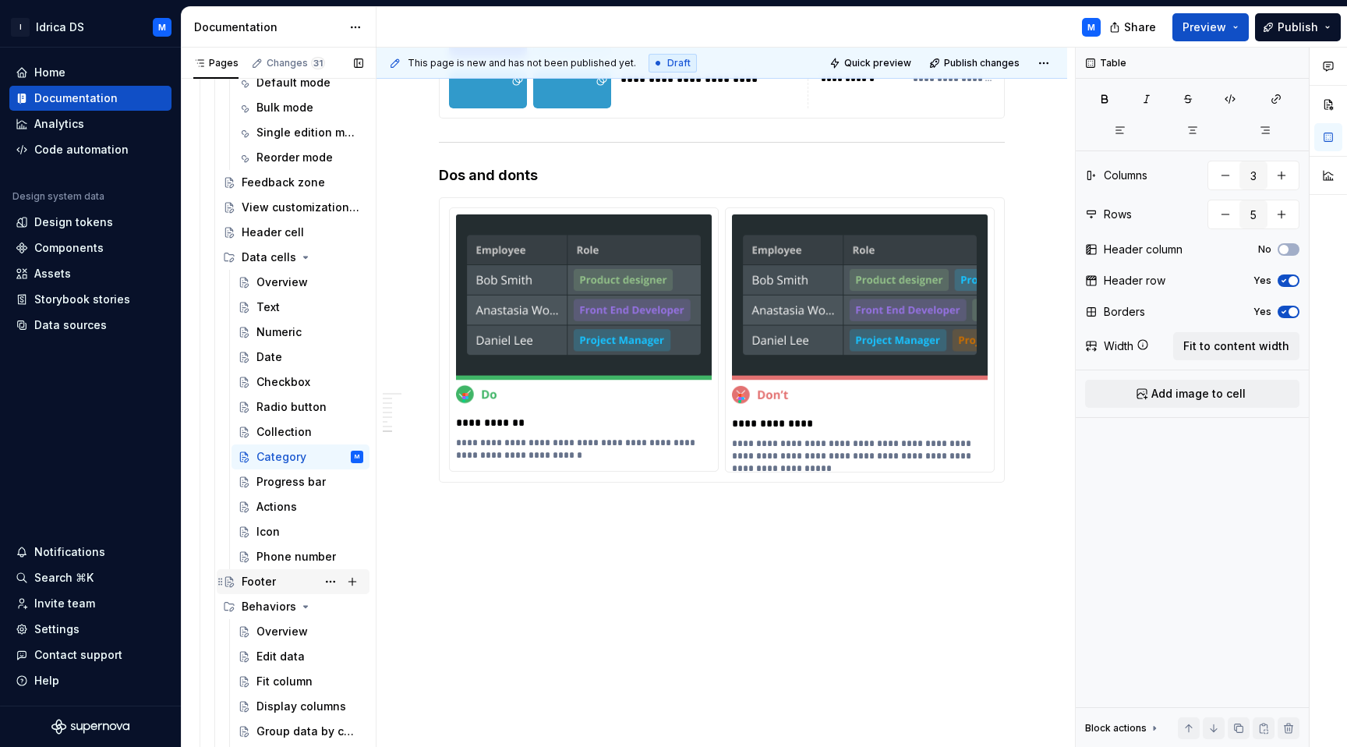
click at [253, 587] on div "Footer" at bounding box center [259, 582] width 34 height 16
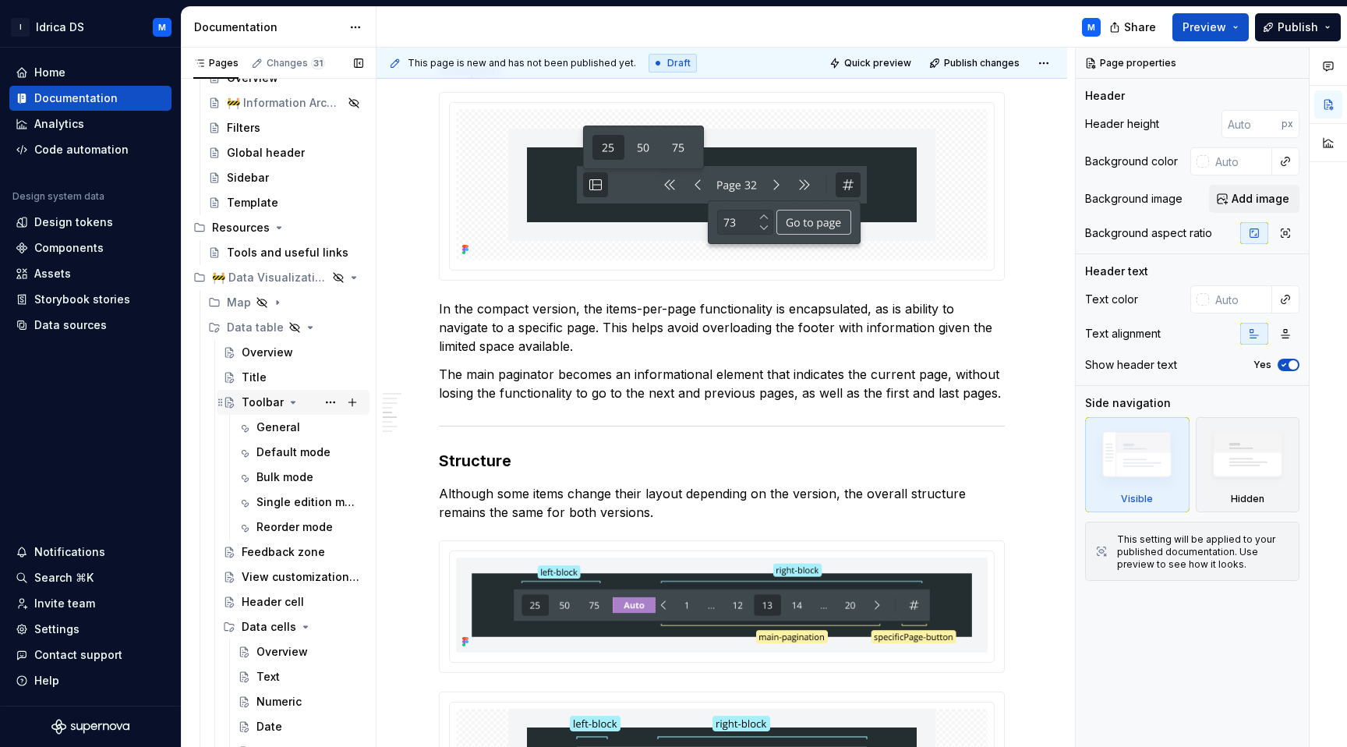
scroll to position [1955, 0]
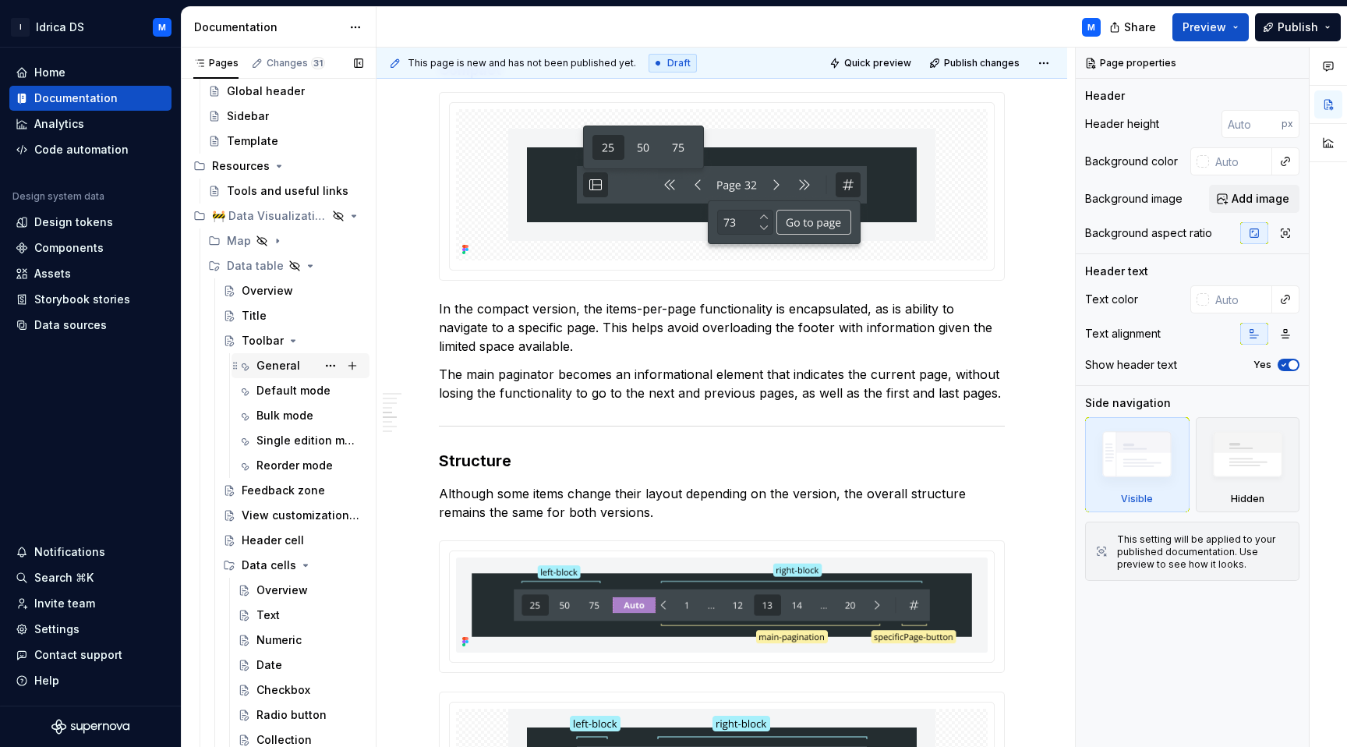
click at [288, 361] on div "General" at bounding box center [278, 366] width 44 height 16
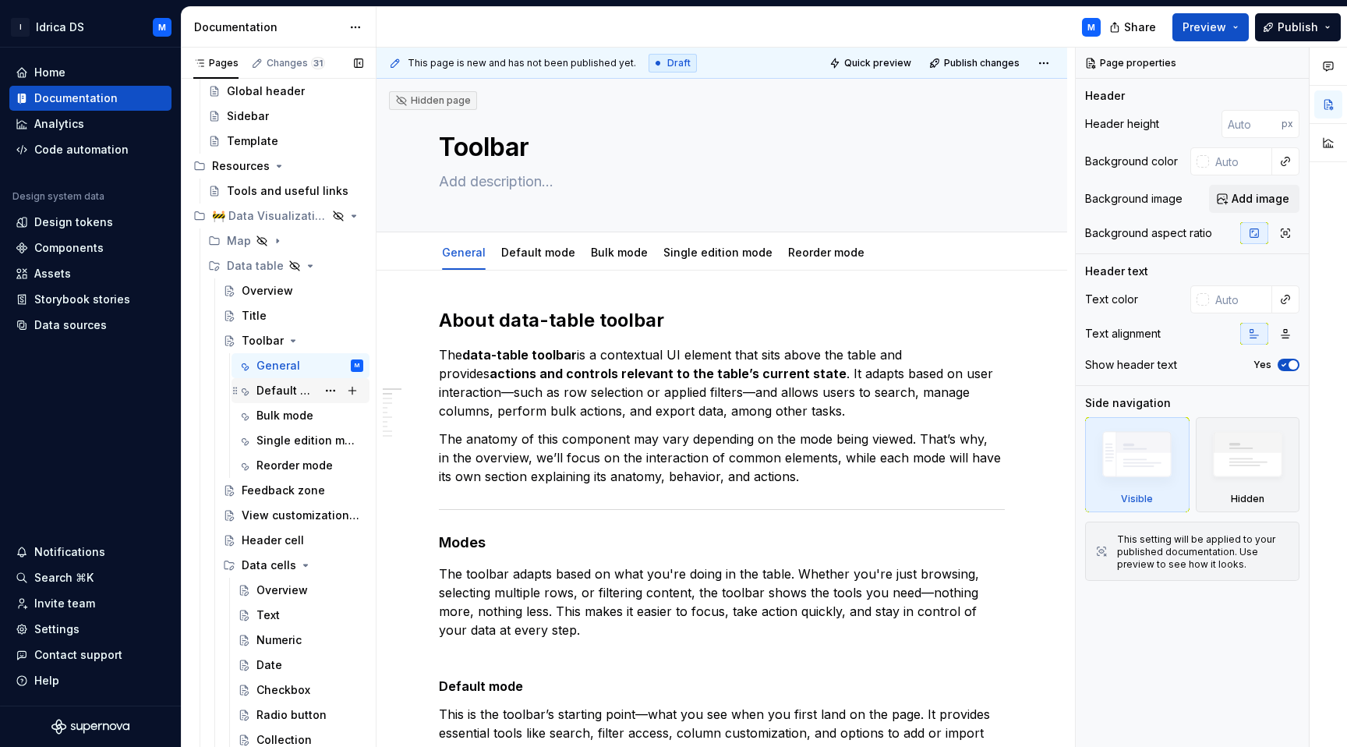
click at [291, 394] on div "Default mode" at bounding box center [286, 391] width 60 height 16
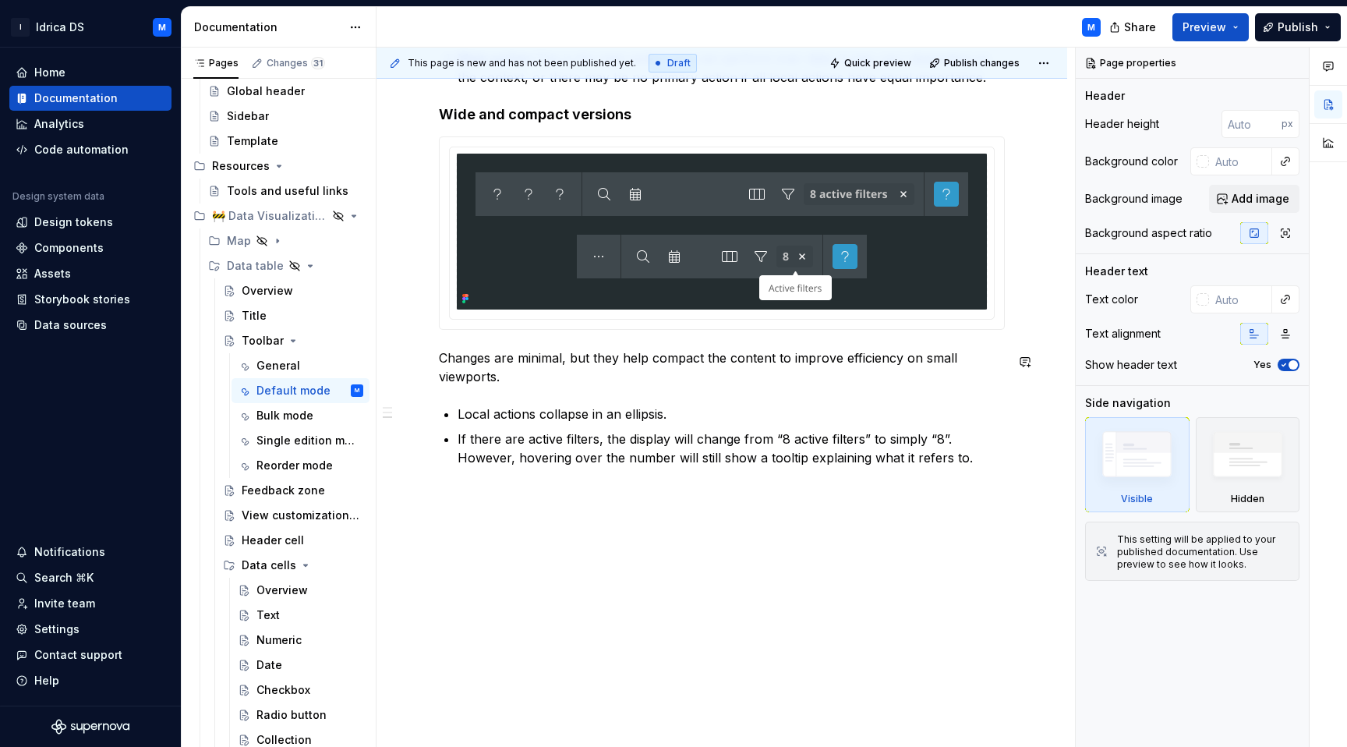
scroll to position [965, 0]
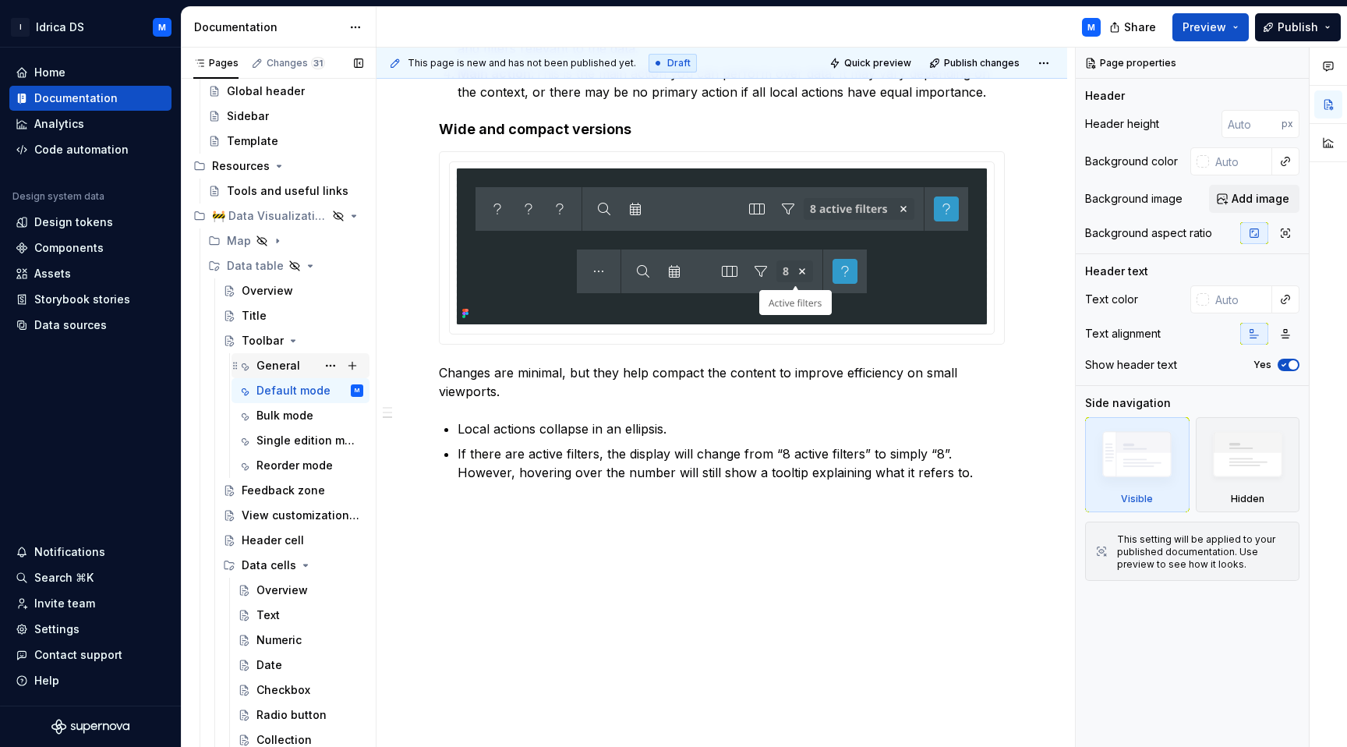
click at [286, 361] on div "General" at bounding box center [278, 366] width 44 height 16
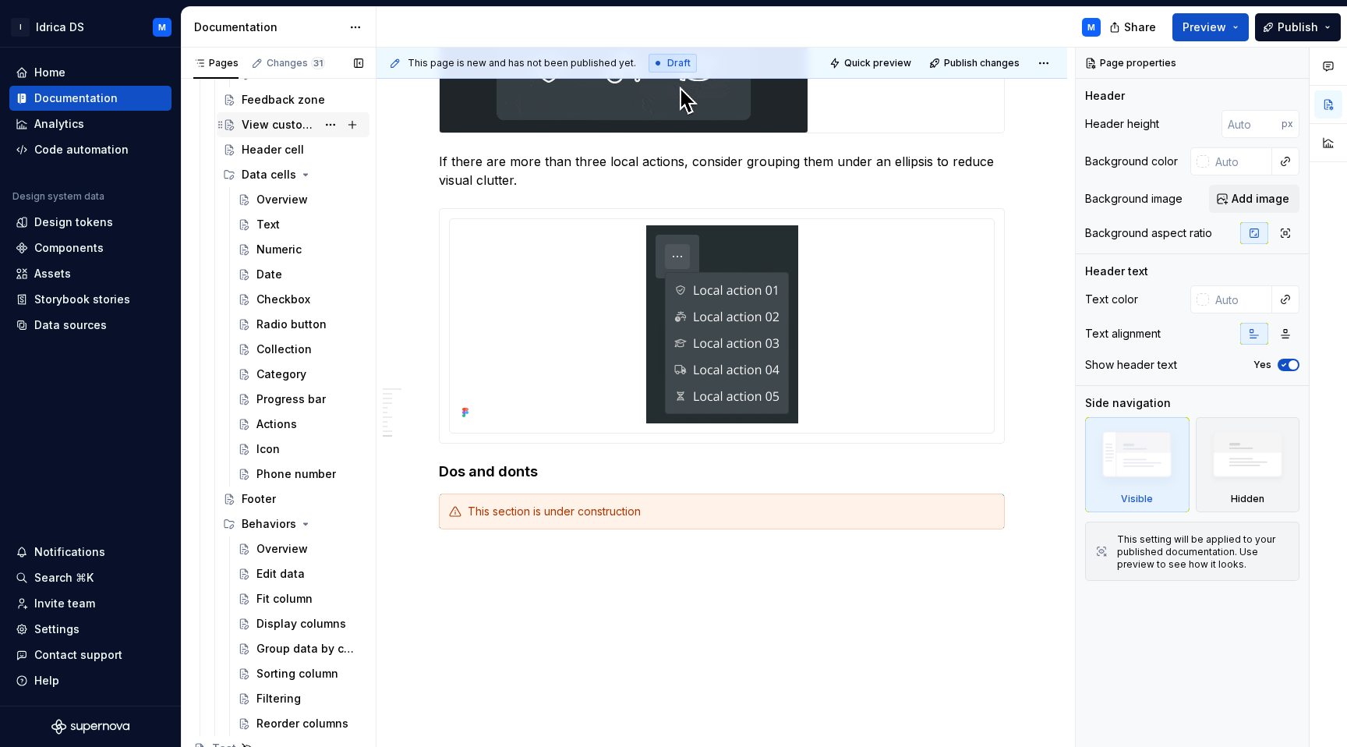
scroll to position [2380, 0]
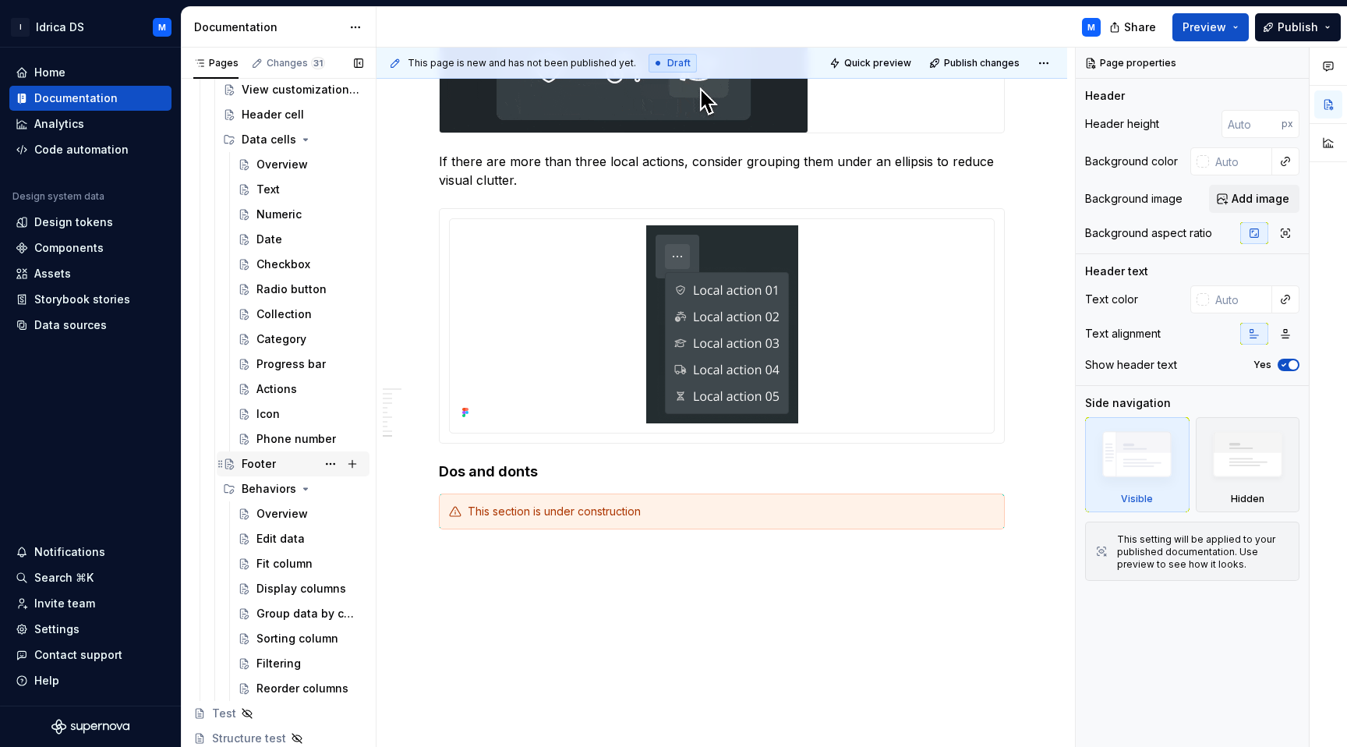
click at [272, 472] on div "Footer" at bounding box center [303, 464] width 122 height 22
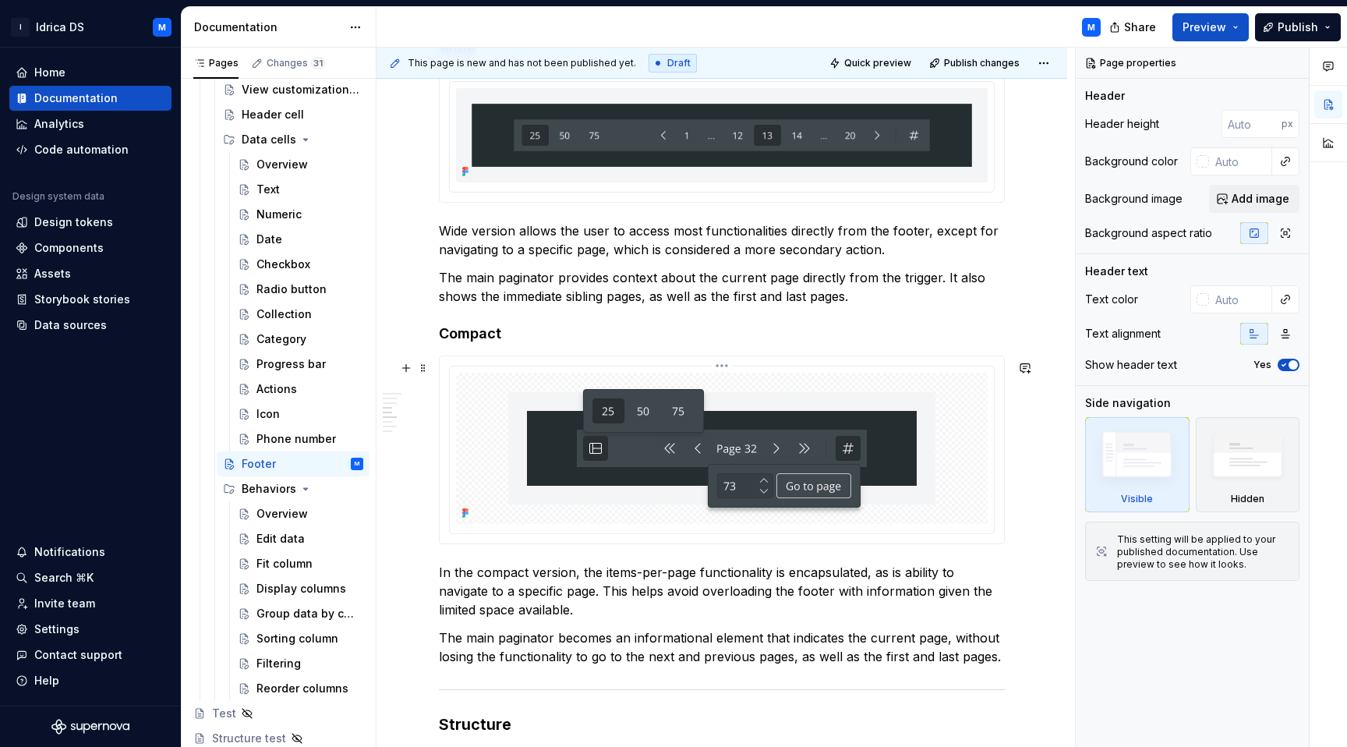
scroll to position [1014, 0]
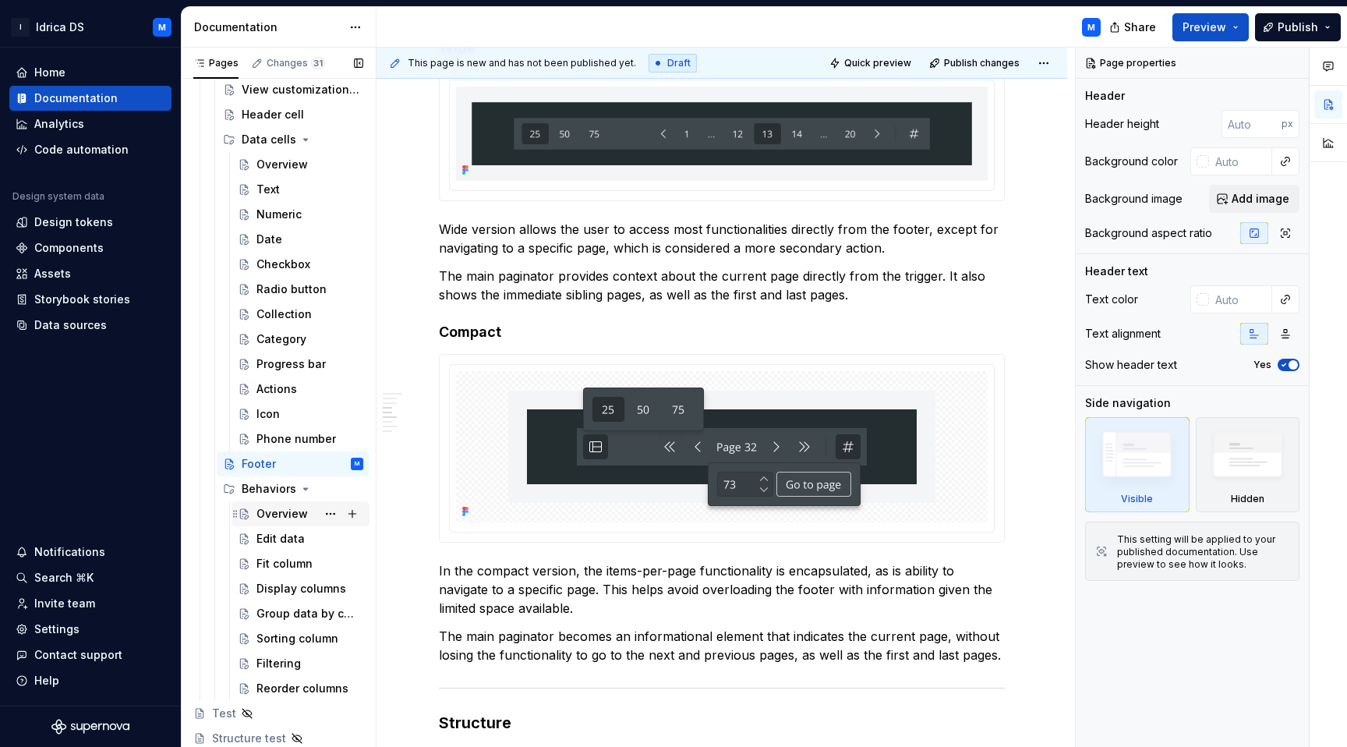
click at [274, 513] on div "Overview" at bounding box center [281, 514] width 51 height 16
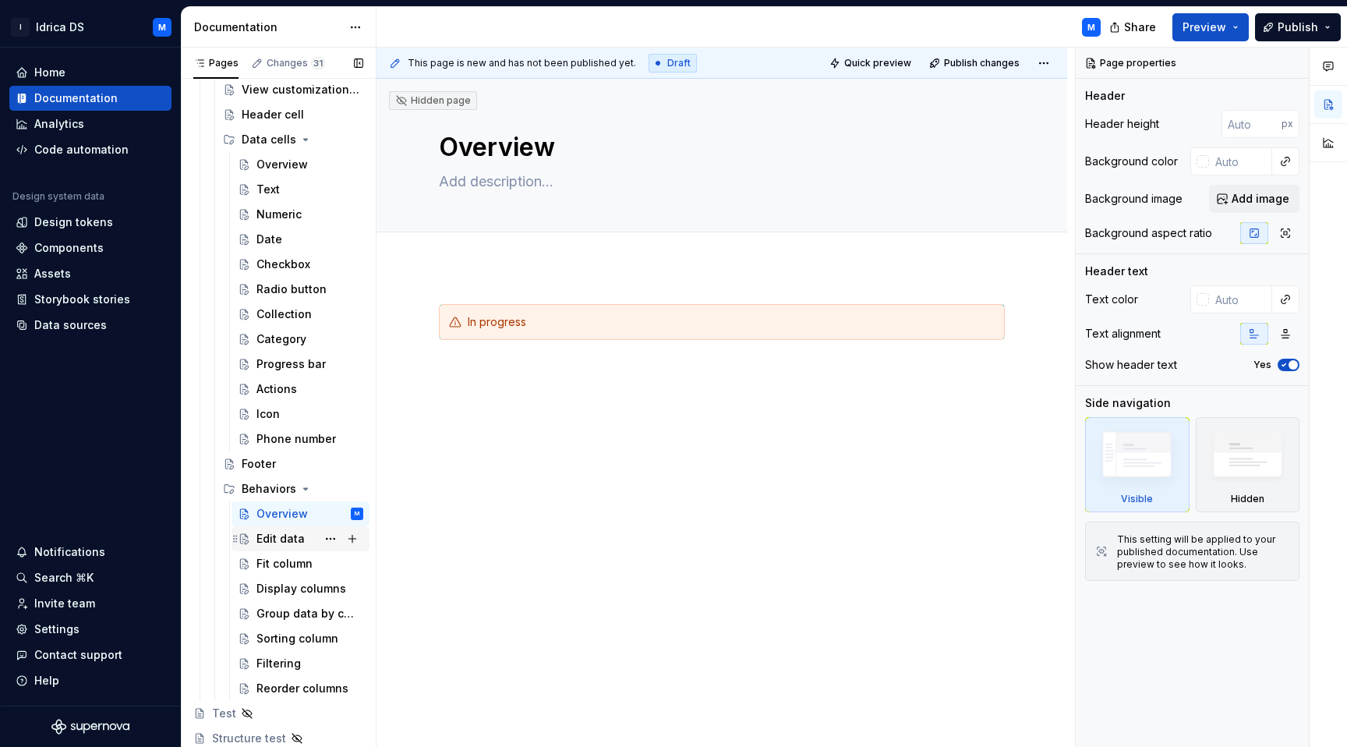
click at [287, 546] on div "Edit data" at bounding box center [280, 539] width 48 height 16
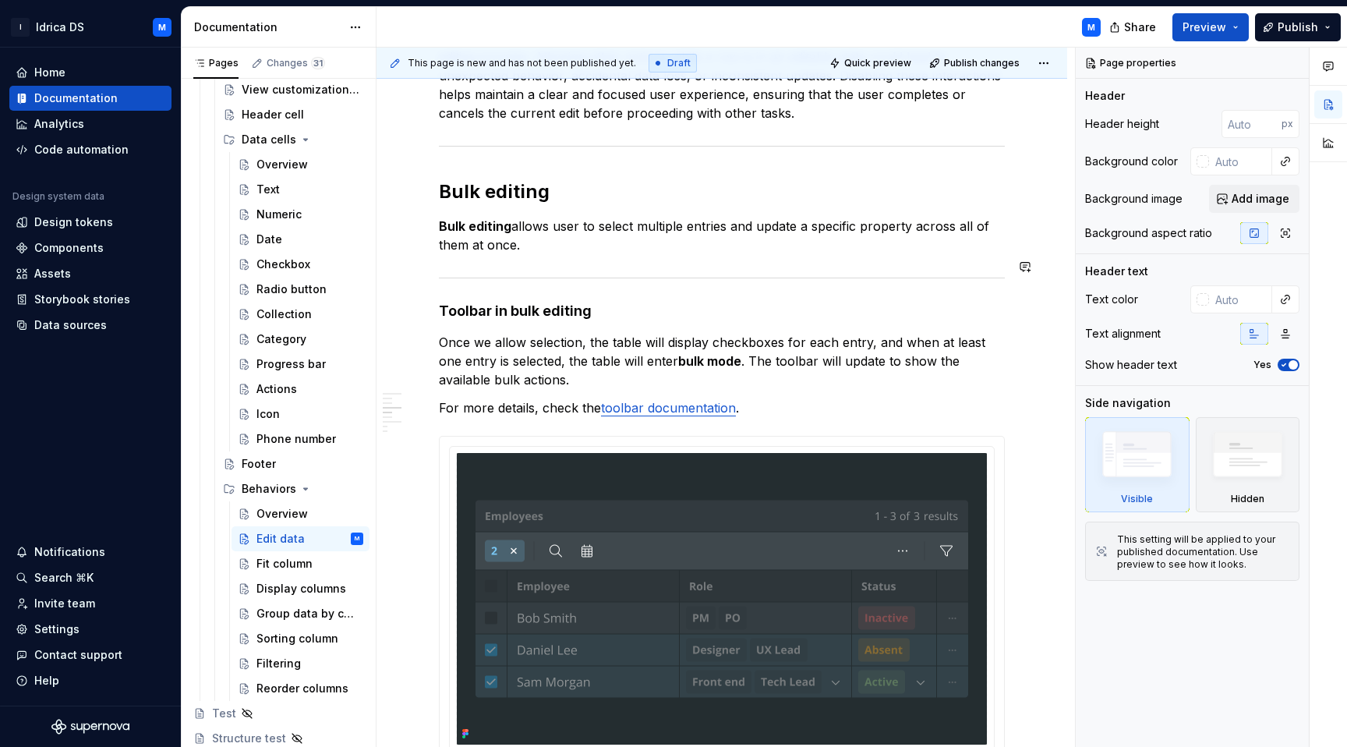
scroll to position [2406, 0]
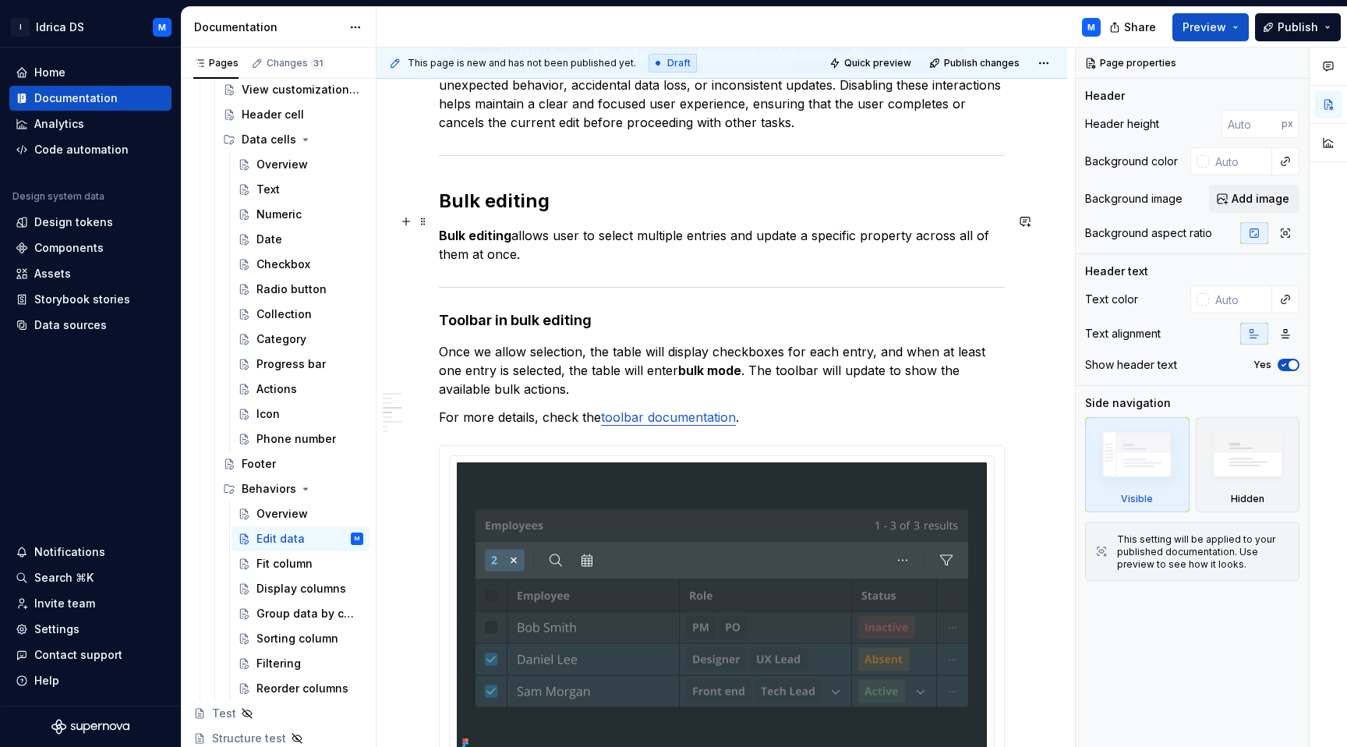
click at [551, 242] on p "Bulk editing allows user to select multiple entries and update a specific prope…" at bounding box center [722, 244] width 566 height 37
type textarea "*"
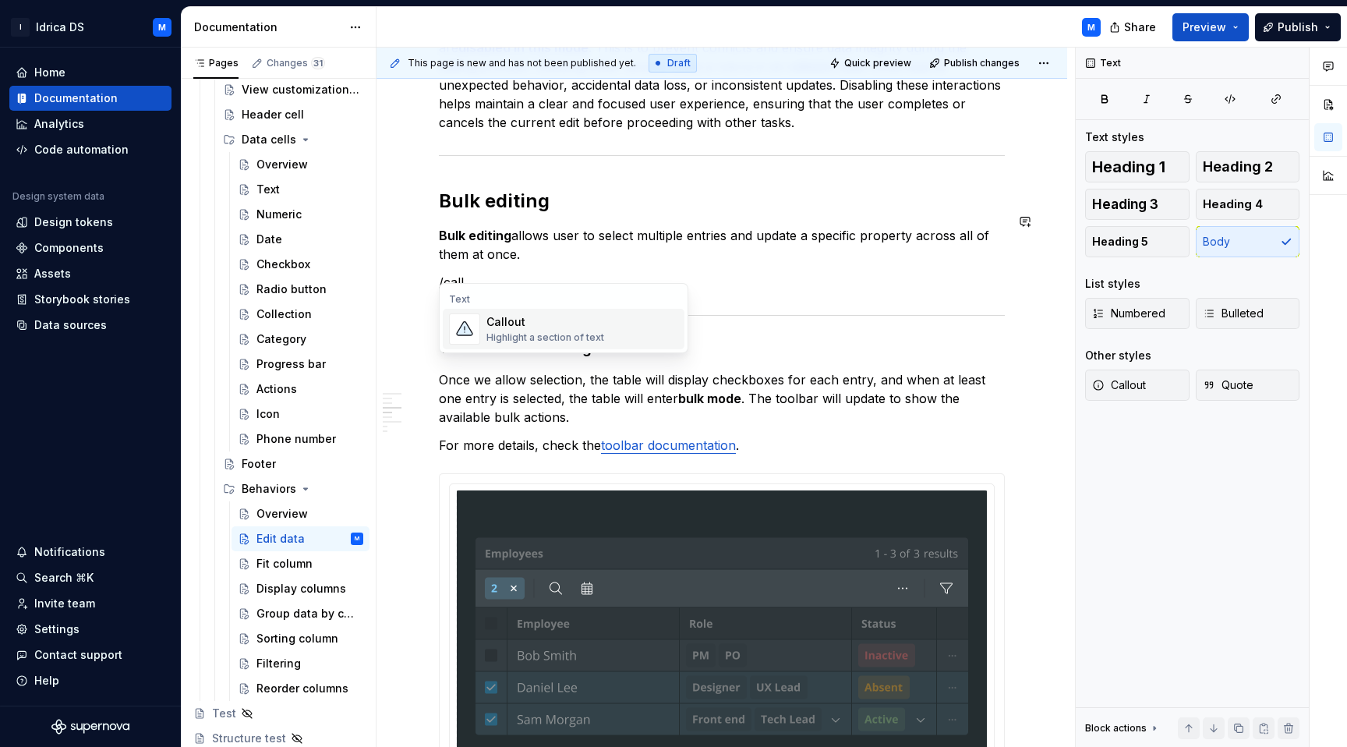
click at [520, 341] on div "Highlight a section of text" at bounding box center [545, 337] width 118 height 12
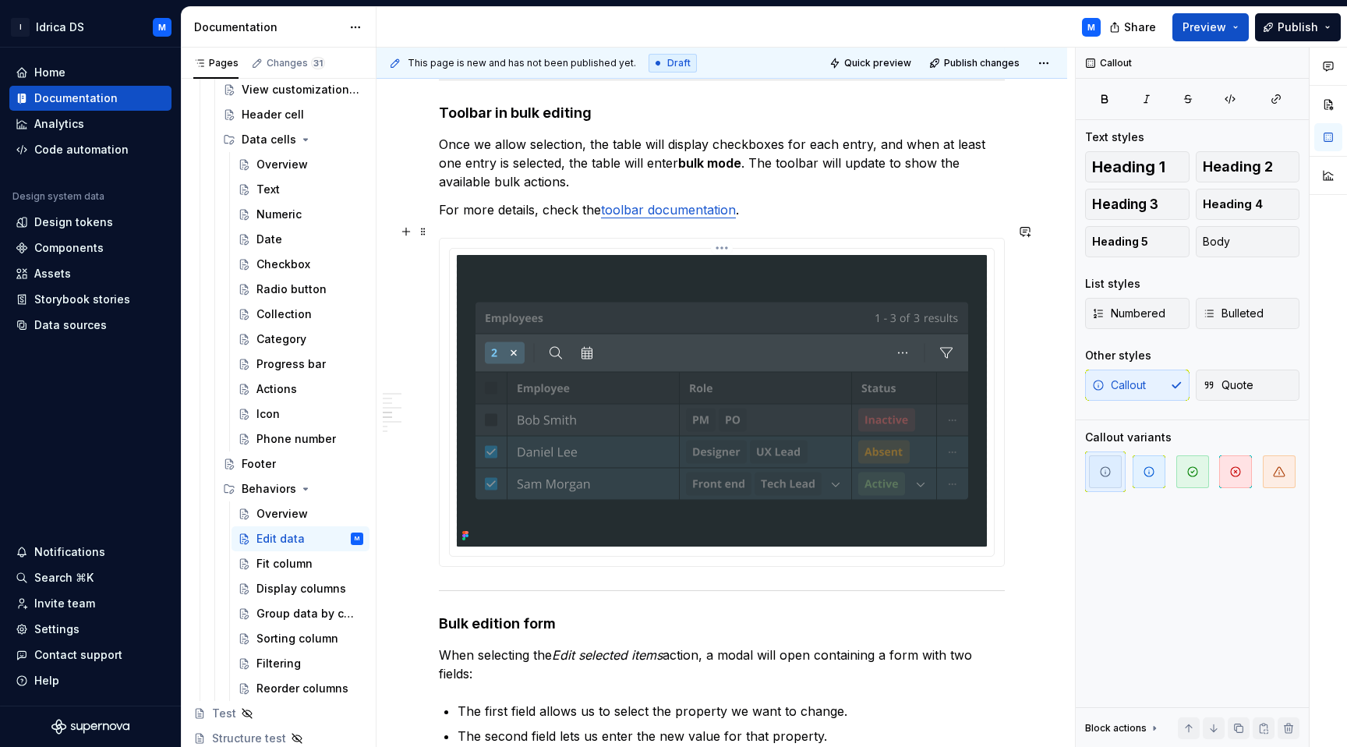
scroll to position [2669, 0]
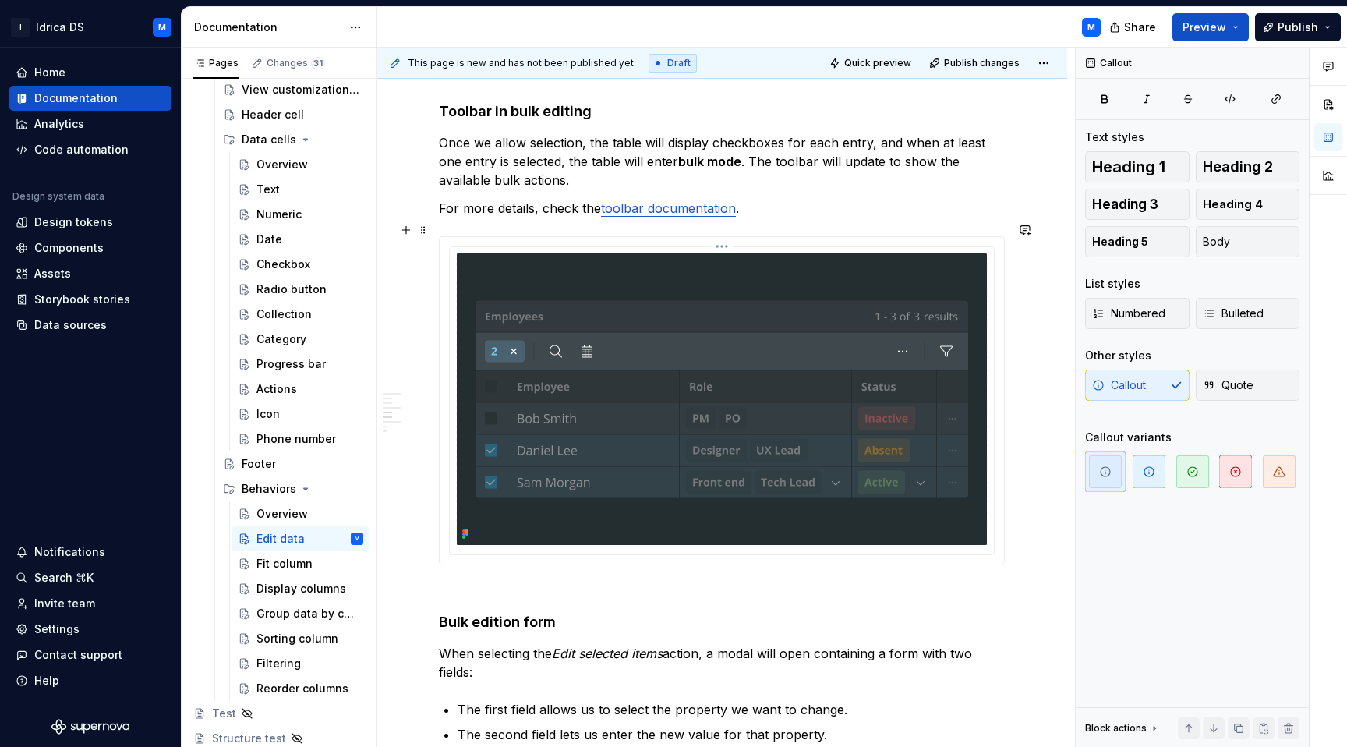
click at [500, 429] on img at bounding box center [722, 398] width 530 height 291
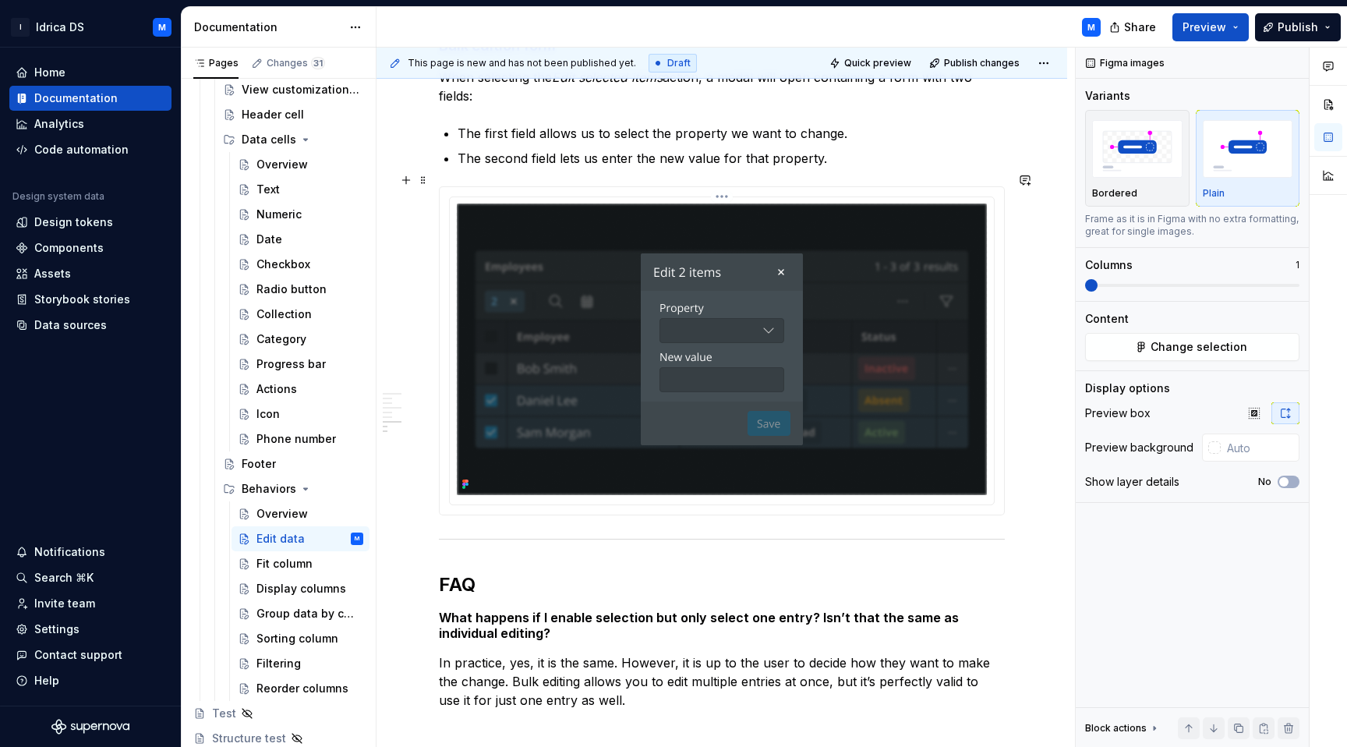
scroll to position [3243, 0]
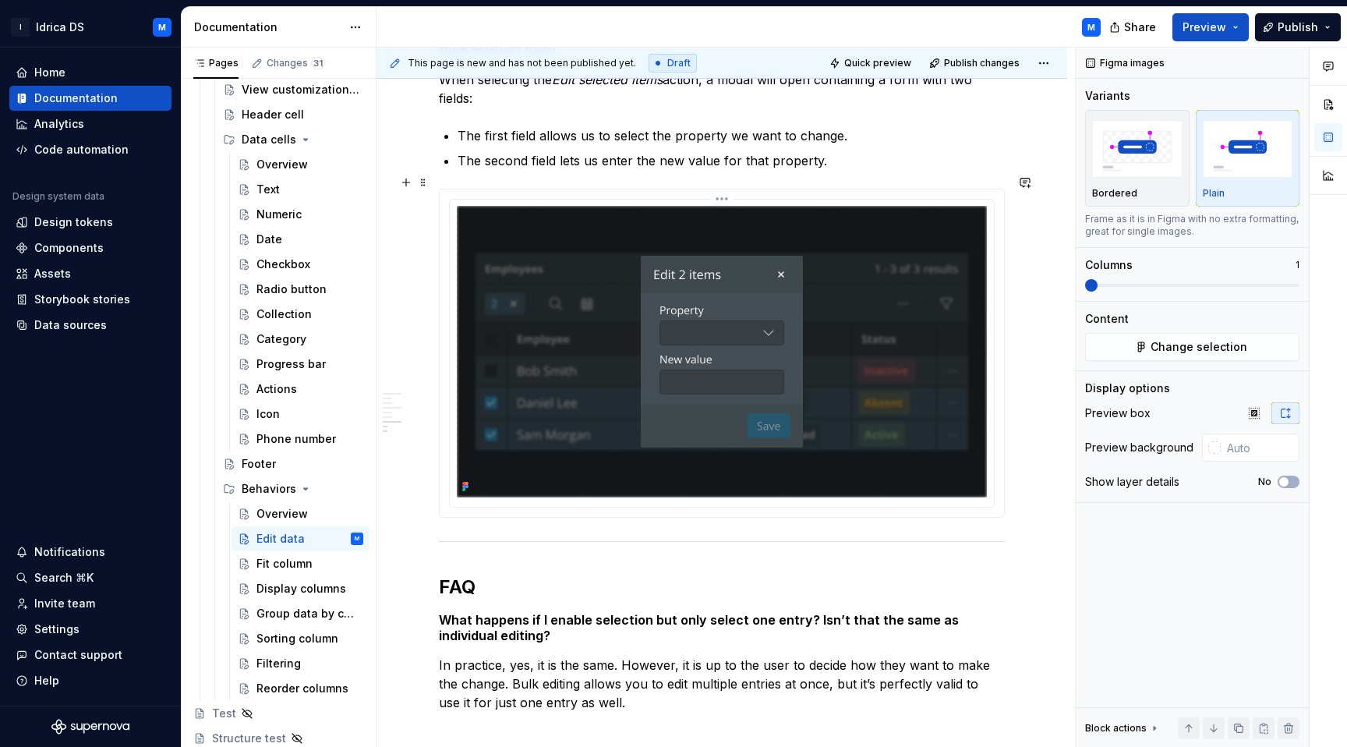
click at [714, 313] on img at bounding box center [722, 351] width 530 height 291
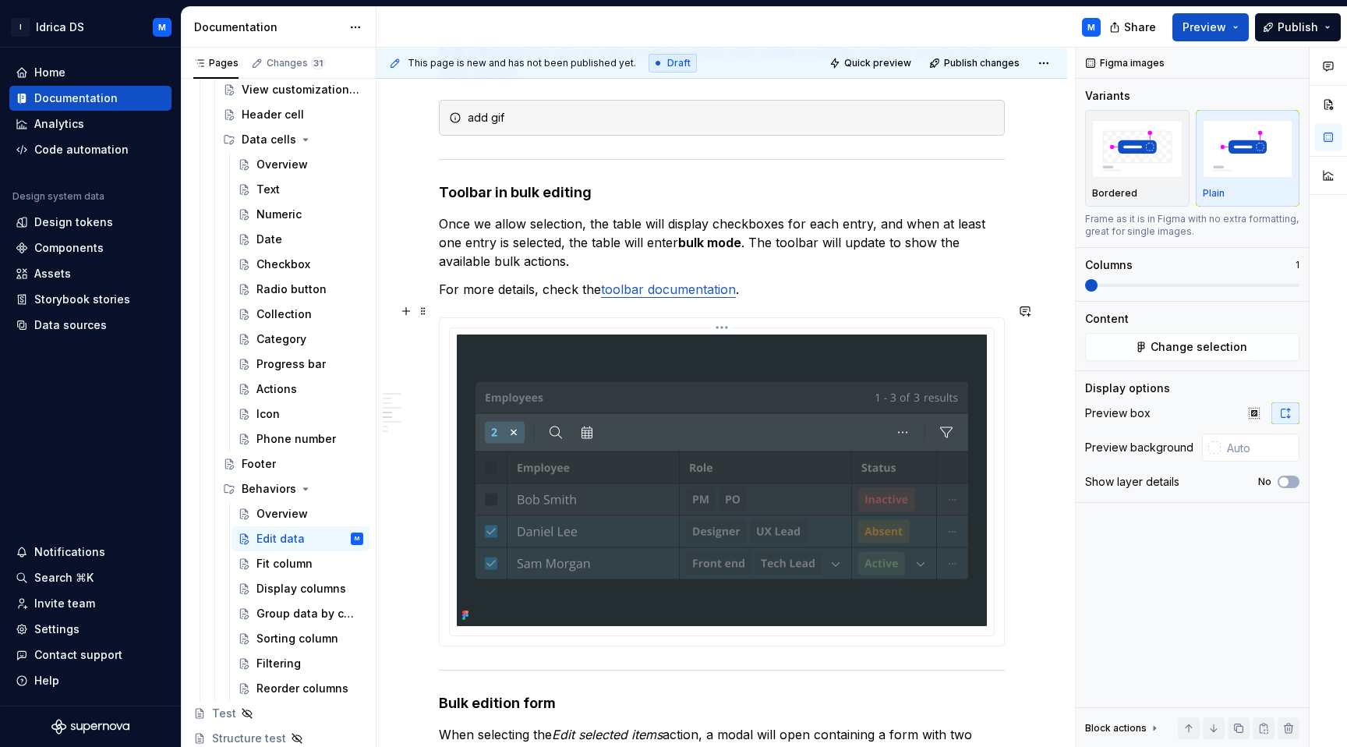
scroll to position [2642, 0]
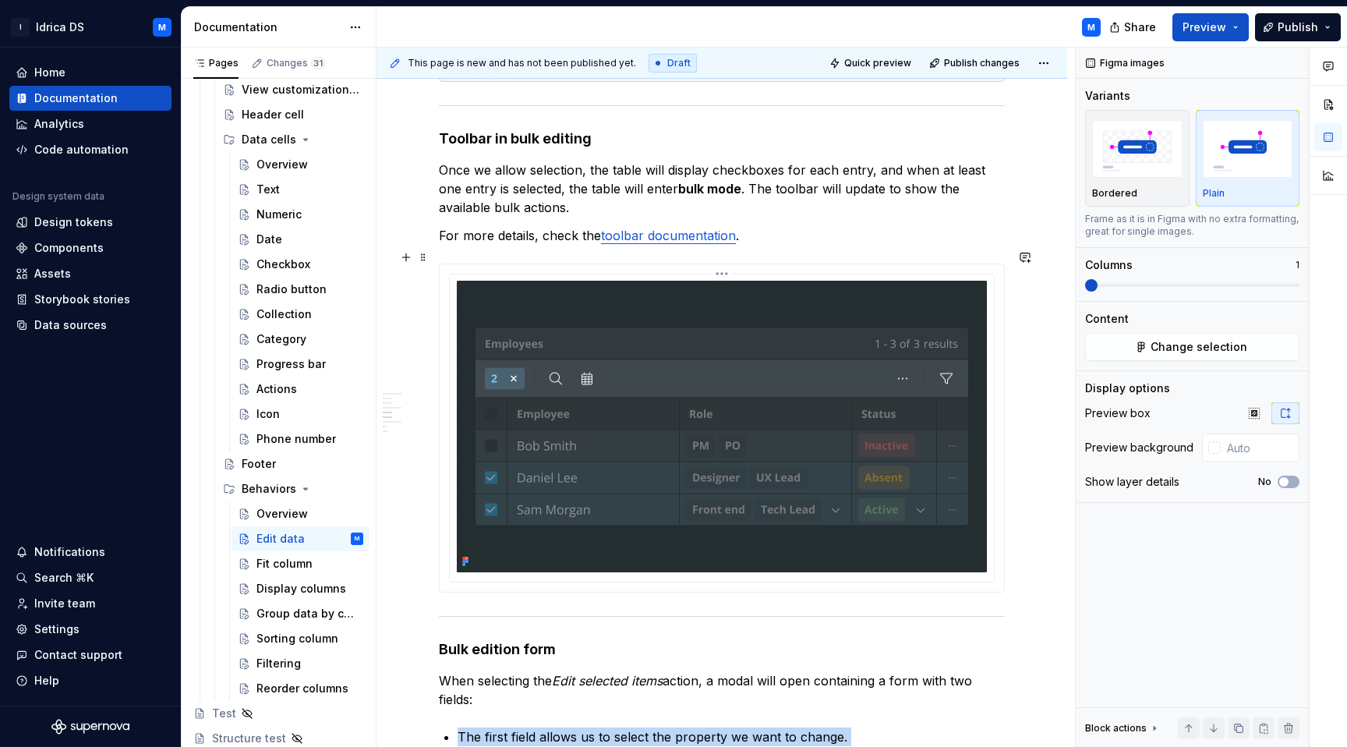
click at [496, 433] on img at bounding box center [722, 426] width 530 height 291
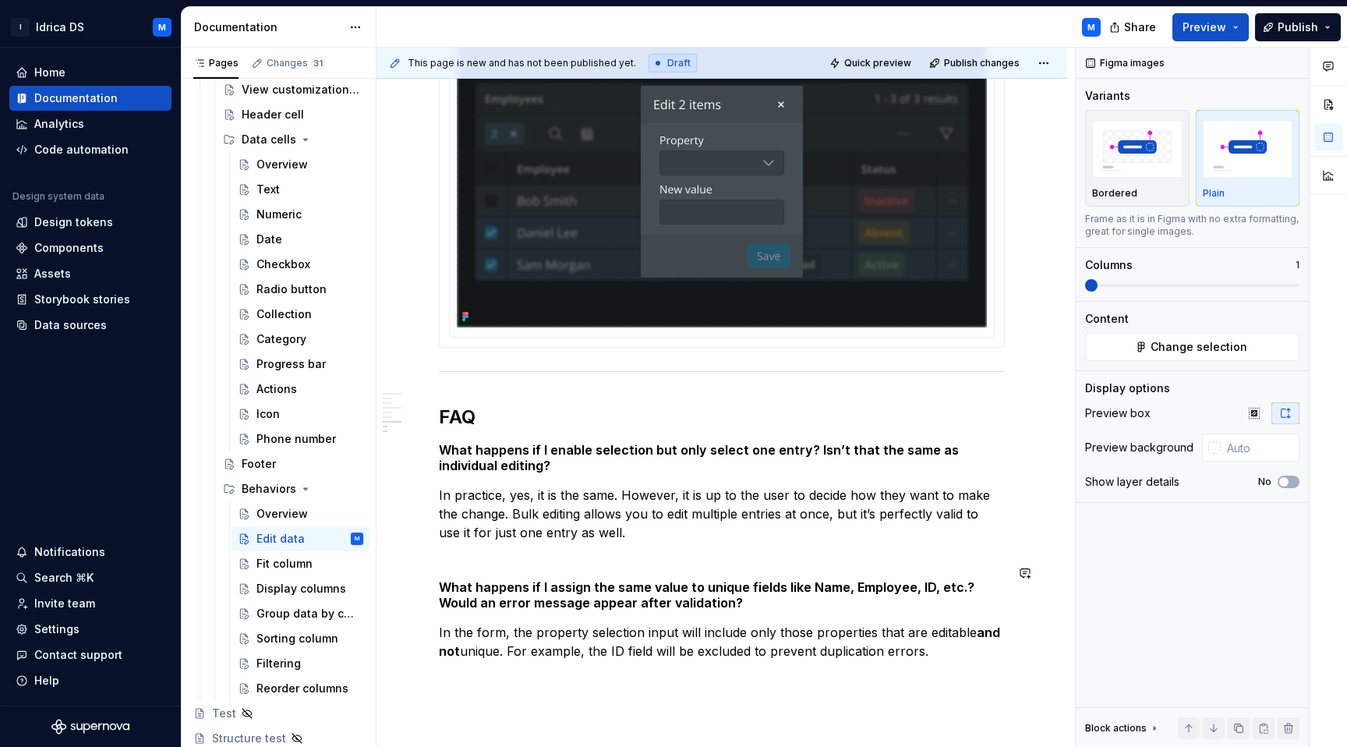
scroll to position [3316, 0]
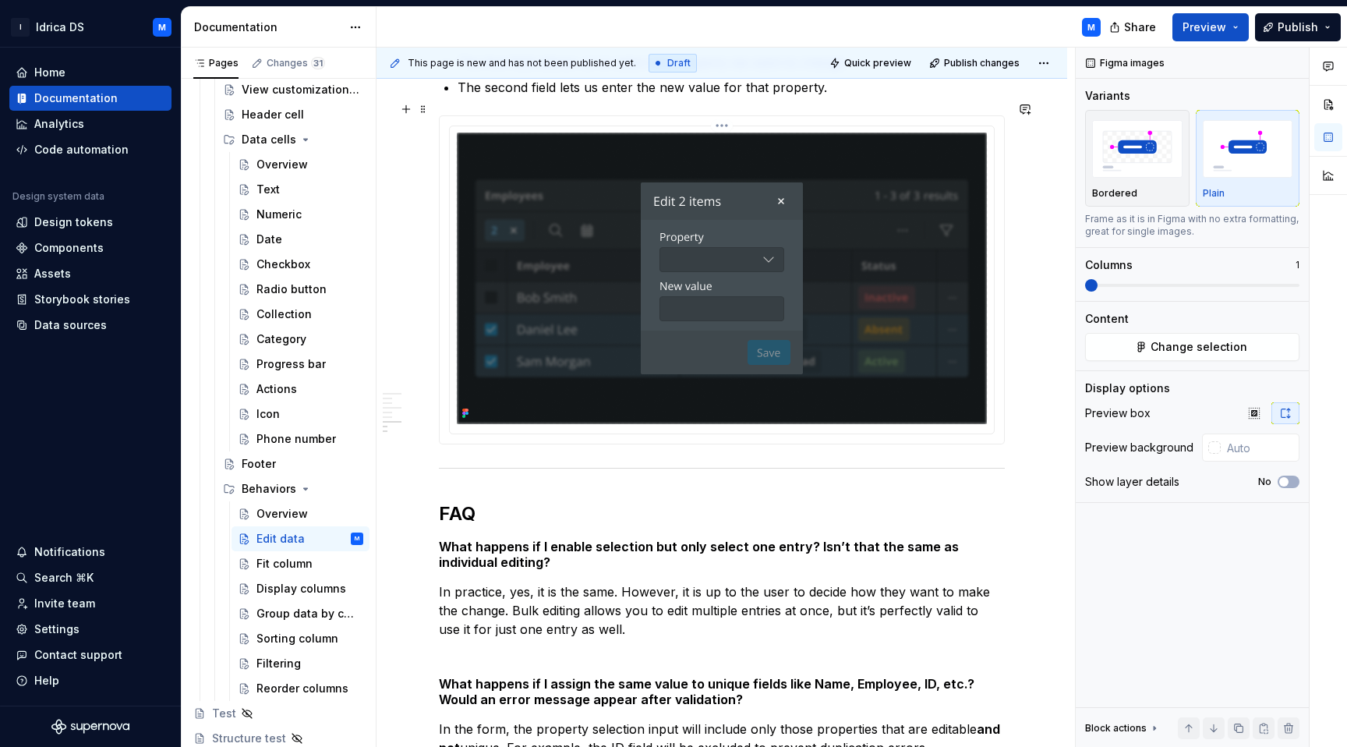
click at [716, 247] on img at bounding box center [722, 277] width 530 height 291
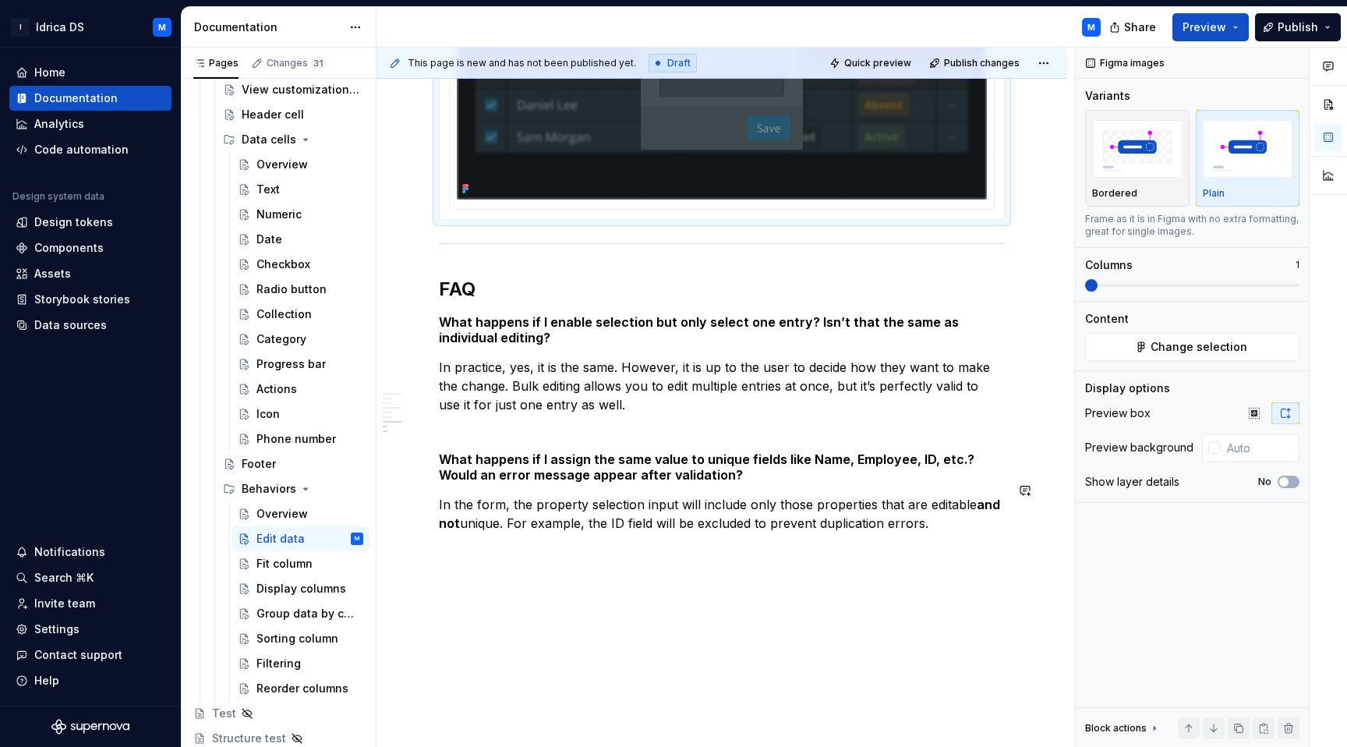
scroll to position [3550, 0]
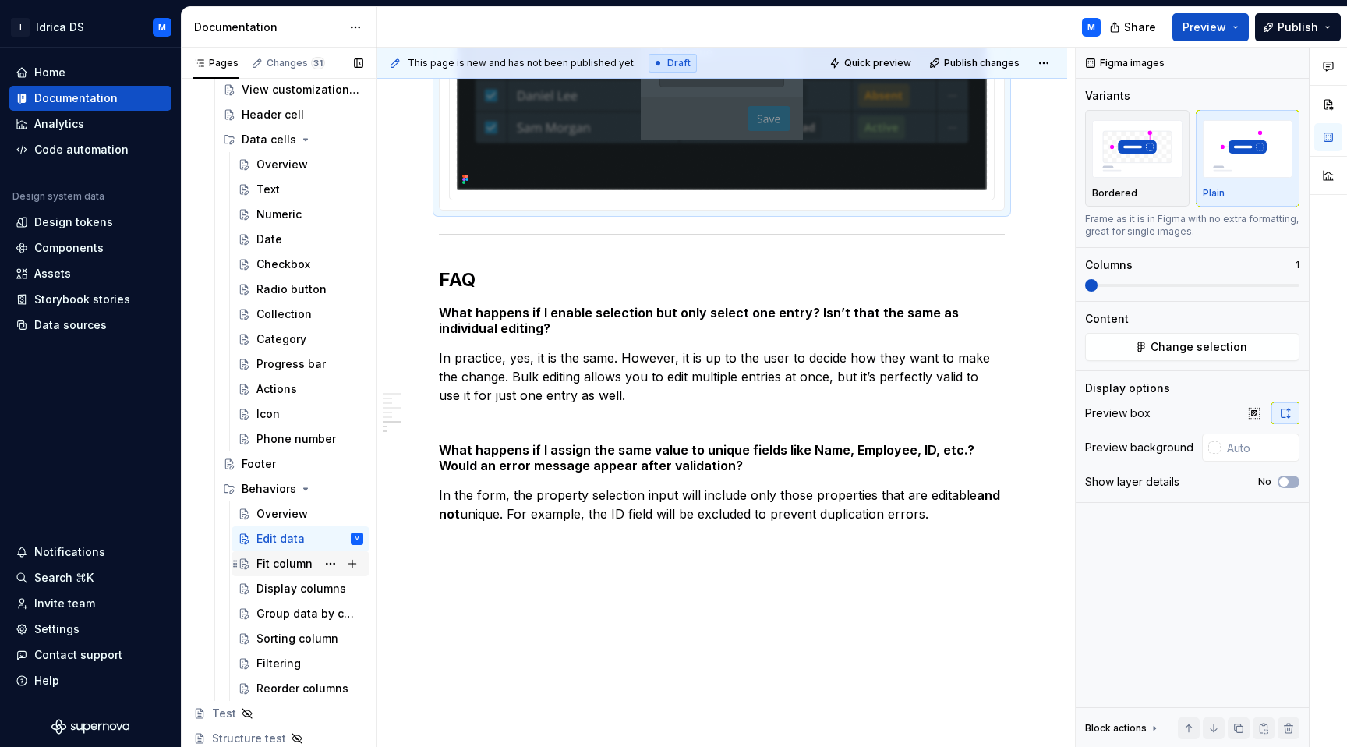
click at [282, 570] on div "Fit column" at bounding box center [284, 564] width 56 height 16
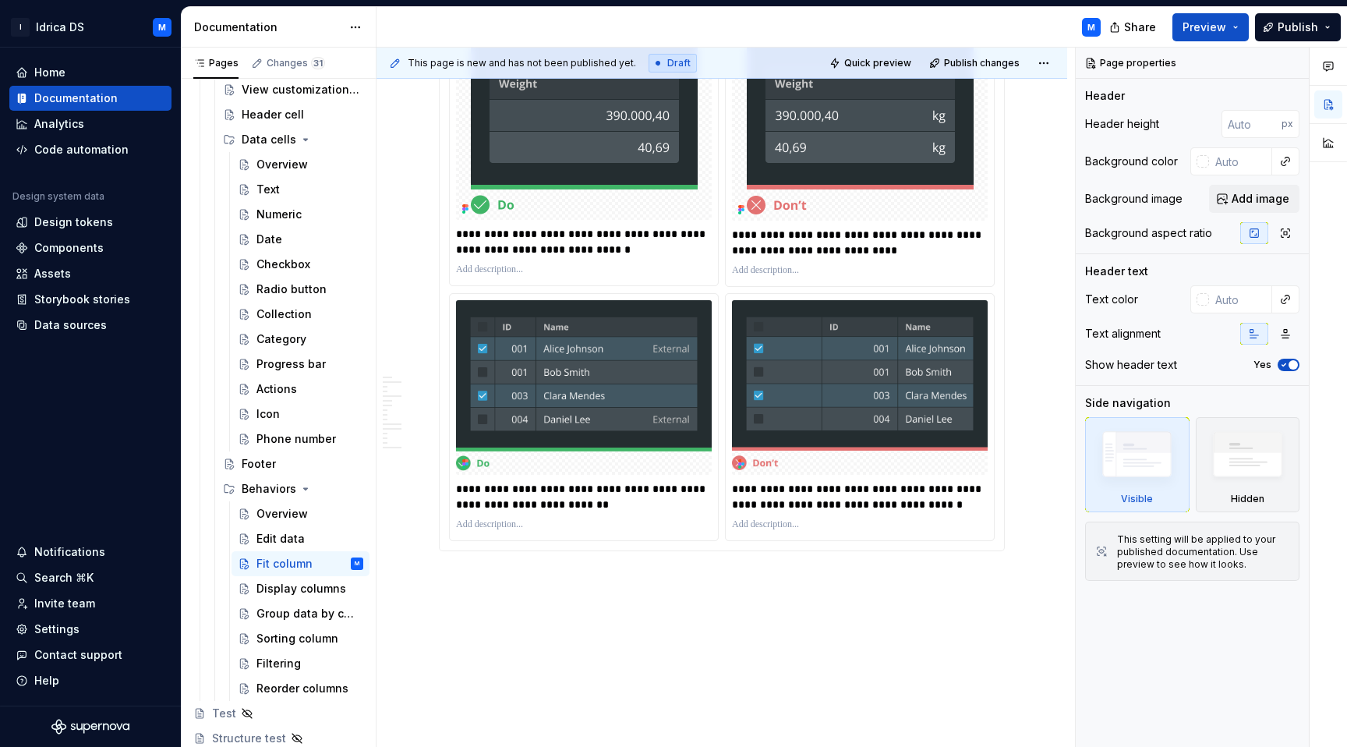
scroll to position [3837, 0]
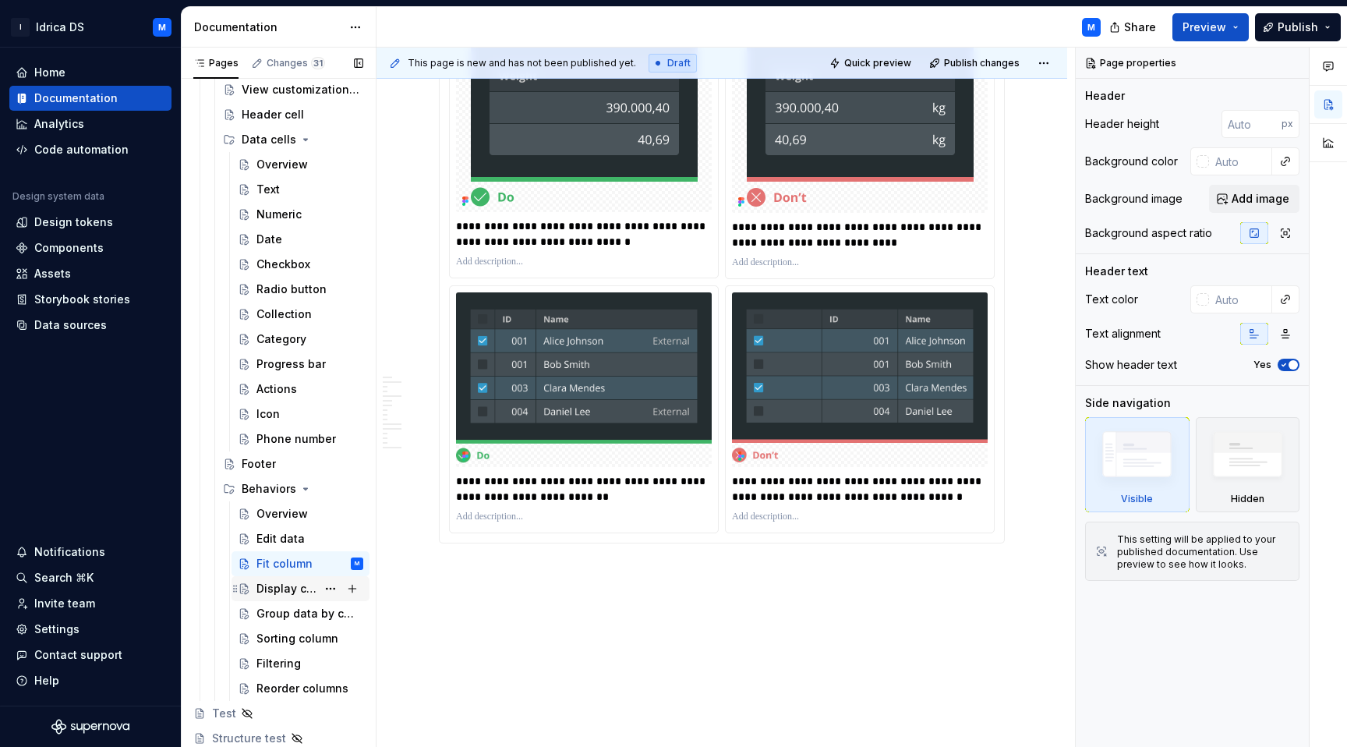
click at [271, 596] on div "Display columns" at bounding box center [309, 589] width 107 height 22
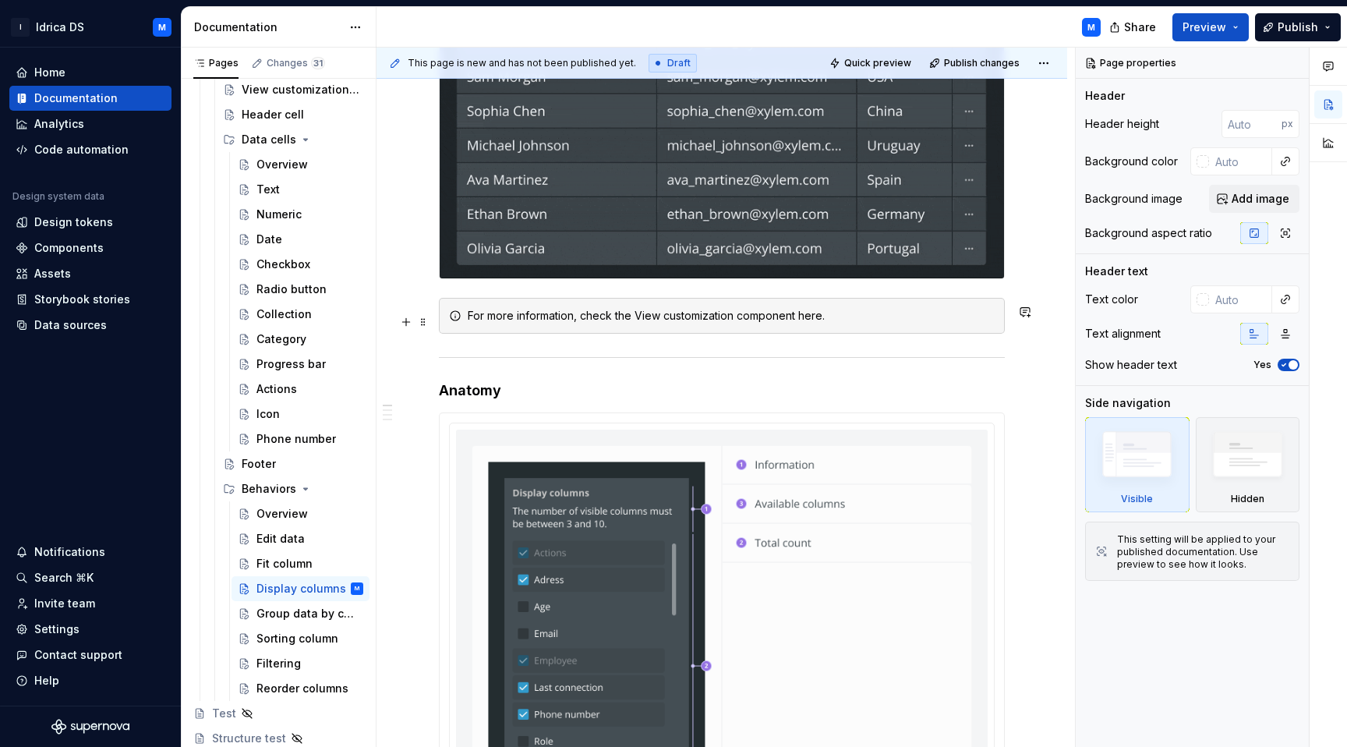
scroll to position [542, 0]
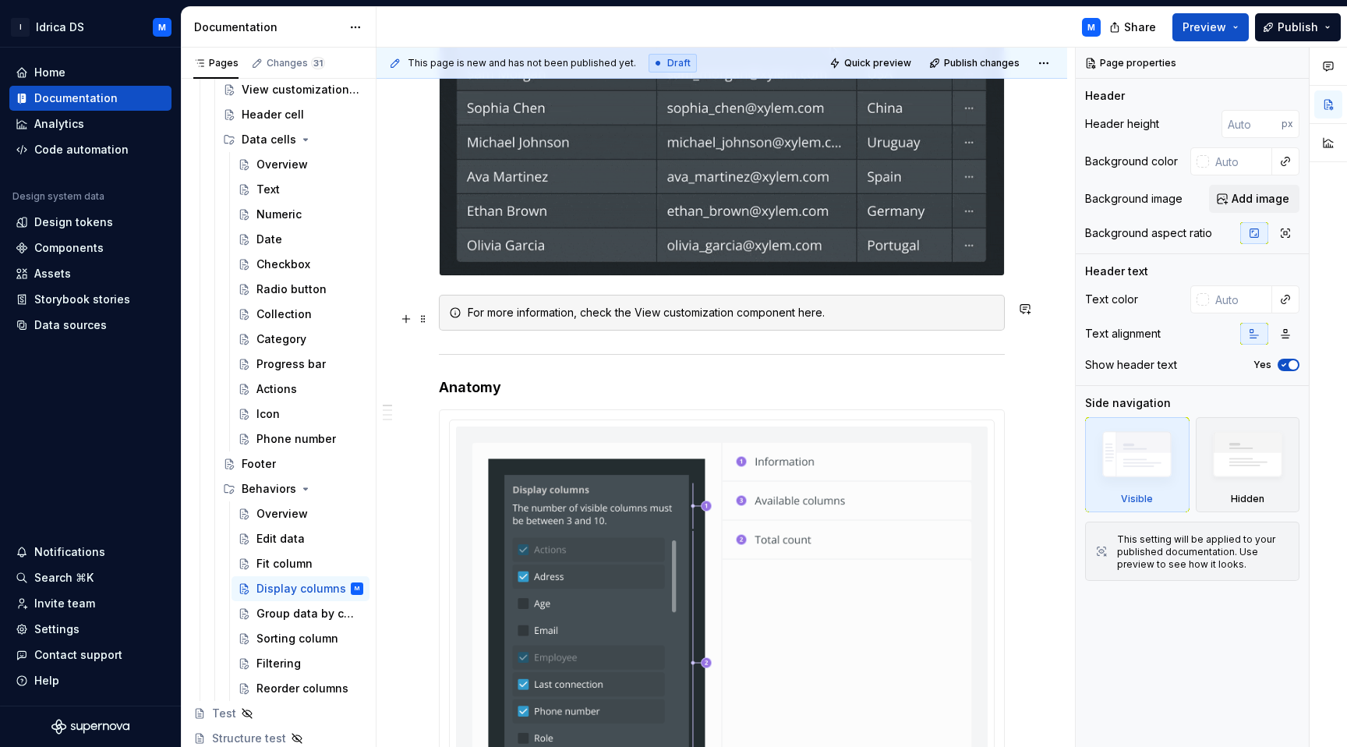
click at [668, 320] on div "For more information, check the View customization component here." at bounding box center [731, 313] width 527 height 16
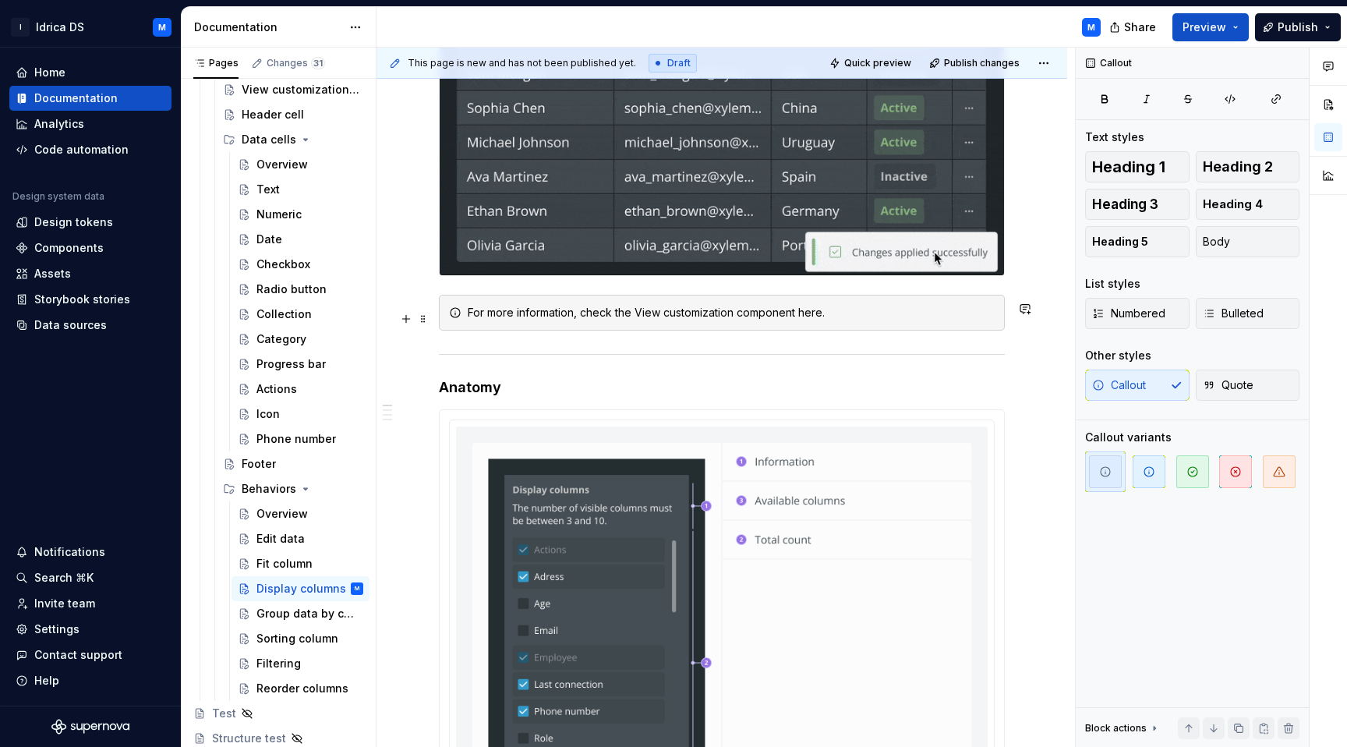
click at [668, 320] on div "For more information, check the View customization component here." at bounding box center [731, 313] width 527 height 16
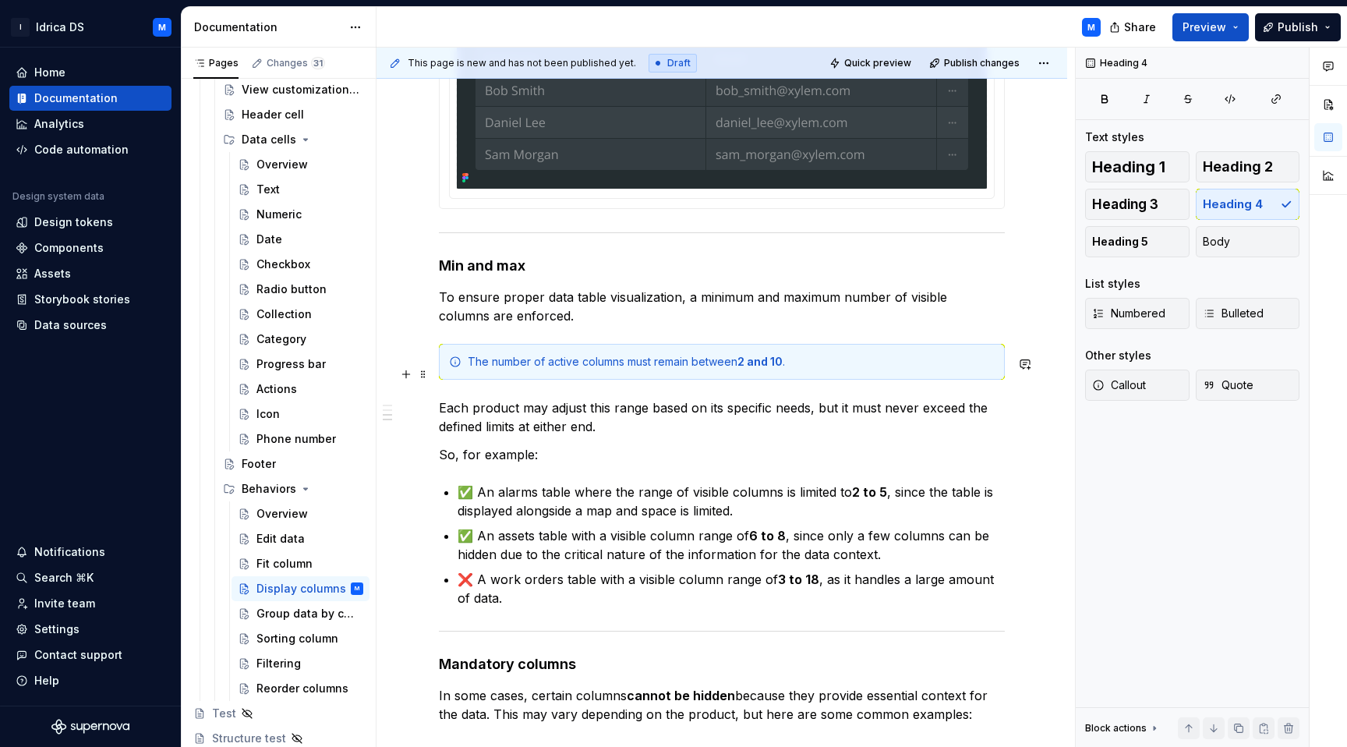
scroll to position [1827, 0]
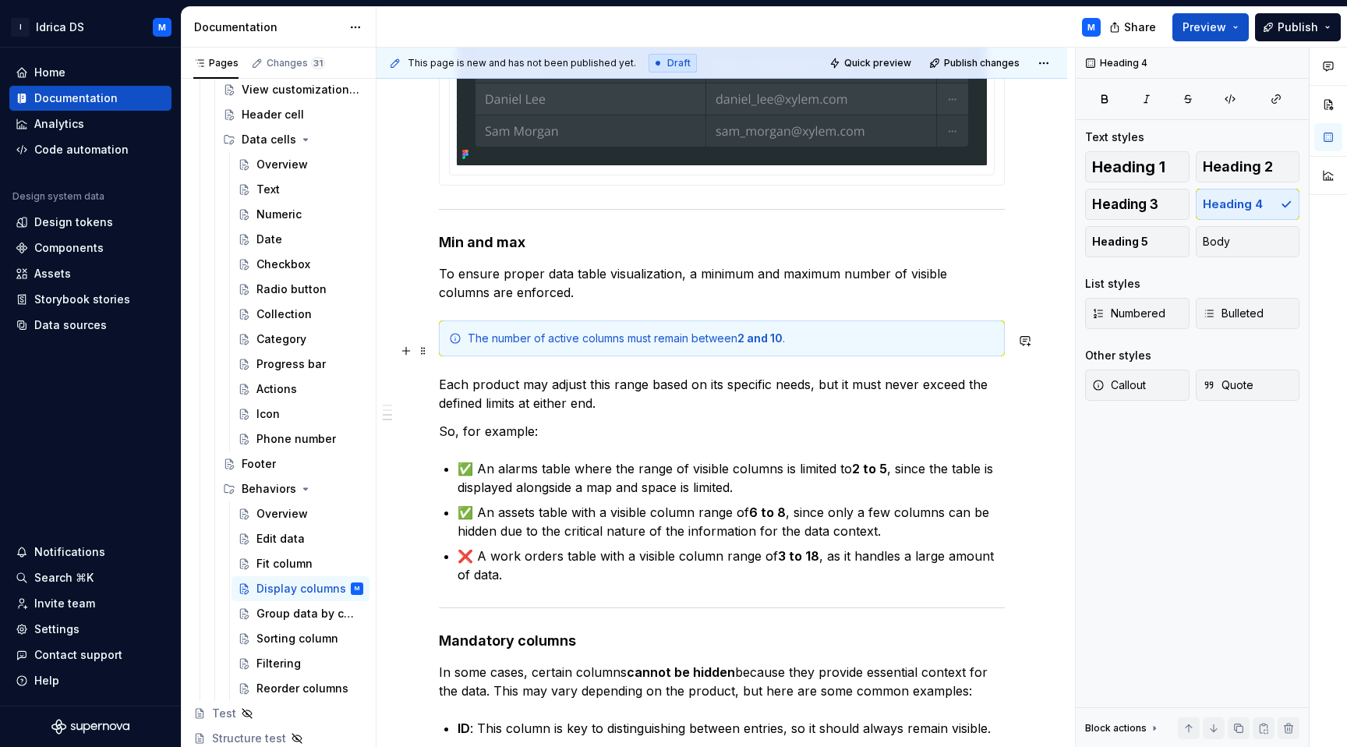
click at [750, 344] on strong "2 and 10" at bounding box center [759, 337] width 45 height 13
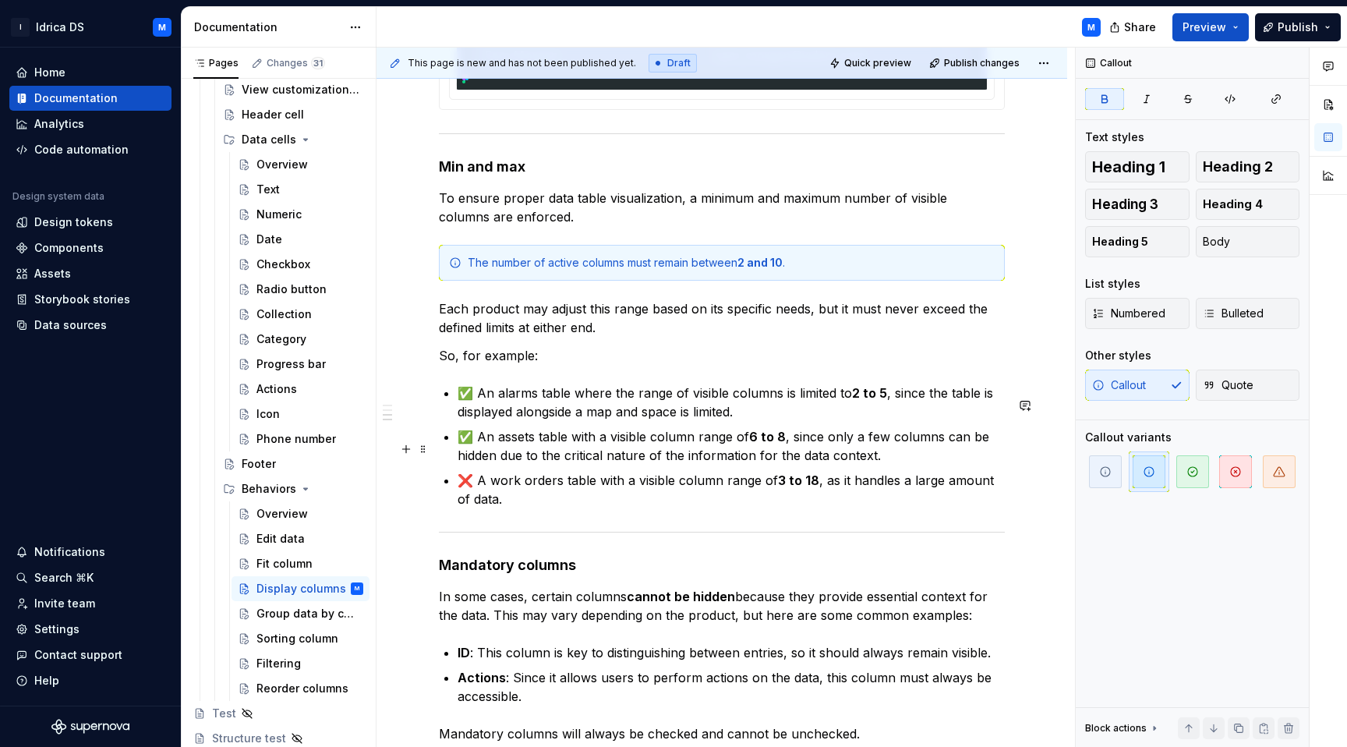
scroll to position [1906, 0]
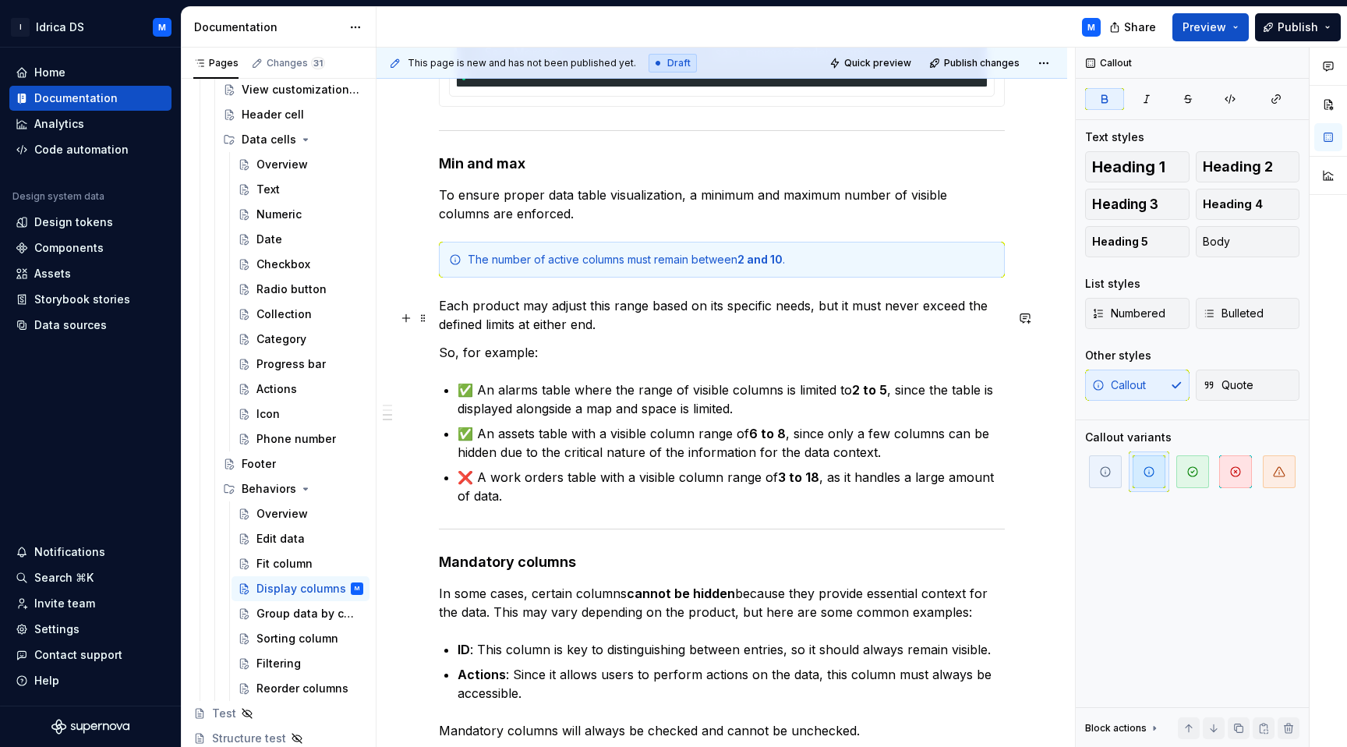
click at [628, 334] on p "Each product may adjust this range based on its specific needs, but it must nev…" at bounding box center [722, 314] width 566 height 37
drag, startPoint x: 741, startPoint y: 273, endPoint x: 787, endPoint y: 276, distance: 46.1
click at [787, 267] on div "The number of active columns must remain between 2 and 10 ." at bounding box center [731, 260] width 527 height 16
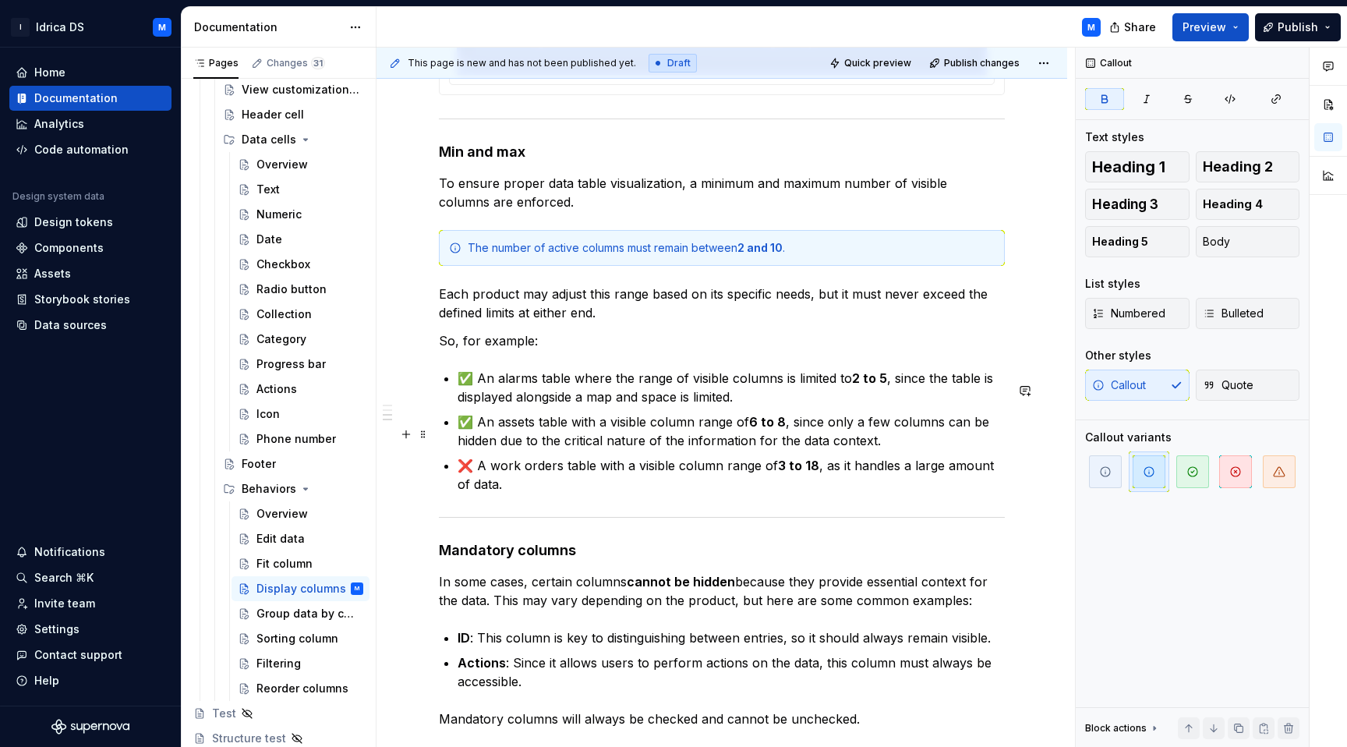
scroll to position [1924, 0]
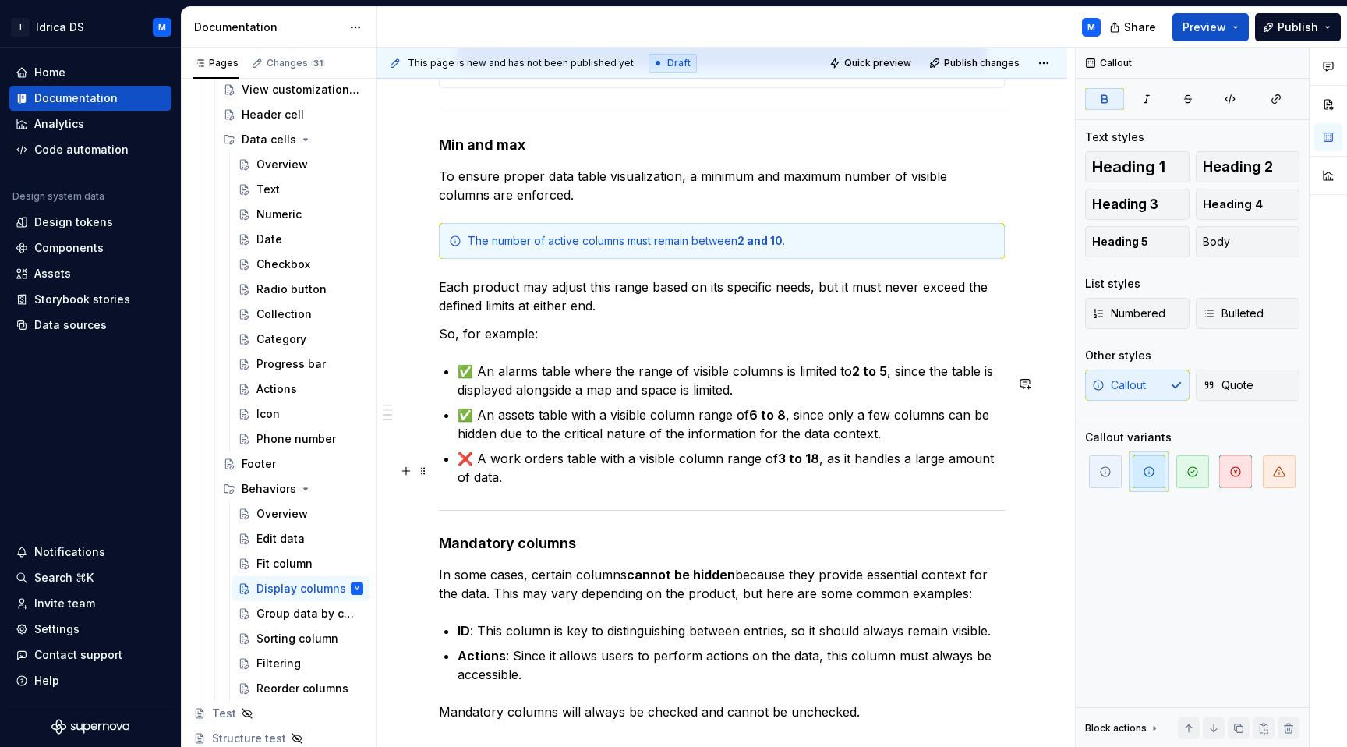
click at [472, 477] on p "❌ A work orders table with a visible column range of 3 to 18 , as it handles a …" at bounding box center [730, 467] width 547 height 37
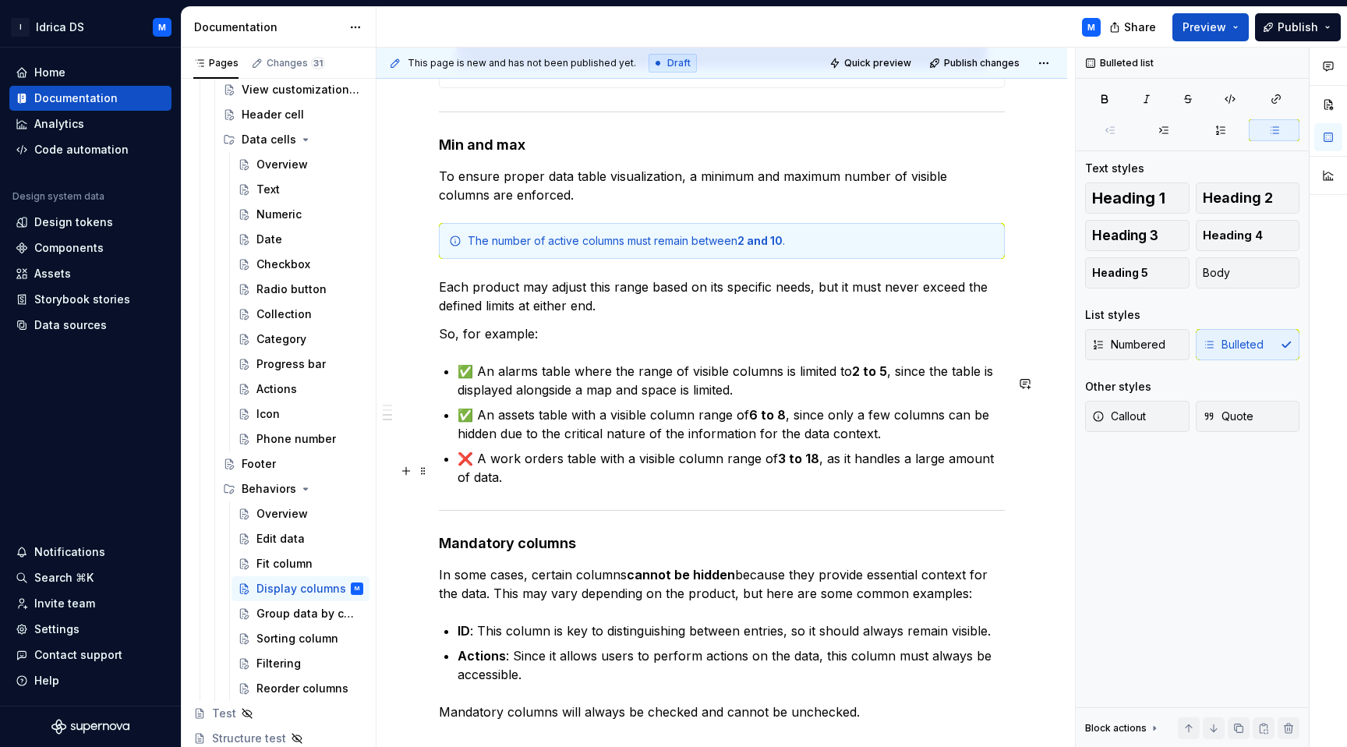
click at [472, 477] on p "❌ A work orders table with a visible column range of 3 to 18 , as it handles a …" at bounding box center [730, 467] width 547 height 37
click at [484, 476] on p "❌ A work orders table with a visible column range of 3 to 18 , as it handles a …" at bounding box center [730, 467] width 547 height 37
click at [551, 473] on p "❌ A work orders table with a visible column range of 3 to 18 , as it handles a …" at bounding box center [730, 467] width 547 height 37
click at [762, 476] on p "❌ A work orders table with a visible column range of 3 to 18 , as it handles a …" at bounding box center [730, 467] width 547 height 37
click at [481, 480] on p "❌ A work orders table with a visible column range of 3 to 18 , as it handles a …" at bounding box center [730, 467] width 547 height 37
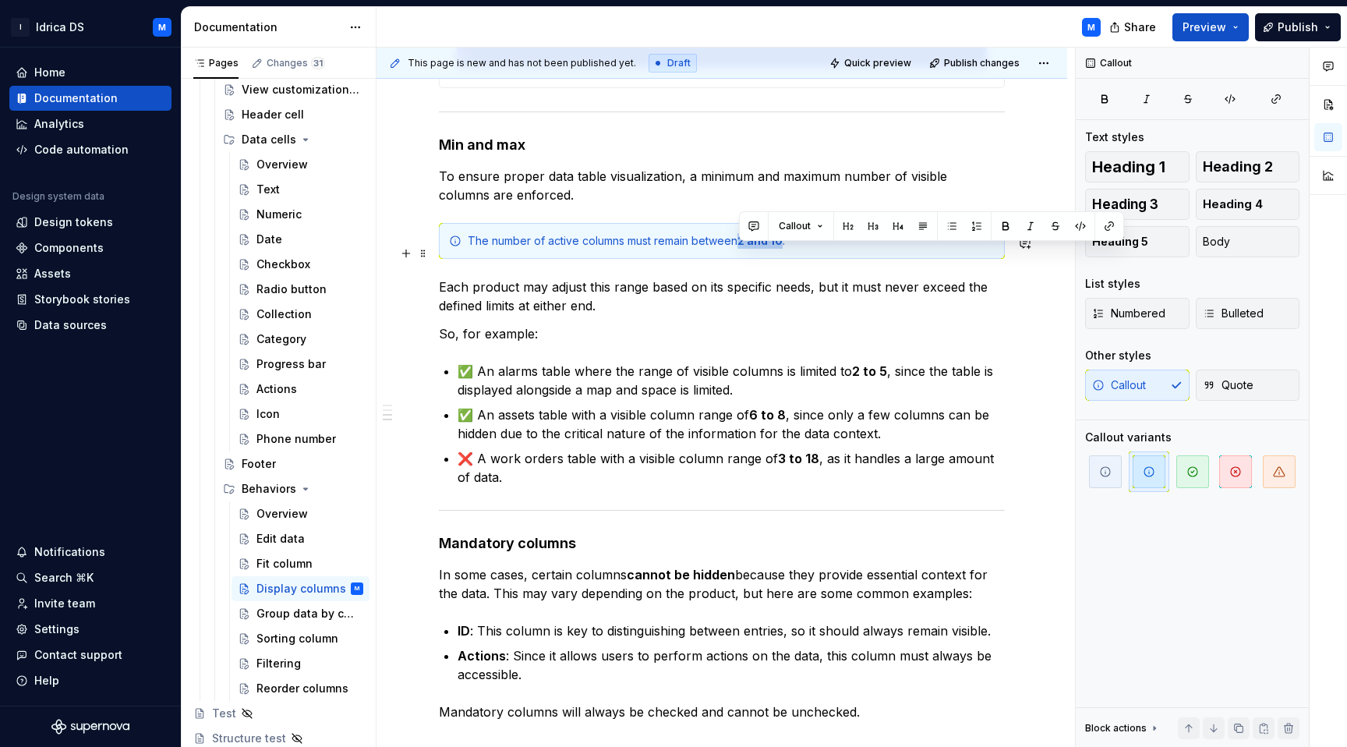
drag, startPoint x: 787, startPoint y: 249, endPoint x: 738, endPoint y: 250, distance: 49.1
click at [738, 249] on div "The number of active columns must remain between 2 and 10 ." at bounding box center [731, 241] width 527 height 16
click at [857, 379] on strong "2 to 5" at bounding box center [869, 371] width 35 height 16
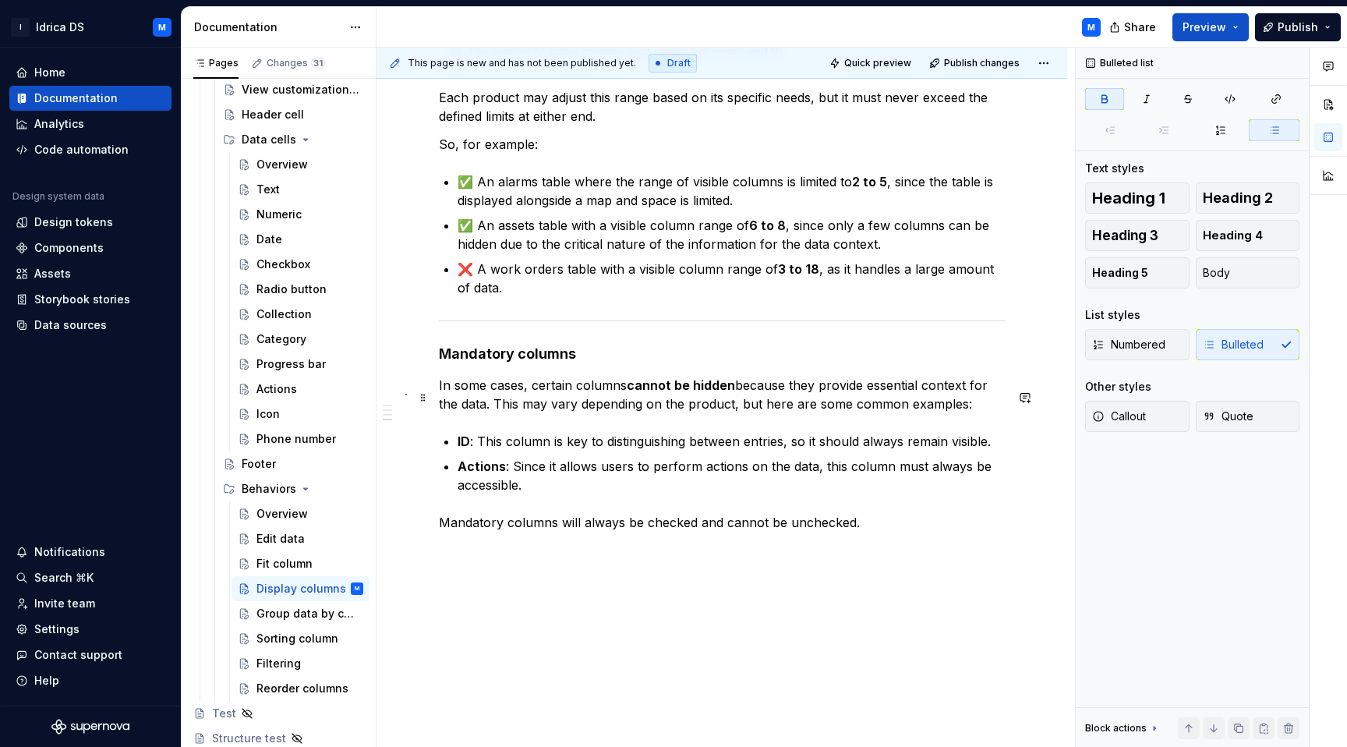
scroll to position [2118, 0]
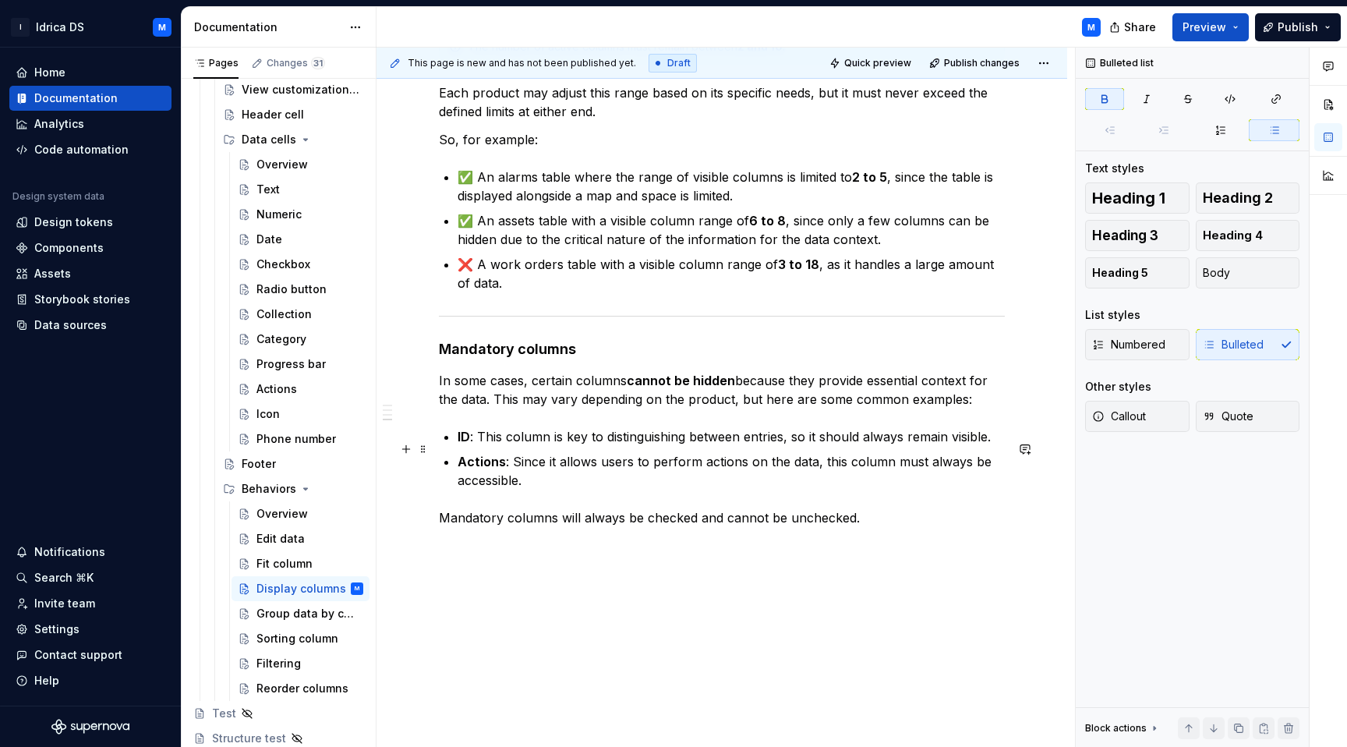
click at [461, 444] on strong "ID" at bounding box center [463, 437] width 12 height 16
click at [506, 472] on p "Actions : Since it allows users to perform actions on the data, this column mus…" at bounding box center [730, 470] width 547 height 37
click at [559, 478] on p "Actions : Since it allows users to perform actions on the data, this column mus…" at bounding box center [730, 470] width 547 height 37
click at [486, 469] on strong "Actions" at bounding box center [481, 462] width 48 height 16
click at [549, 489] on p "Actions : Since it allows users to perform actions on the data, this column mus…" at bounding box center [730, 470] width 547 height 37
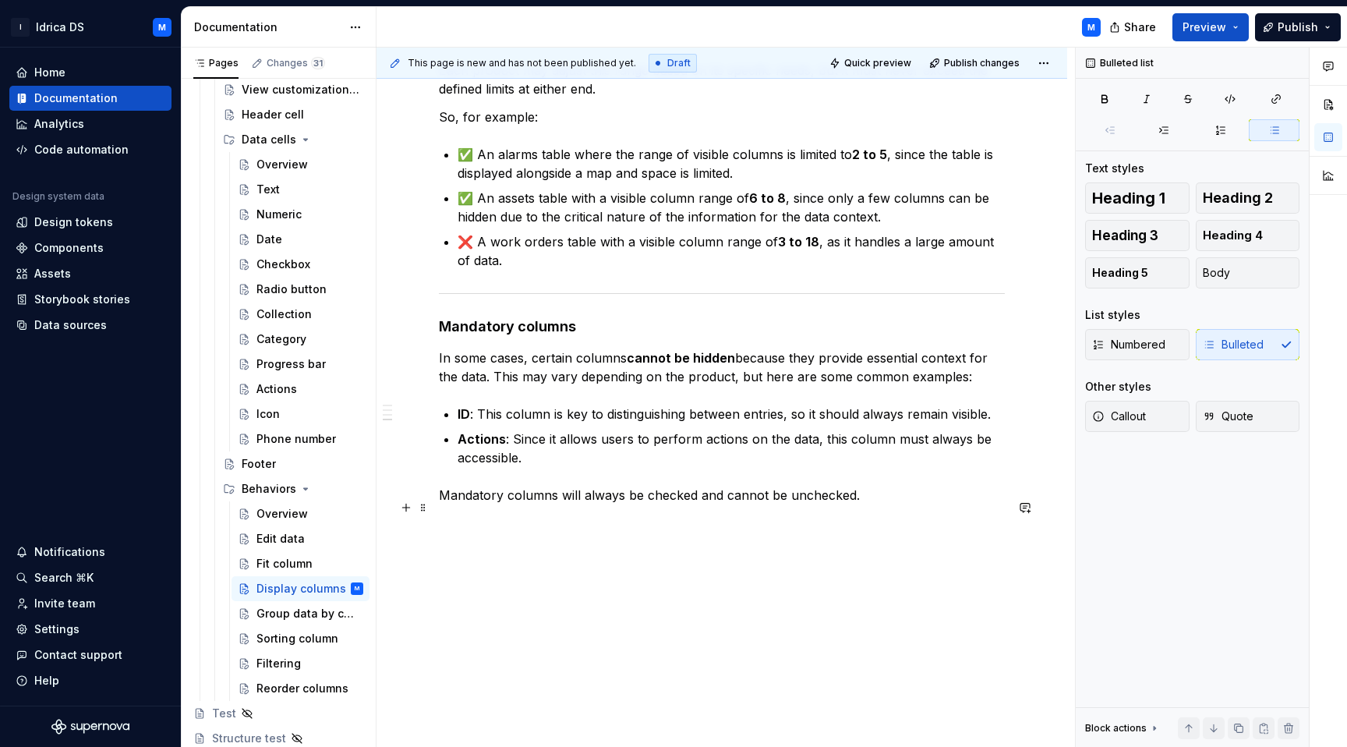
scroll to position [2153, 0]
click at [488, 417] on p "ID : This column is key to distinguishing between entries, so it should always …" at bounding box center [730, 414] width 547 height 19
click at [275, 620] on div "Group data by column" at bounding box center [286, 614] width 60 height 16
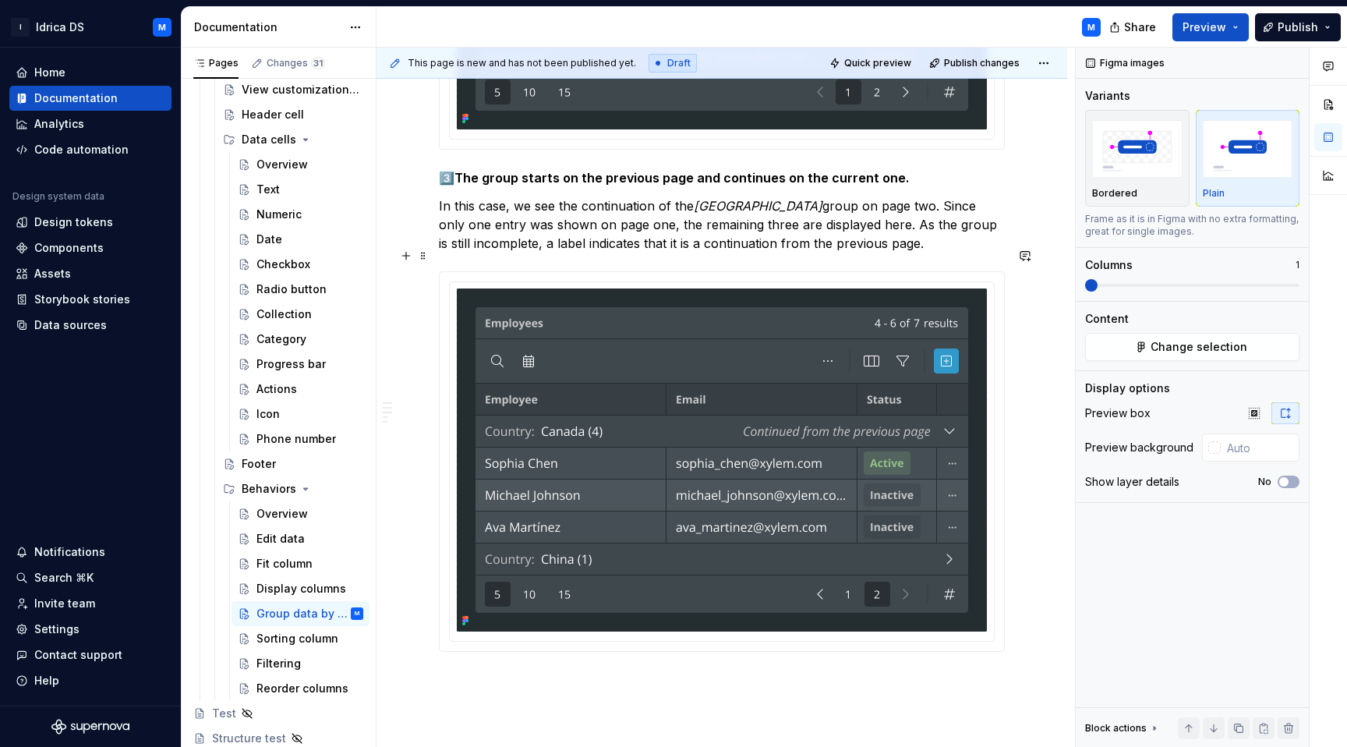
scroll to position [3510, 0]
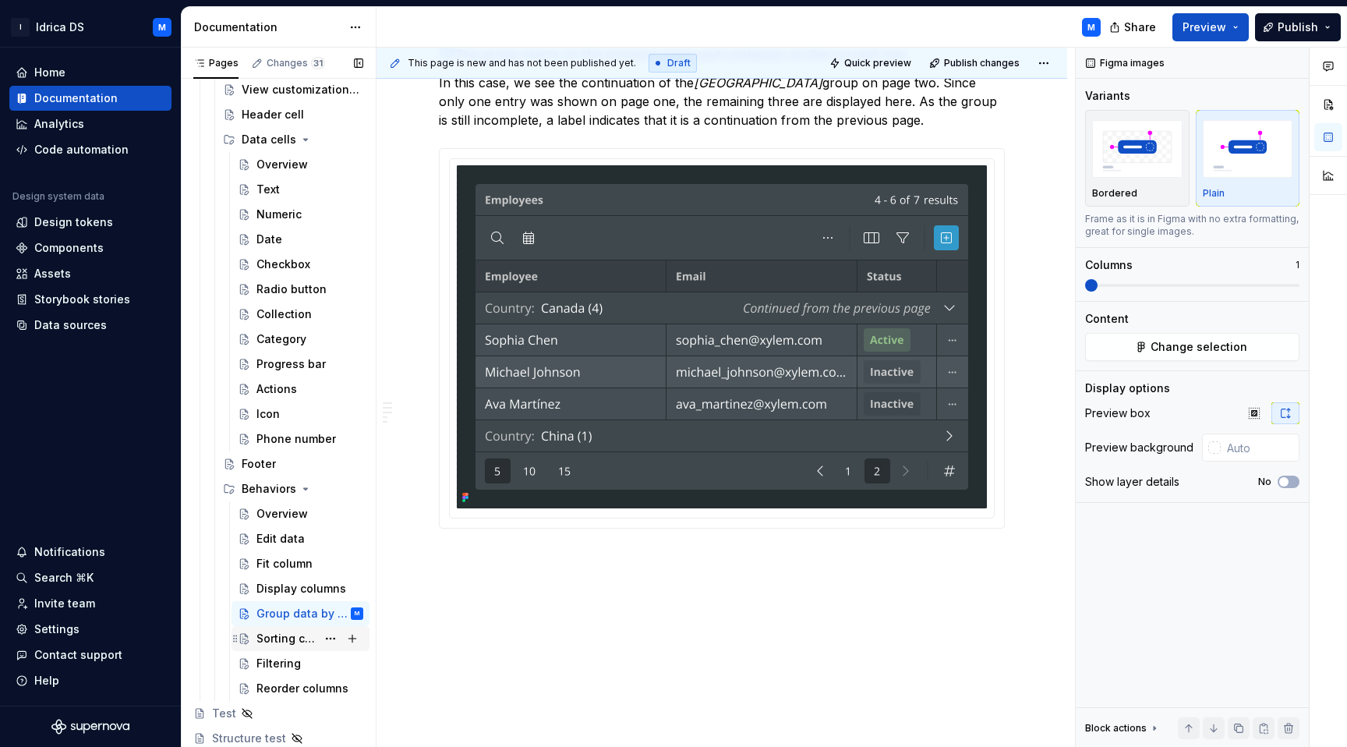
click at [263, 645] on div "Sorting column" at bounding box center [286, 639] width 60 height 16
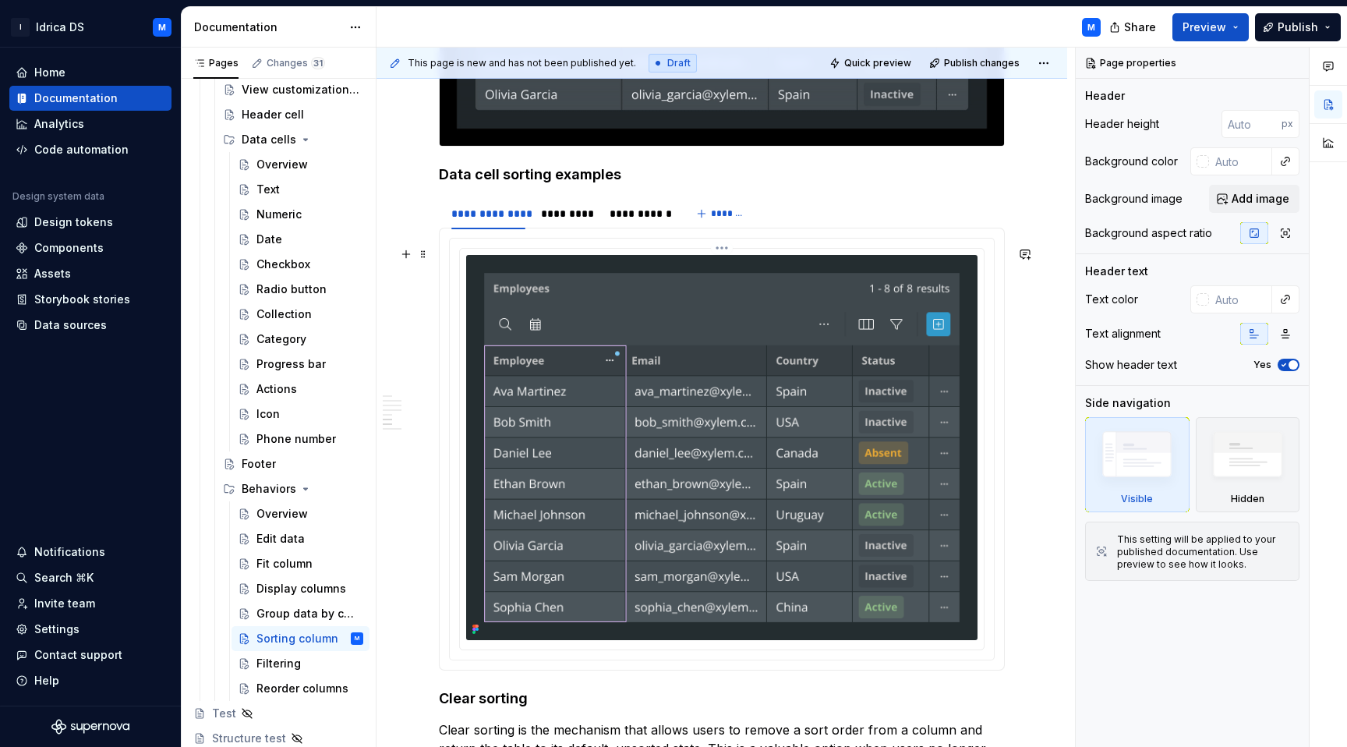
scroll to position [2198, 0]
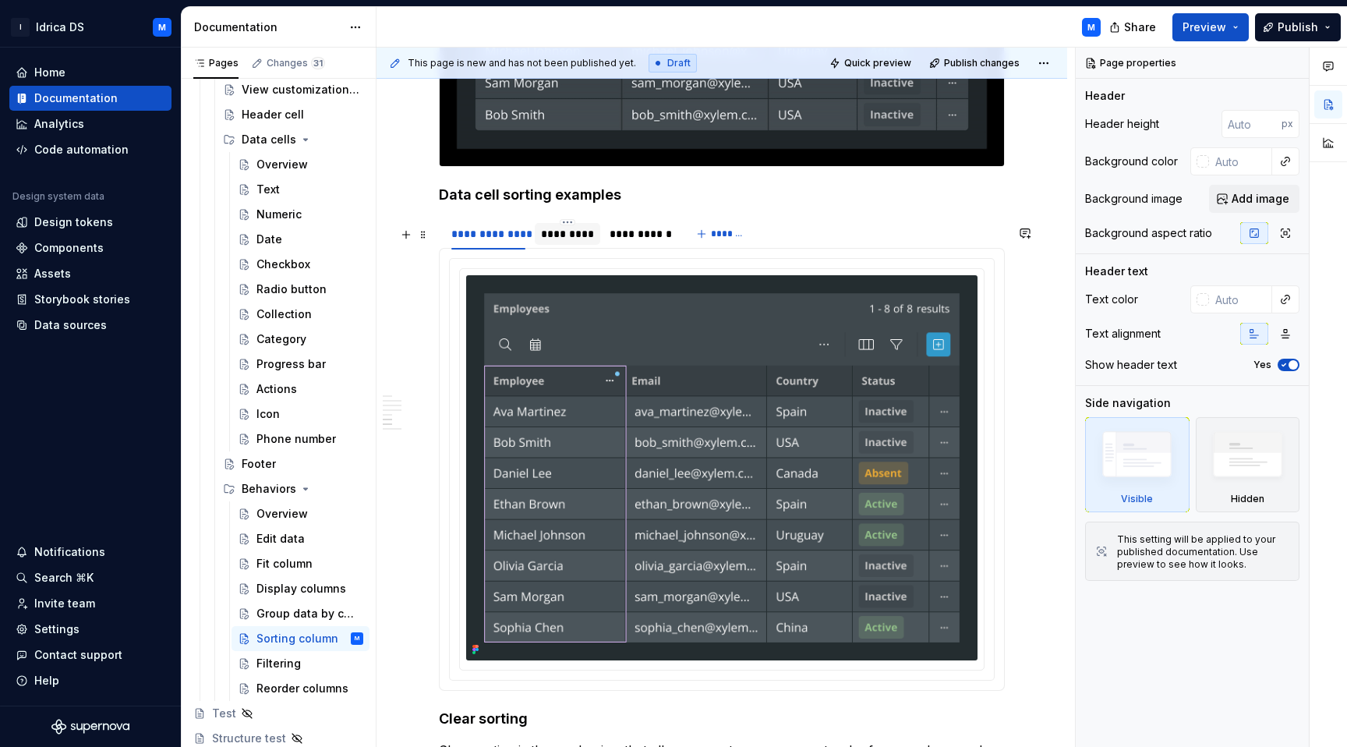
click at [590, 242] on div "*********" at bounding box center [567, 234] width 53 height 16
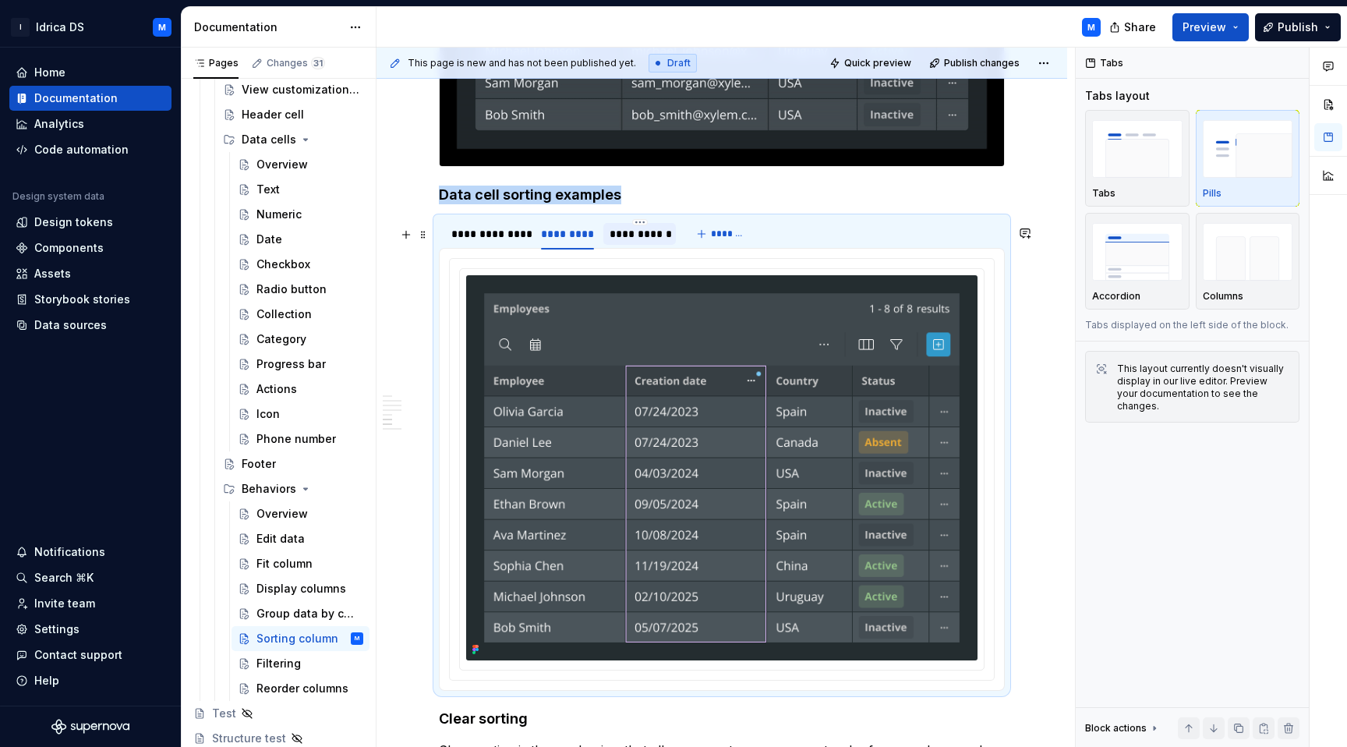
click at [644, 242] on div "**********" at bounding box center [639, 234] width 60 height 16
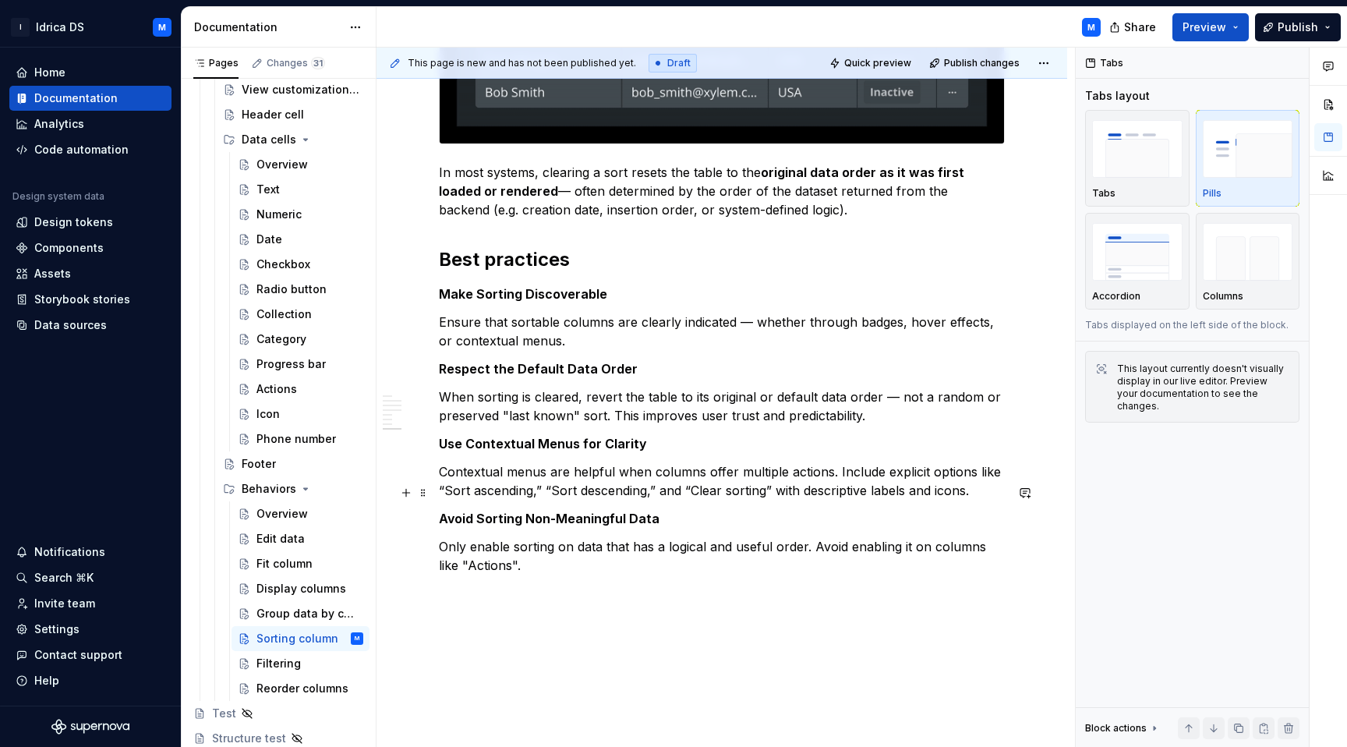
scroll to position [3388, 0]
click at [728, 602] on p at bounding box center [722, 592] width 566 height 19
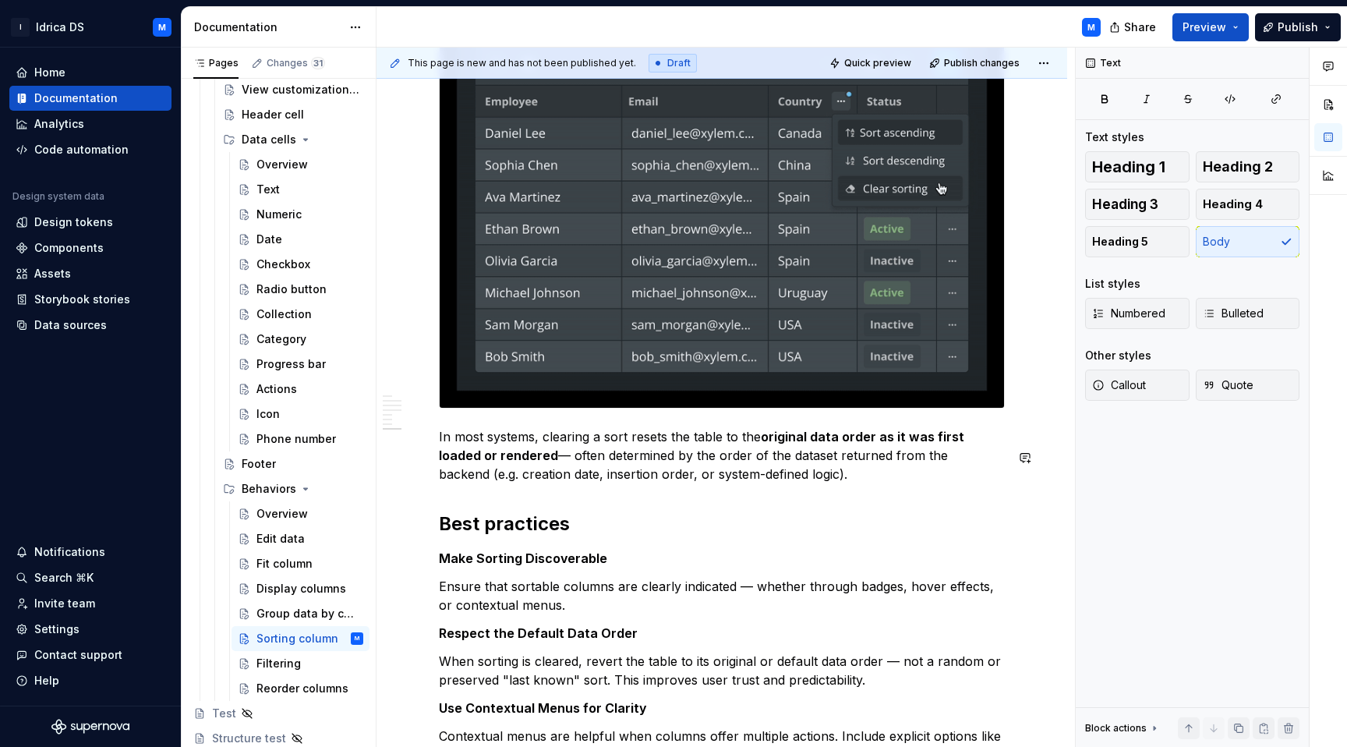
scroll to position [3269, 0]
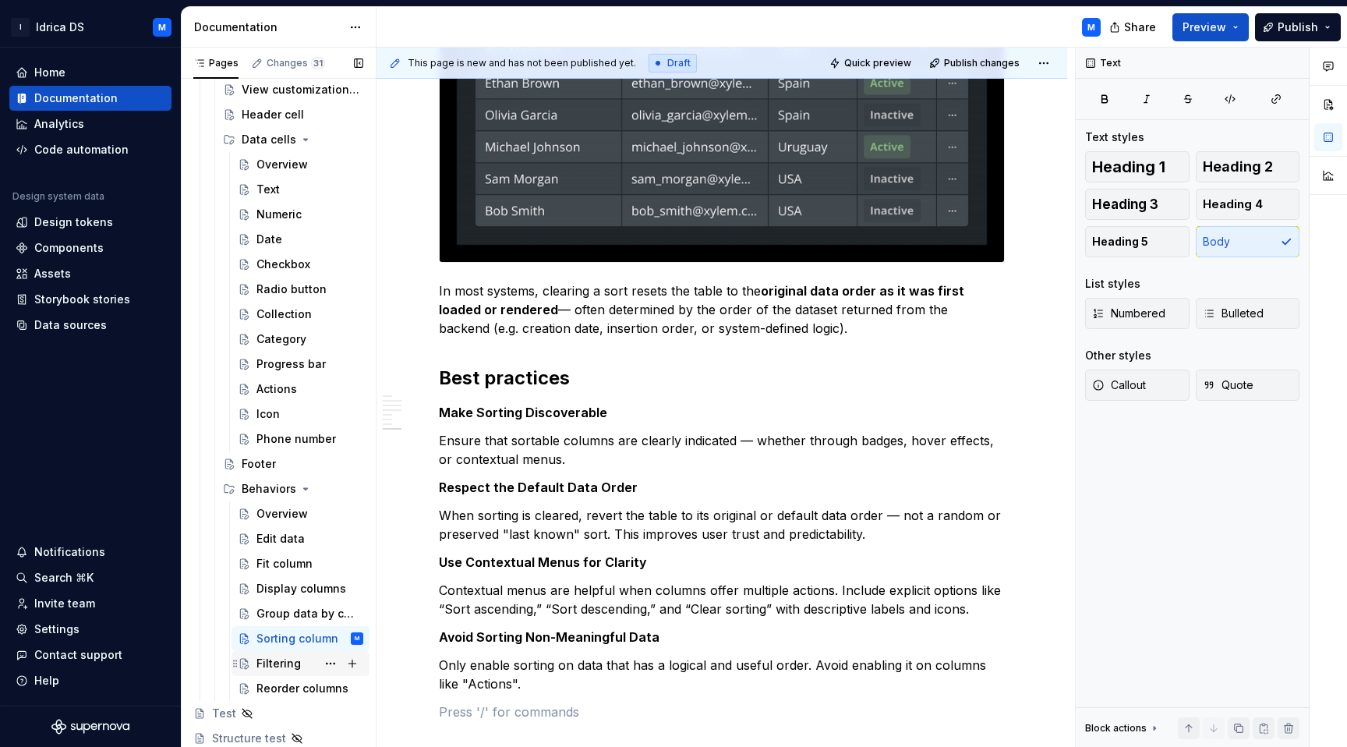
click at [269, 659] on div "Filtering" at bounding box center [278, 663] width 44 height 16
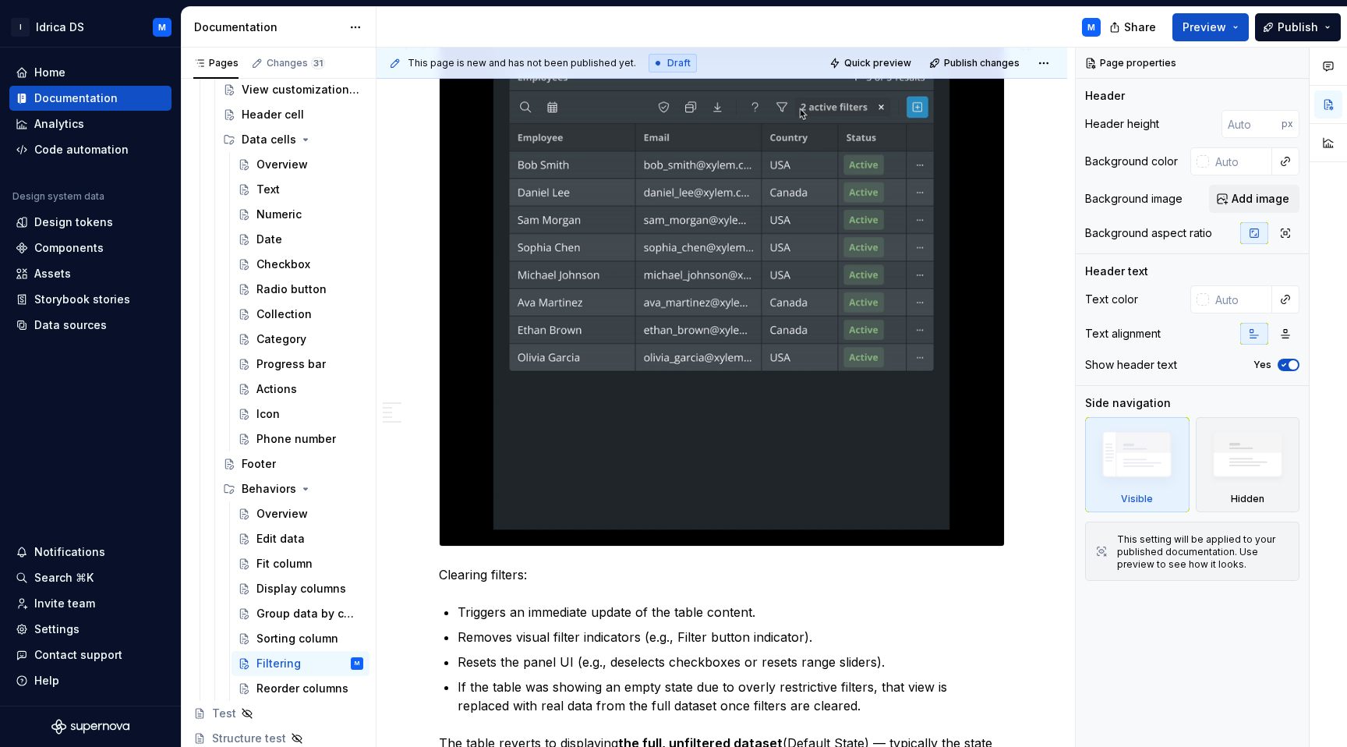
scroll to position [2047, 0]
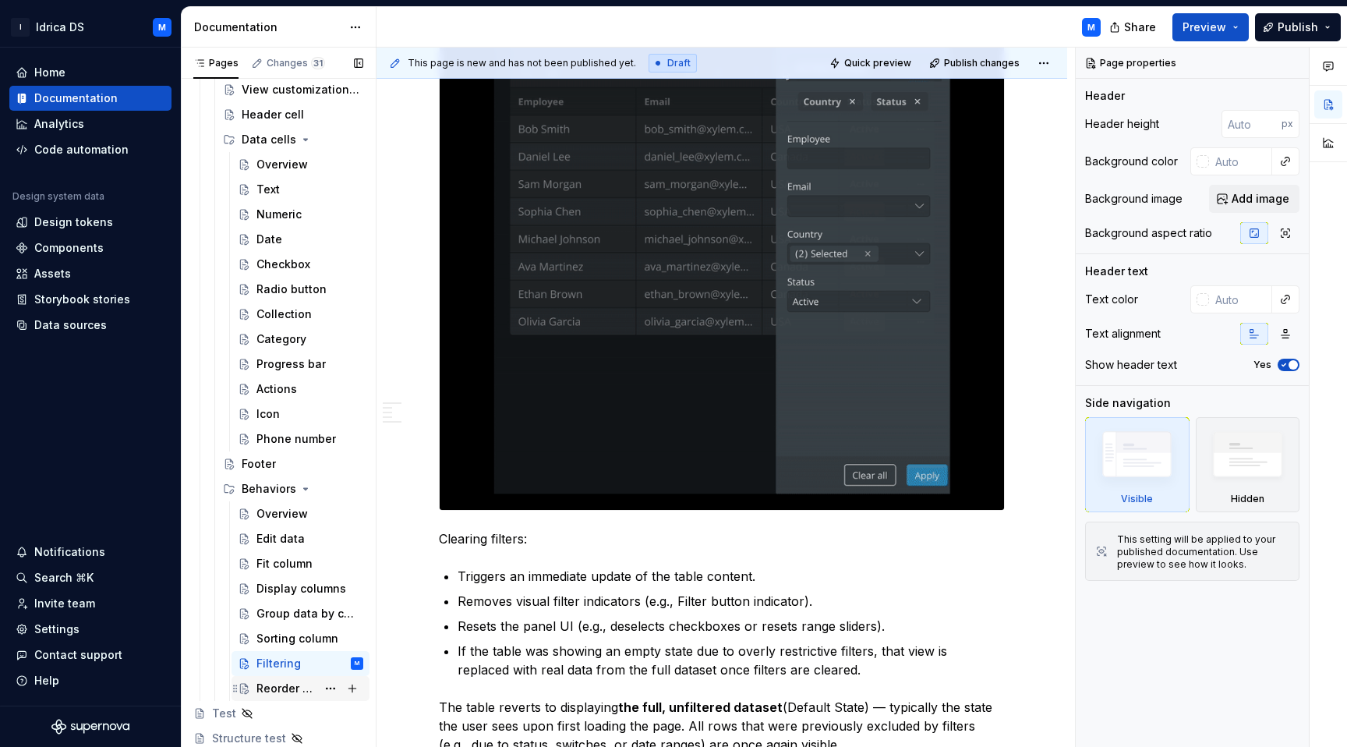
click at [286, 684] on div "Reorder columns" at bounding box center [286, 688] width 60 height 16
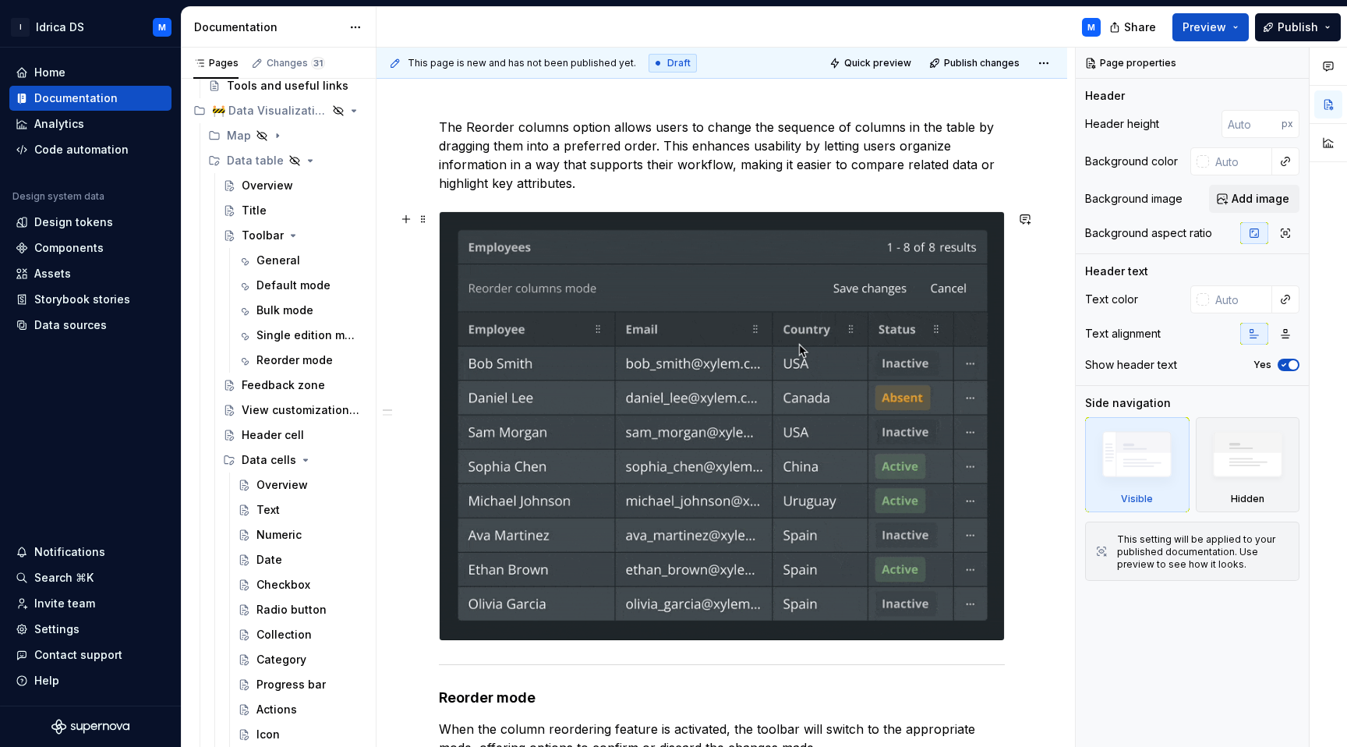
scroll to position [191, 0]
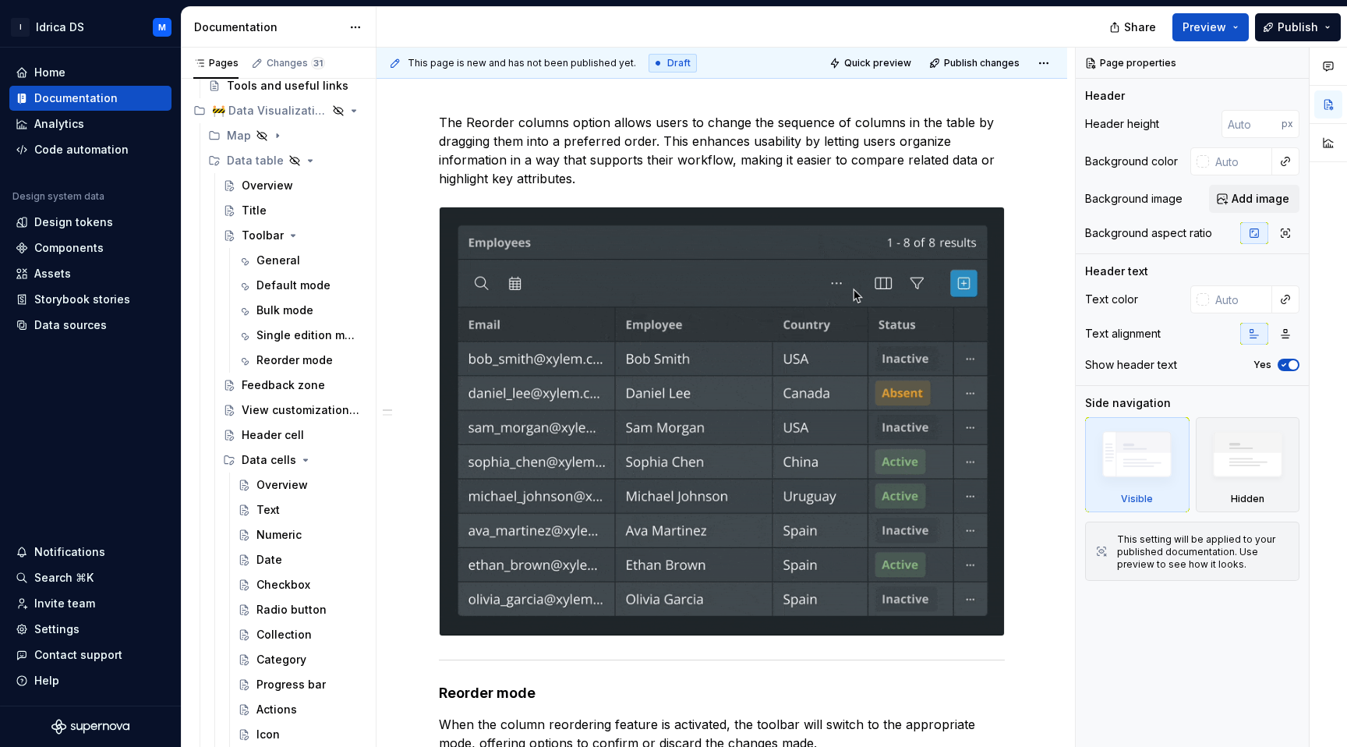
type textarea "*"
